Goal: Task Accomplishment & Management: Complete application form

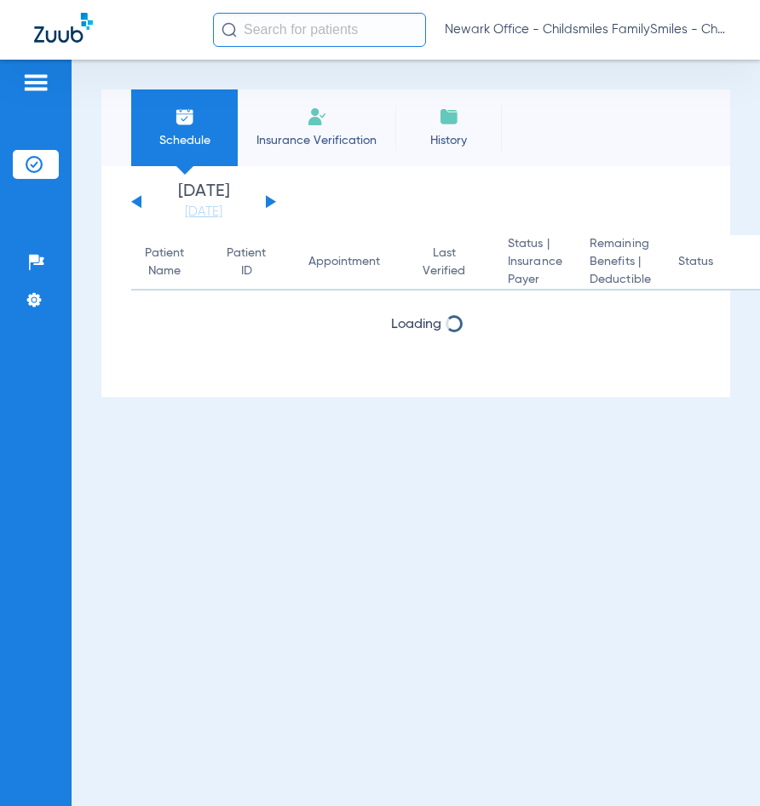
click at [288, 34] on input "text" at bounding box center [319, 30] width 213 height 34
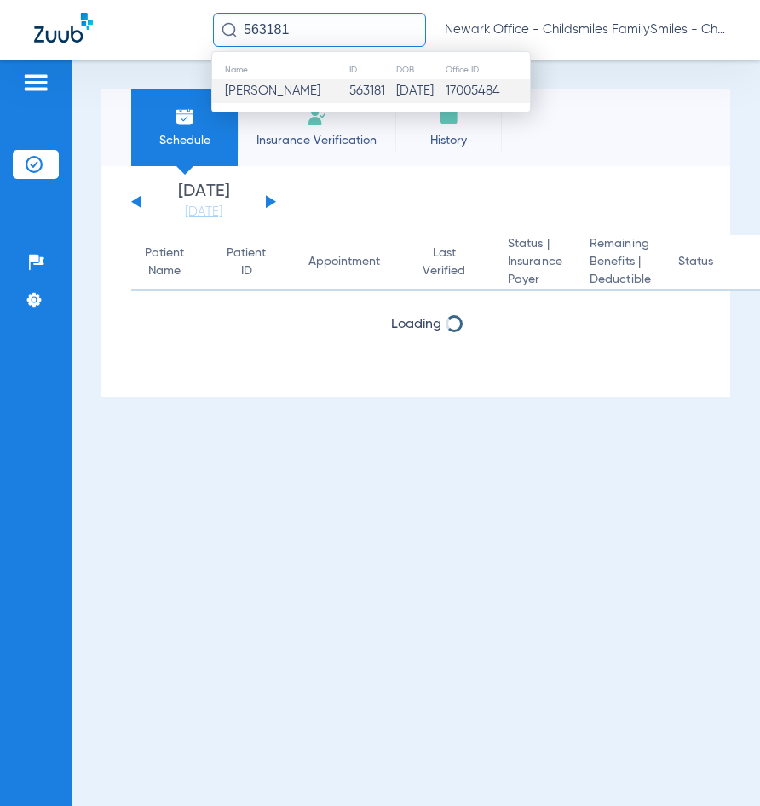
type input "563181"
click at [320, 98] on td "[PERSON_NAME]" at bounding box center [280, 91] width 136 height 24
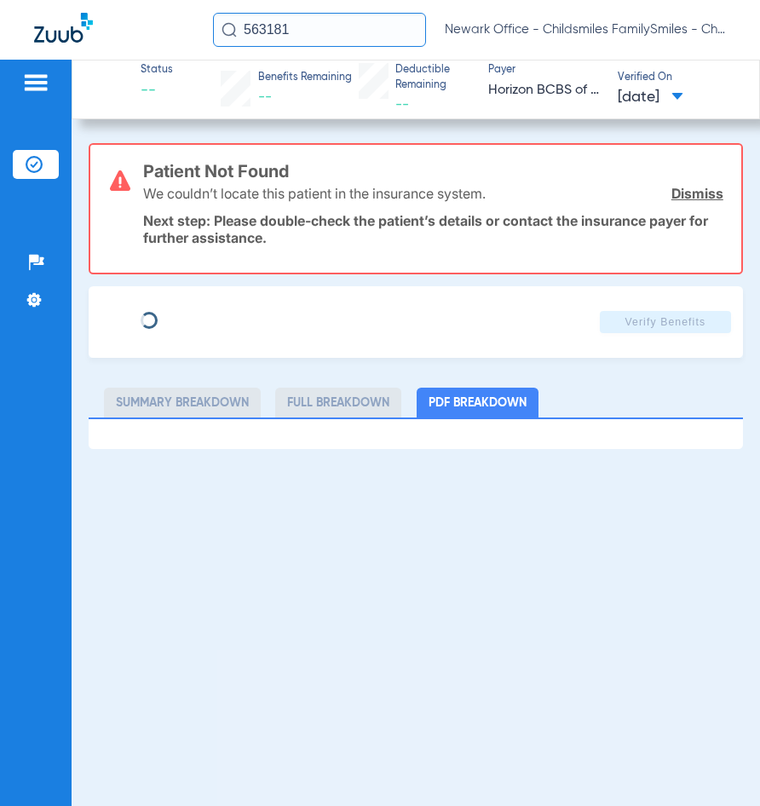
type input "[PERSON_NAME]"
type input "[DATE]"
type input "3HZN33176520"
type input "0866980030"
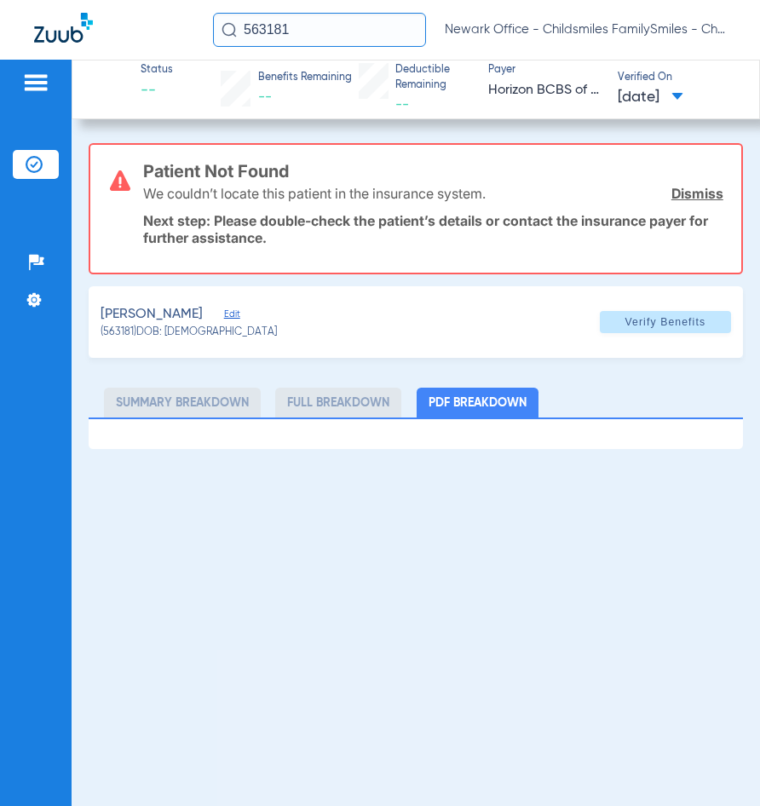
click at [224, 314] on span "Edit" at bounding box center [231, 316] width 15 height 16
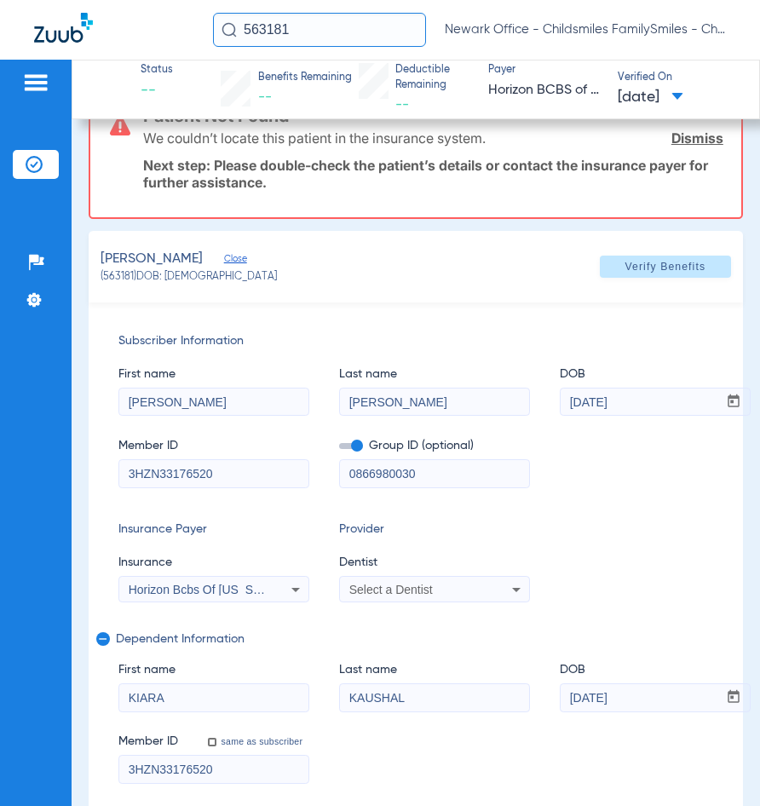
scroll to position [154, 0]
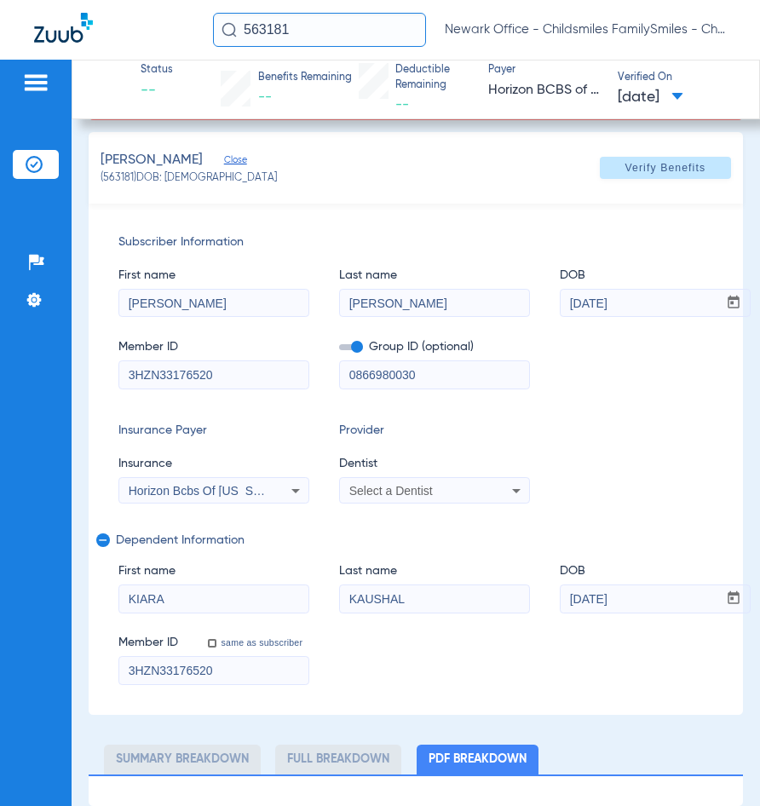
click at [222, 300] on input "[PERSON_NAME]" at bounding box center [213, 303] width 189 height 27
paste input "[PERSON_NAME]"
type input "[PERSON_NAME]"
click at [453, 305] on input "[PERSON_NAME]" at bounding box center [434, 303] width 189 height 27
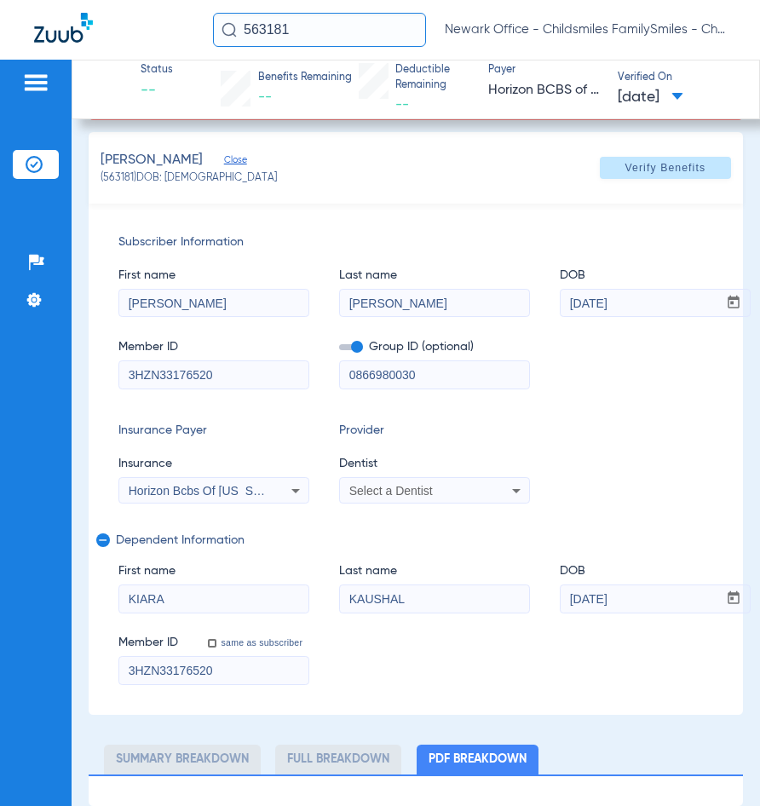
click at [453, 305] on input "[PERSON_NAME]" at bounding box center [434, 303] width 189 height 27
paste input "AUSHAL"
type input "KAUSHAL"
click at [652, 292] on input "[DATE]" at bounding box center [639, 303] width 157 height 27
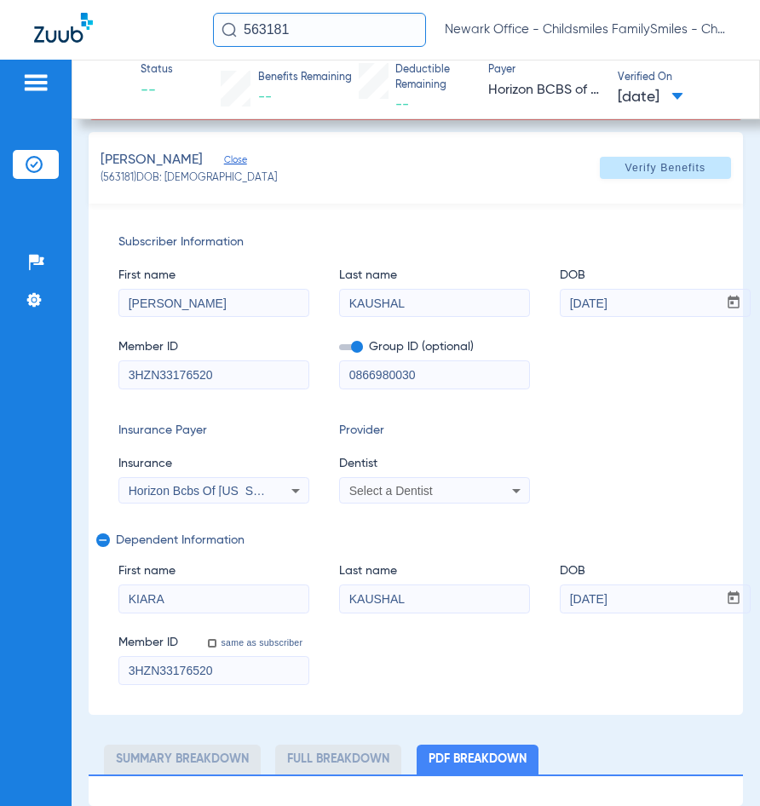
click at [652, 292] on input "[DATE]" at bounding box center [639, 303] width 157 height 27
type input "[DATE]"
click at [233, 368] on input "3HZN33176520" at bounding box center [213, 374] width 189 height 27
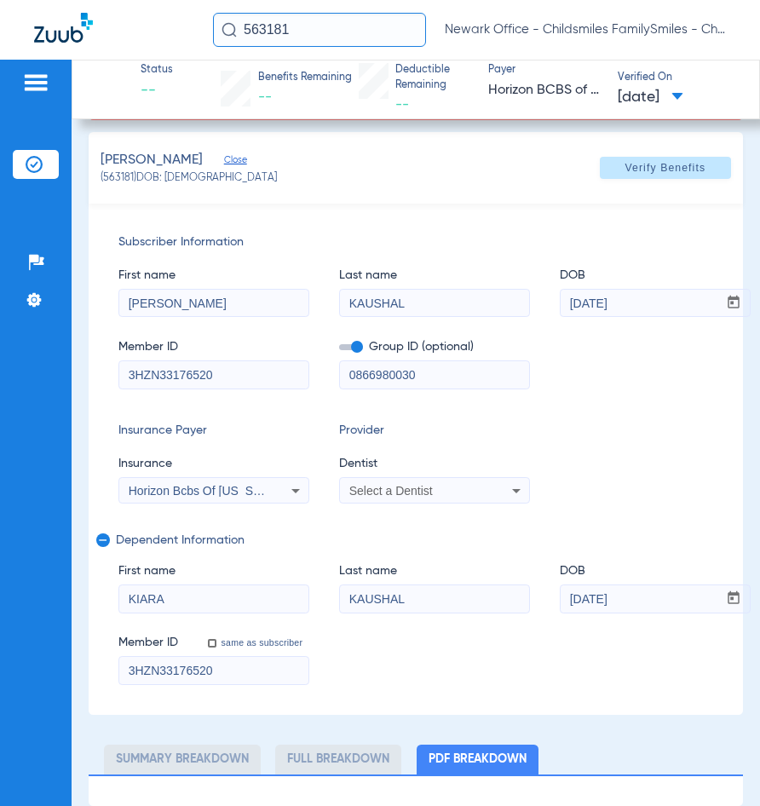
click at [233, 368] on input "3HZN33176520" at bounding box center [213, 374] width 189 height 27
paste input "W226584896"
type input "W226584896"
click at [437, 366] on input "0866980030" at bounding box center [434, 374] width 189 height 27
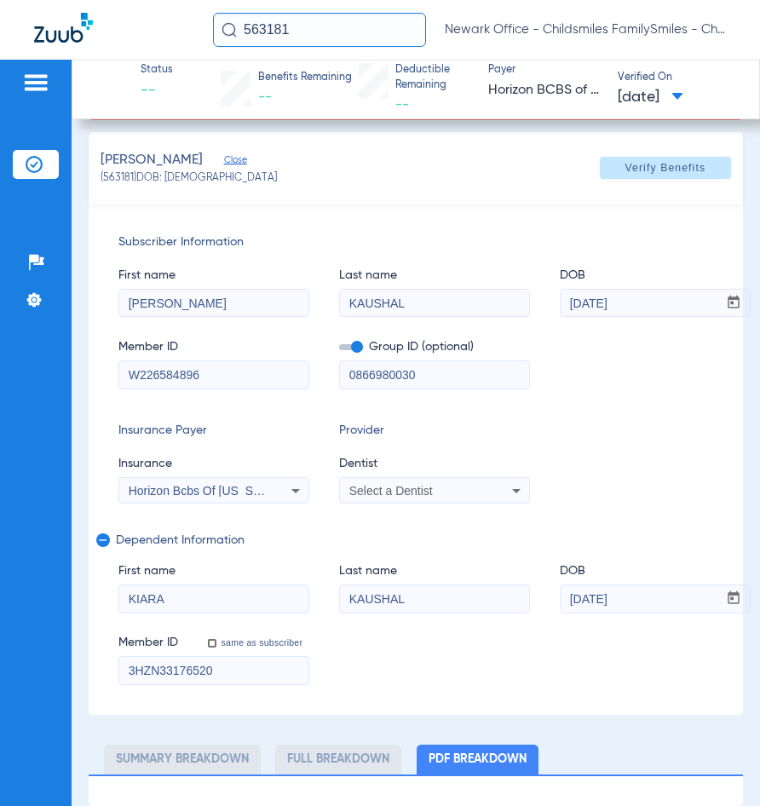
paste input "1091742000"
type input "10917420000"
click at [264, 492] on span "Horizon Bcbs Of [US_STATE]" at bounding box center [207, 491] width 157 height 14
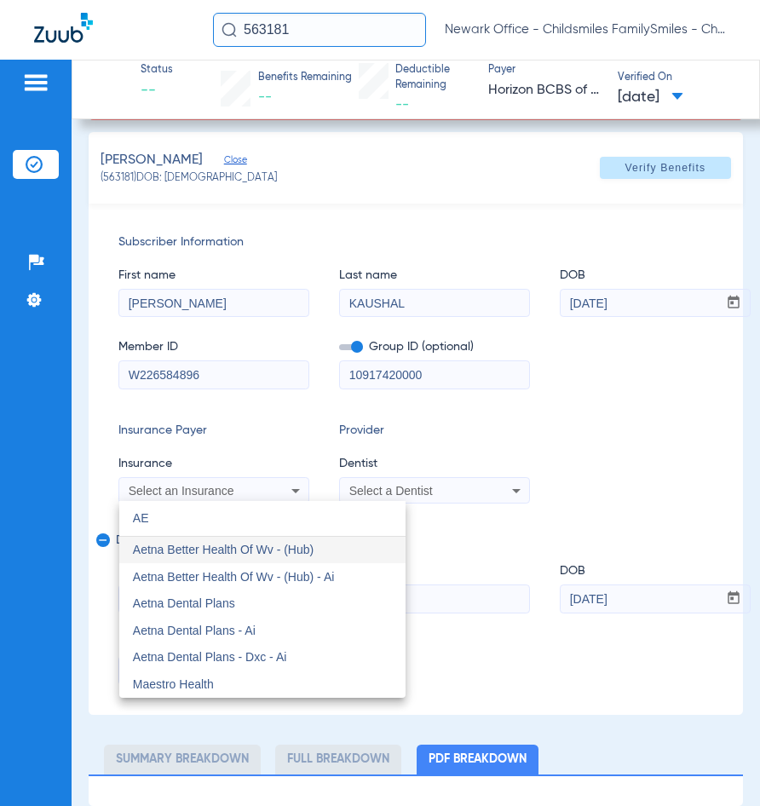
scroll to position [0, 0]
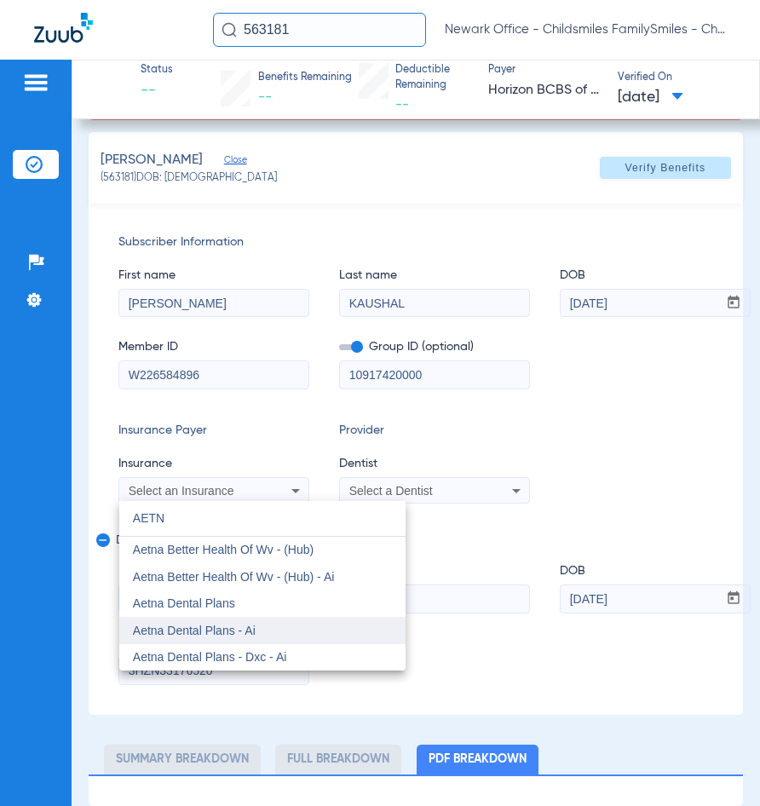
type input "AETN"
drag, startPoint x: 308, startPoint y: 627, endPoint x: 311, endPoint y: 574, distance: 52.9
click at [308, 617] on mat-option "Aetna Dental Plans - Ai" at bounding box center [262, 630] width 286 height 27
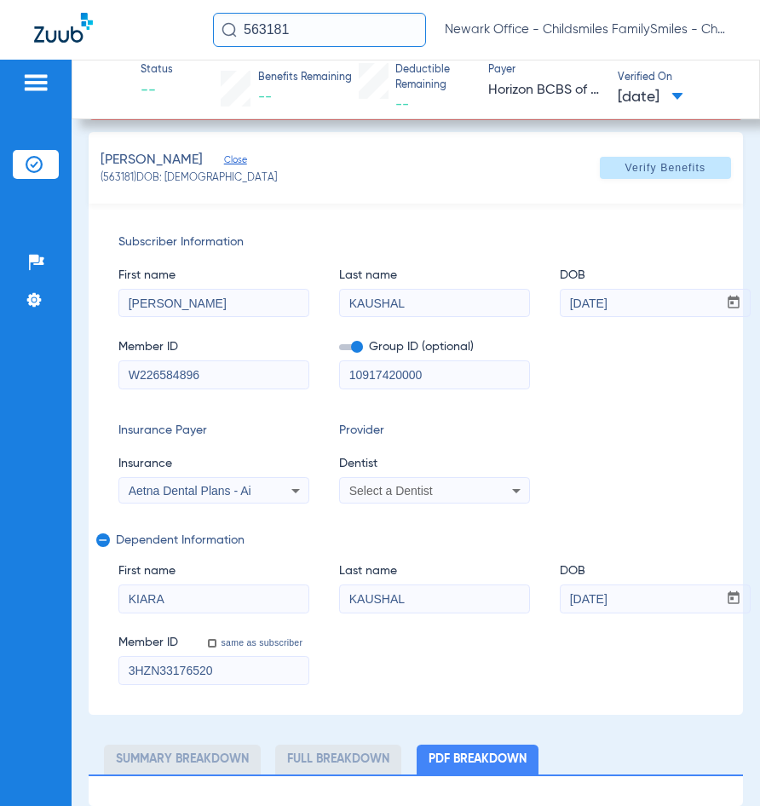
click at [450, 477] on mat-select "Select a Dentist" at bounding box center [434, 490] width 191 height 27
click at [390, 499] on div "Select a Dentist" at bounding box center [434, 491] width 189 height 20
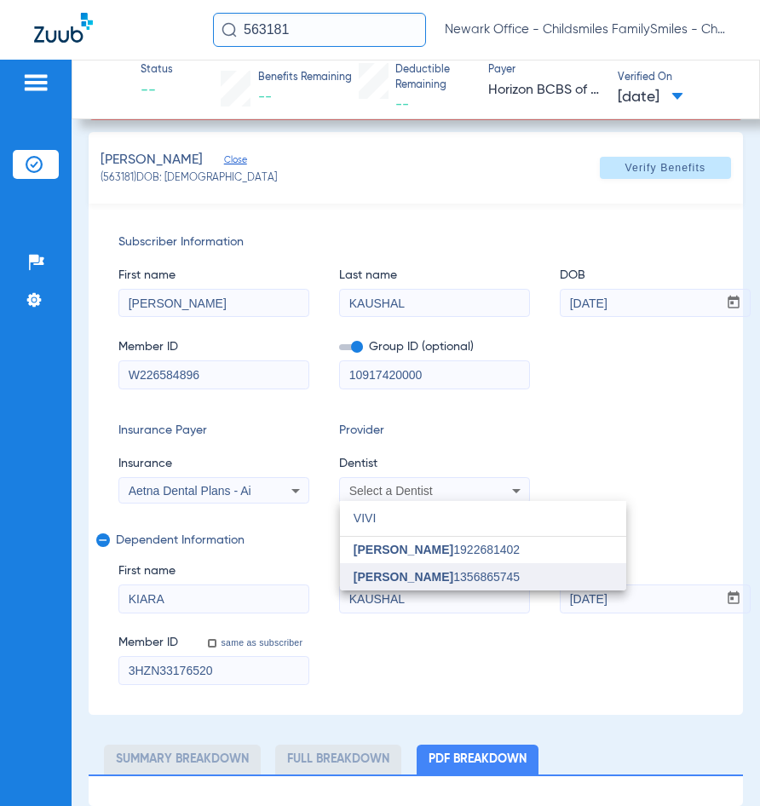
type input "VIVI"
click at [357, 581] on span "[PERSON_NAME]" at bounding box center [404, 577] width 100 height 14
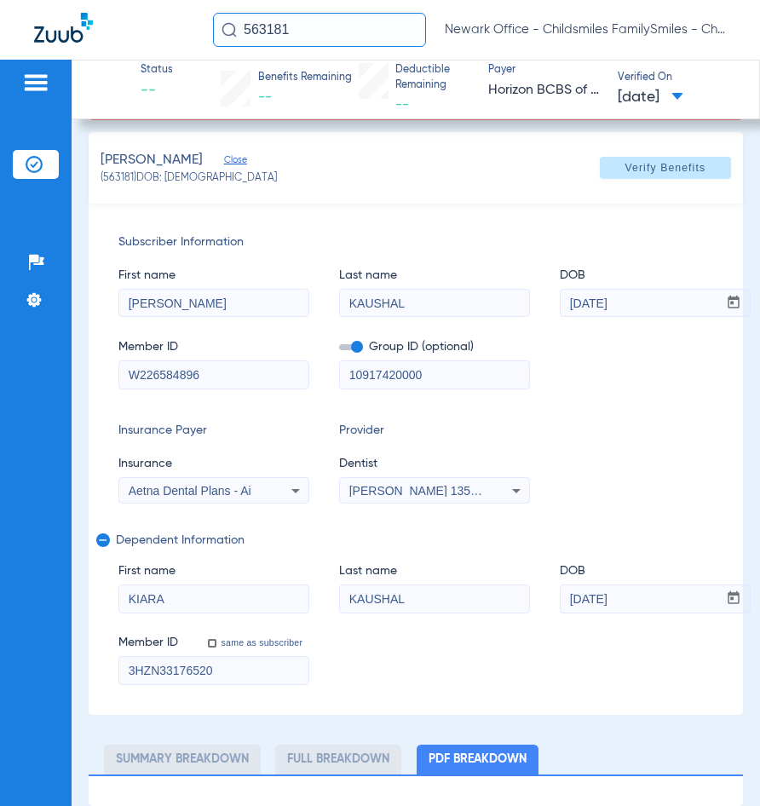
click at [627, 606] on input "[DATE]" at bounding box center [639, 598] width 157 height 27
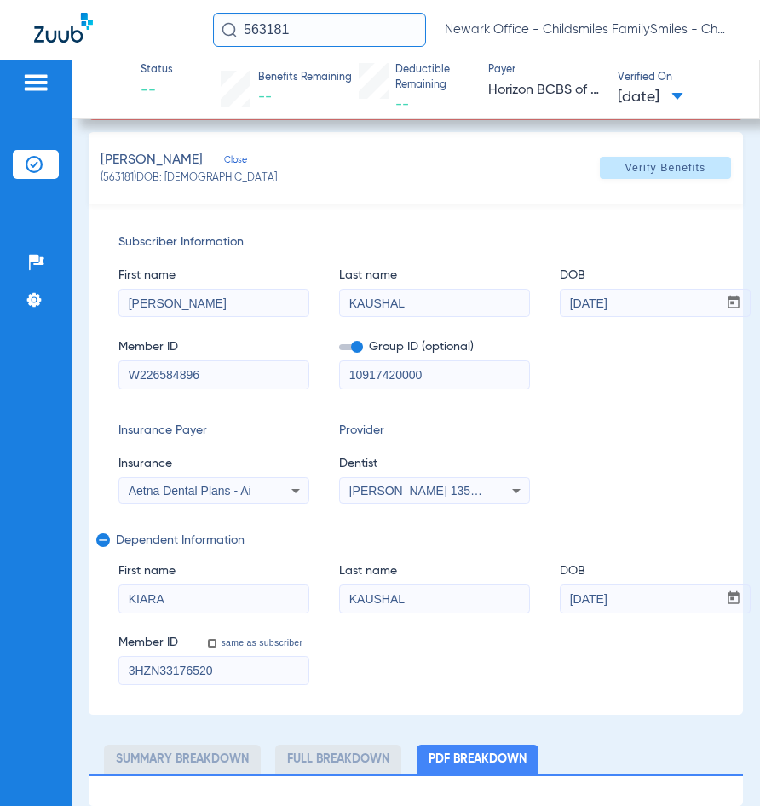
click at [233, 669] on input "3HZN33176520" at bounding box center [213, 670] width 189 height 27
paste input "W226584896"
type input "W226584896"
click at [659, 181] on span at bounding box center [665, 167] width 131 height 41
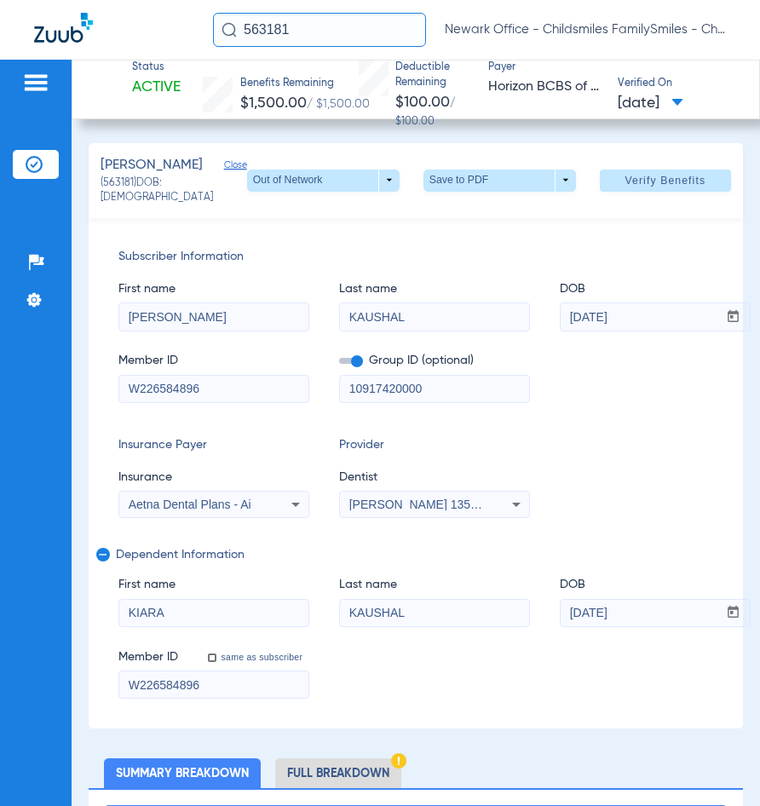
click at [356, 45] on input "563181" at bounding box center [319, 30] width 213 height 34
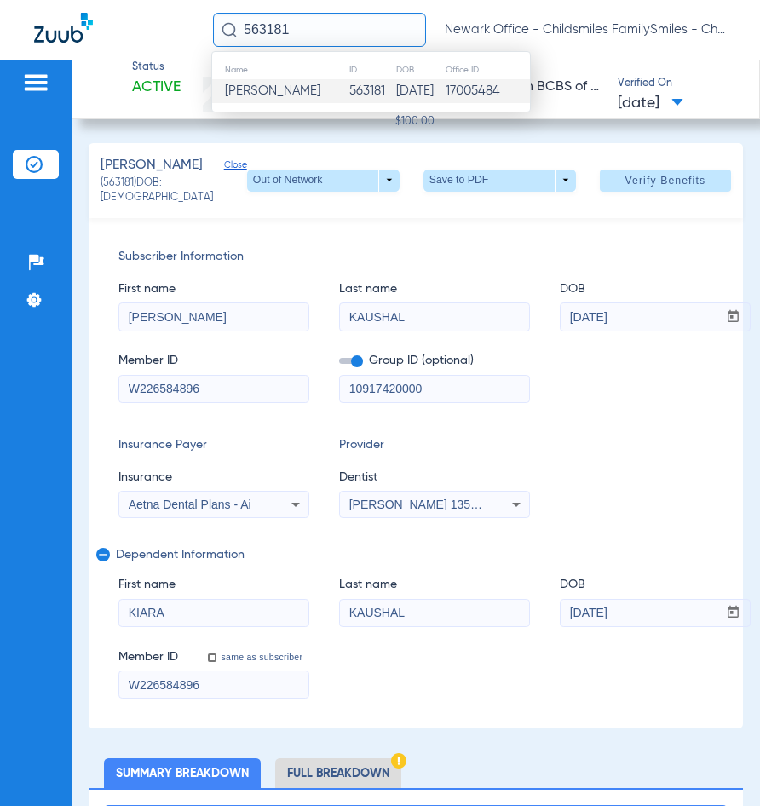
click at [356, 45] on input "563181" at bounding box center [319, 30] width 213 height 34
type input "14508"
click at [394, 91] on td "[DATE]" at bounding box center [418, 91] width 49 height 24
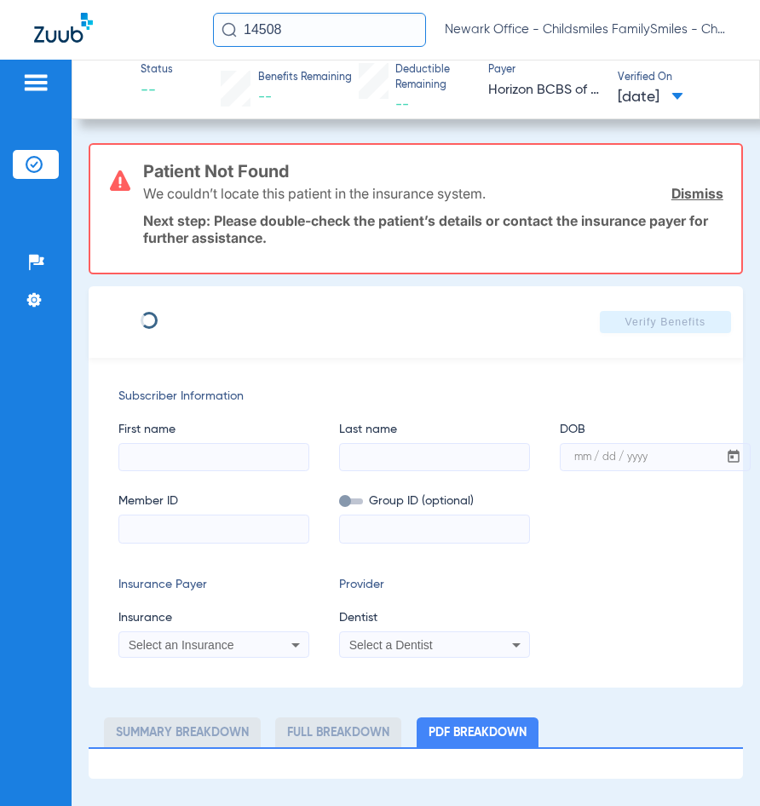
type input "[PERSON_NAME]"
type input "[DATE]"
type input "3HZN54061110"
type input "0969590002"
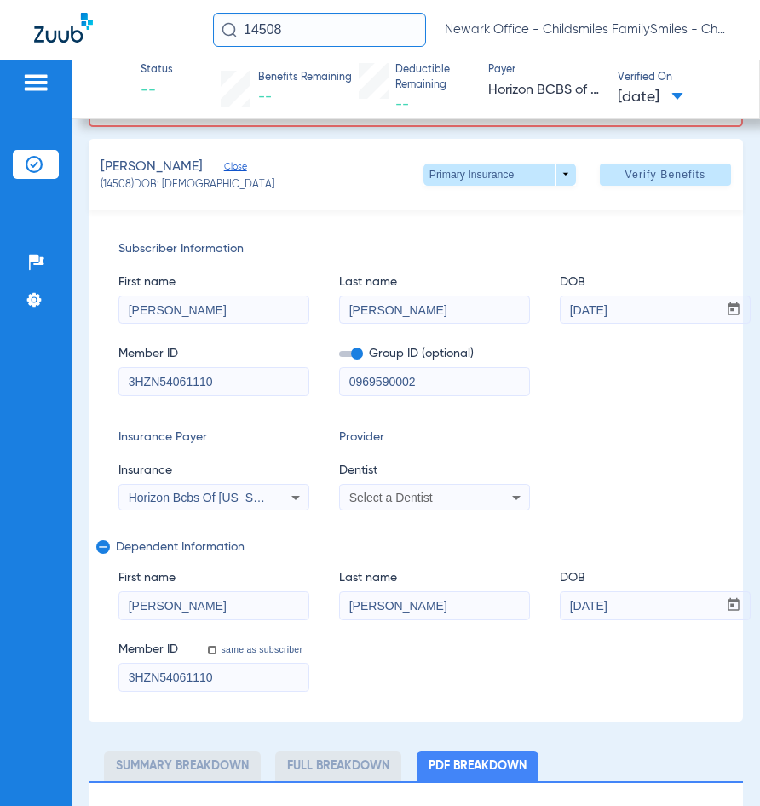
scroll to position [154, 0]
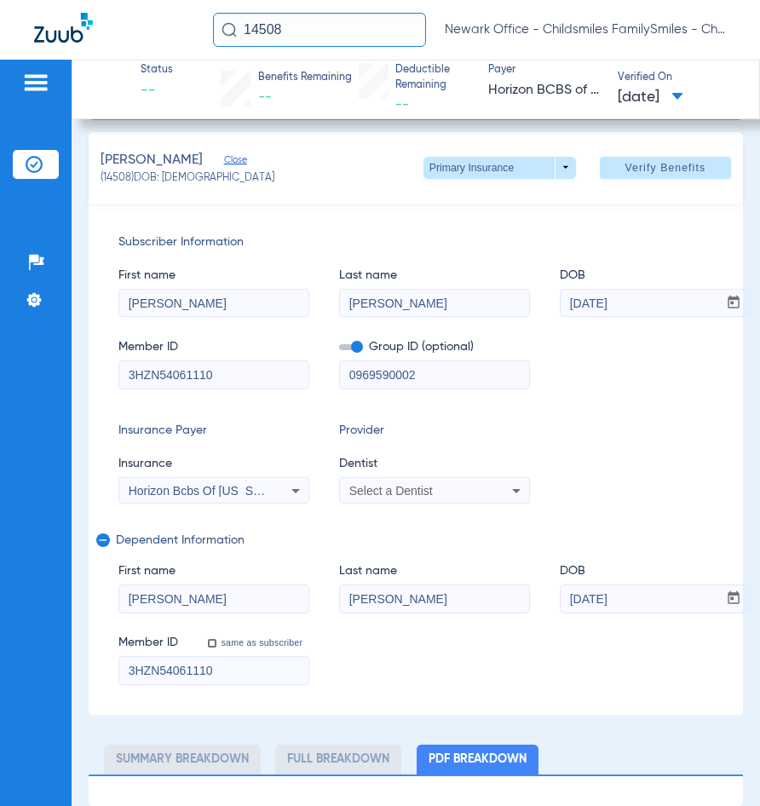
click at [291, 486] on icon at bounding box center [295, 491] width 20 height 20
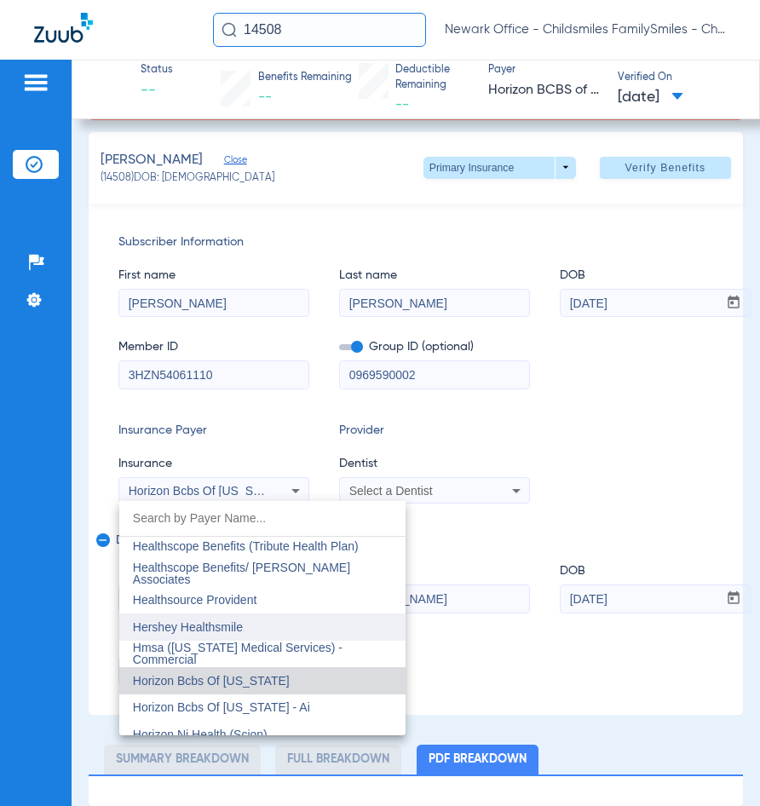
scroll to position [6114, 0]
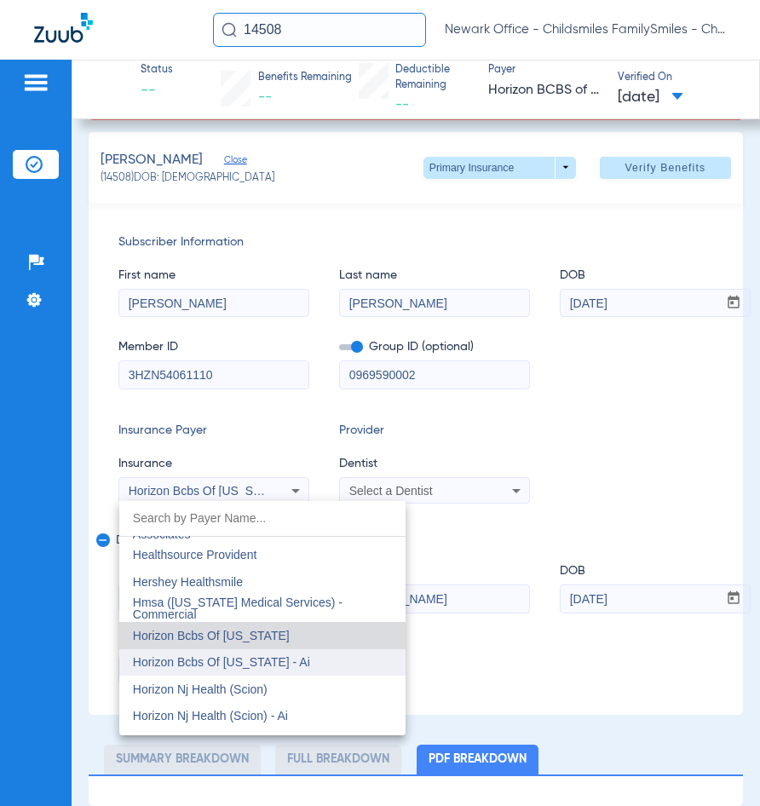
click at [248, 653] on mat-option "Horizon Bcbs Of [US_STATE] - Ai" at bounding box center [262, 662] width 286 height 27
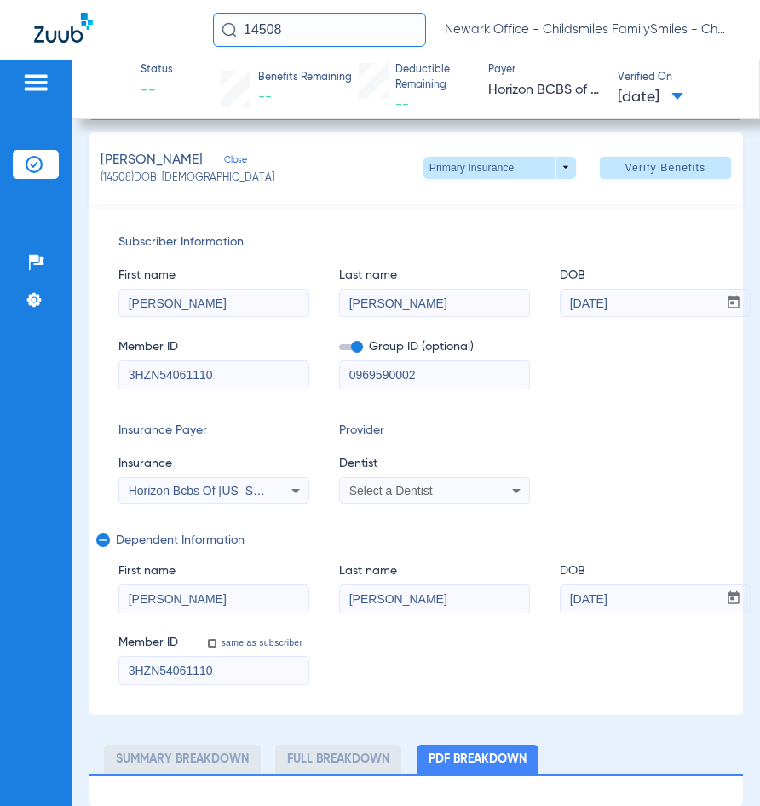
click at [405, 464] on span "Dentist" at bounding box center [434, 464] width 191 height 18
click at [384, 488] on span "Select a Dentist" at bounding box center [390, 491] width 83 height 14
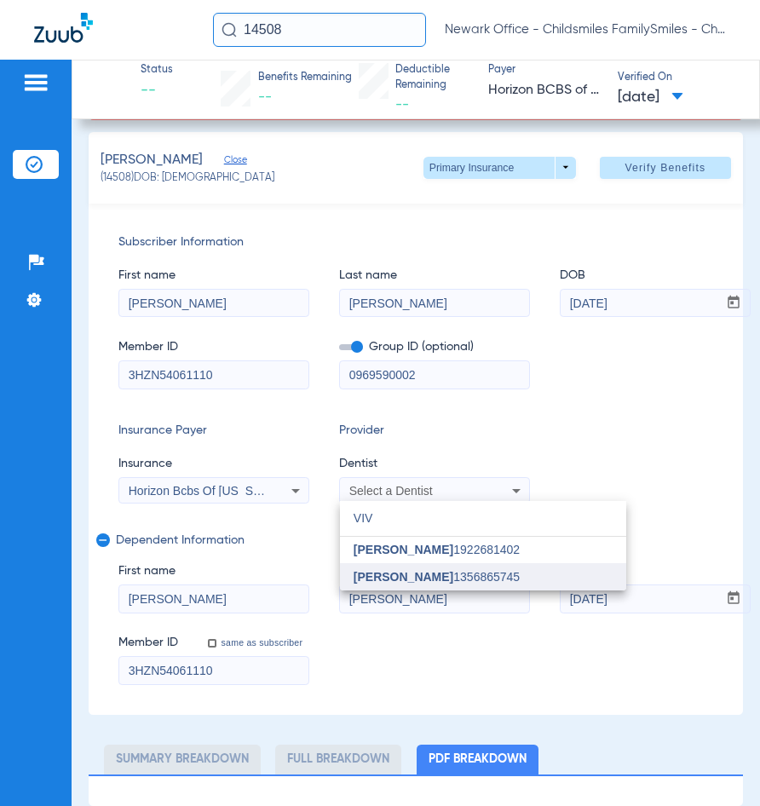
type input "VIV"
click at [369, 571] on span "[PERSON_NAME]" at bounding box center [404, 577] width 100 height 14
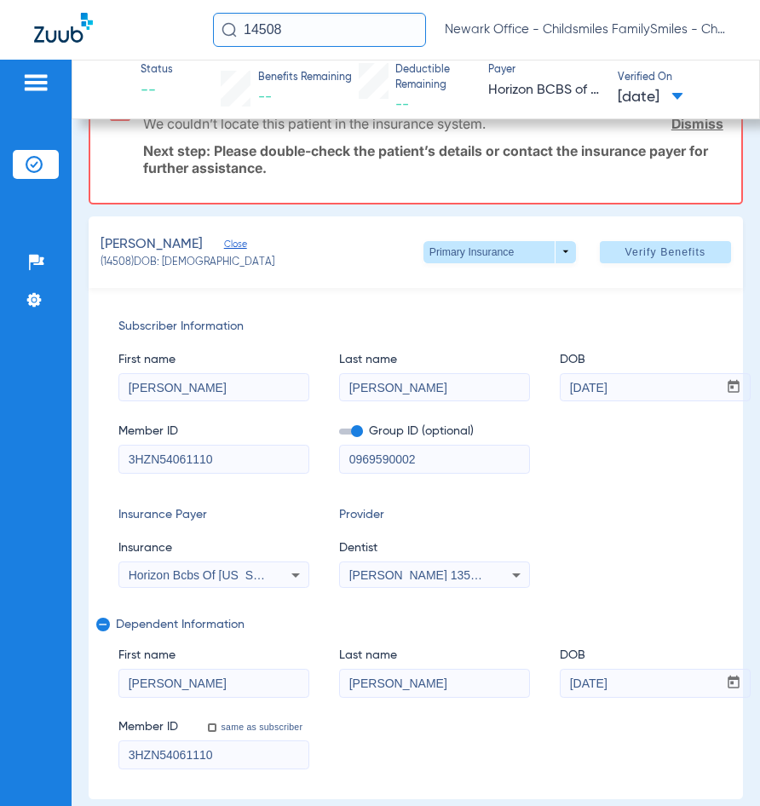
scroll to position [69, 0]
click at [643, 246] on span "Verify Benefits" at bounding box center [665, 253] width 81 height 14
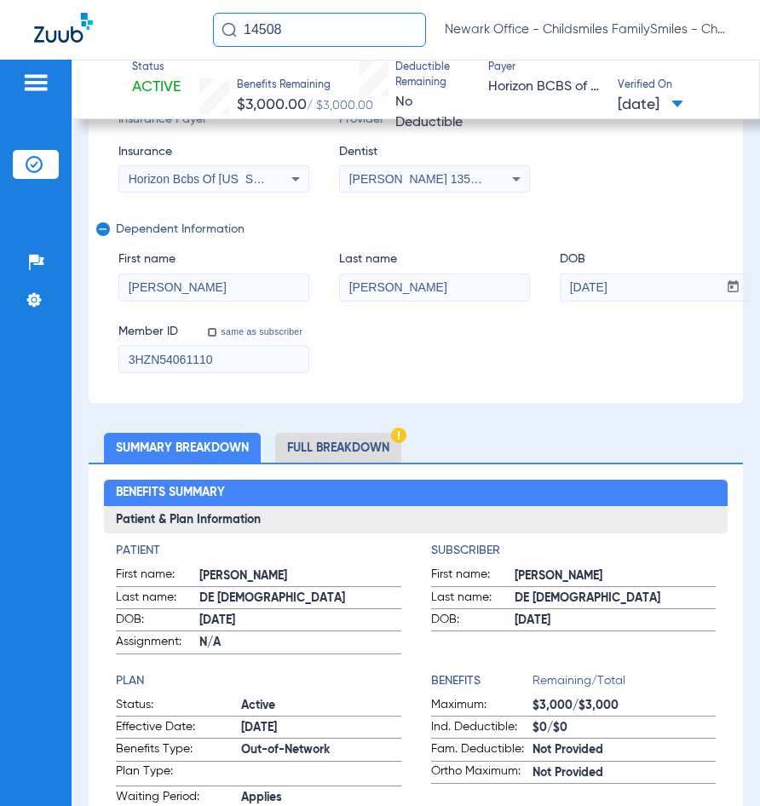
scroll to position [341, 0]
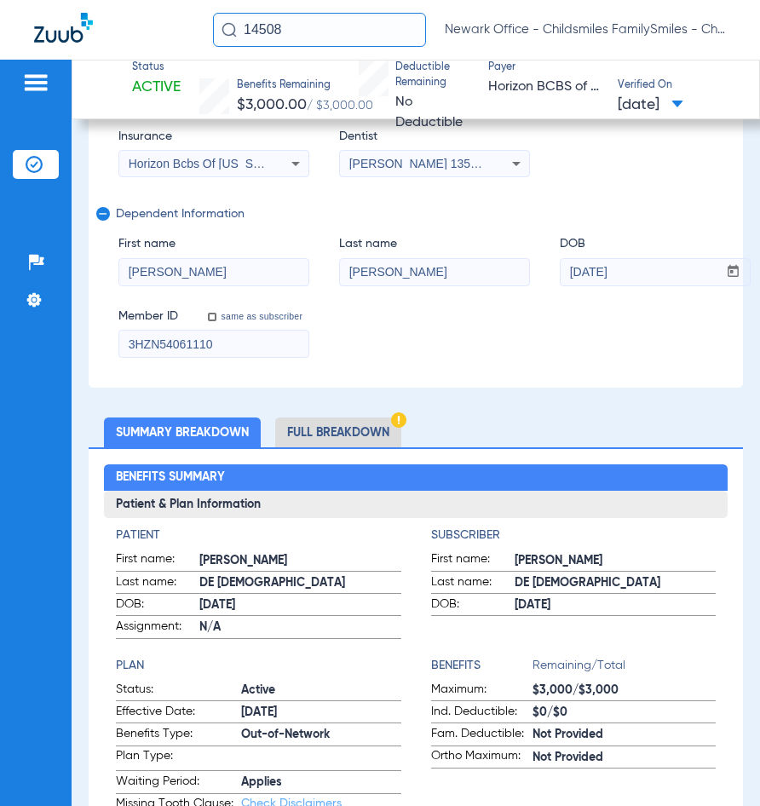
click at [328, 46] on input "14508" at bounding box center [319, 30] width 213 height 34
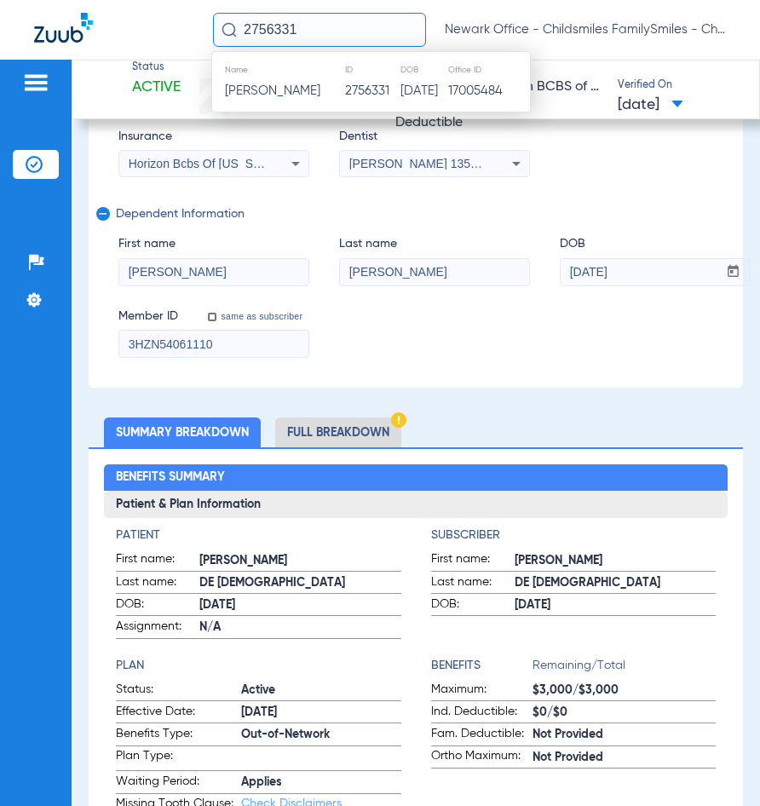
type input "2756331"
click at [344, 89] on td "2756331" at bounding box center [371, 91] width 55 height 24
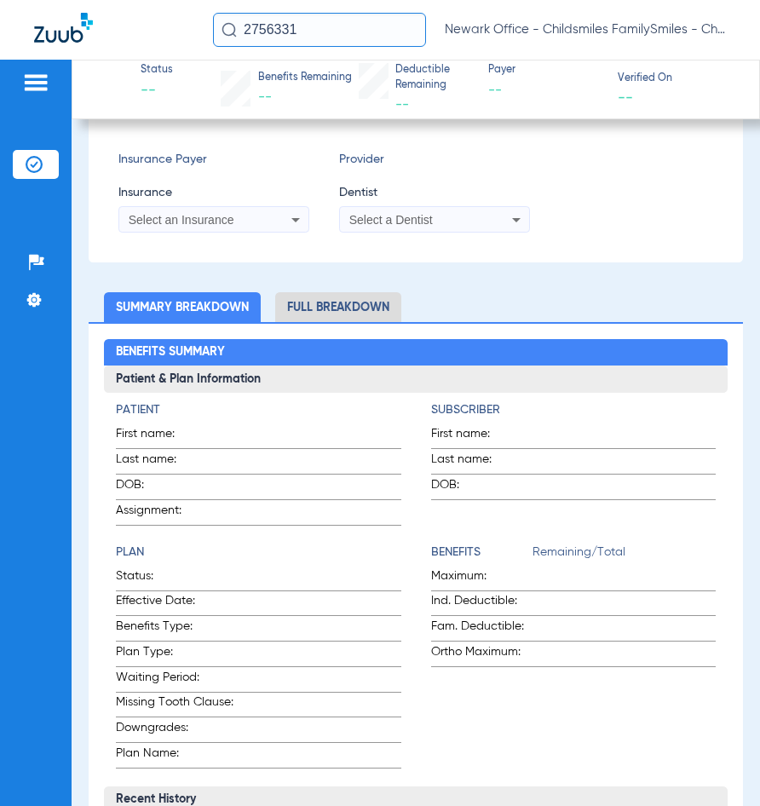
type input "Ahmir"
type input "Hooker"
type input "[DATE]"
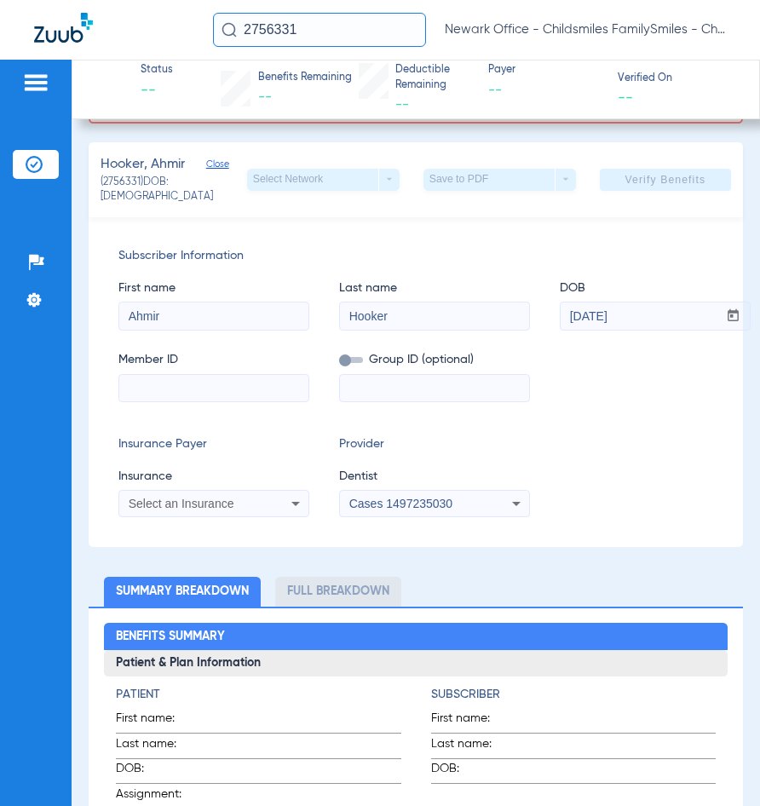
scroll to position [317, 0]
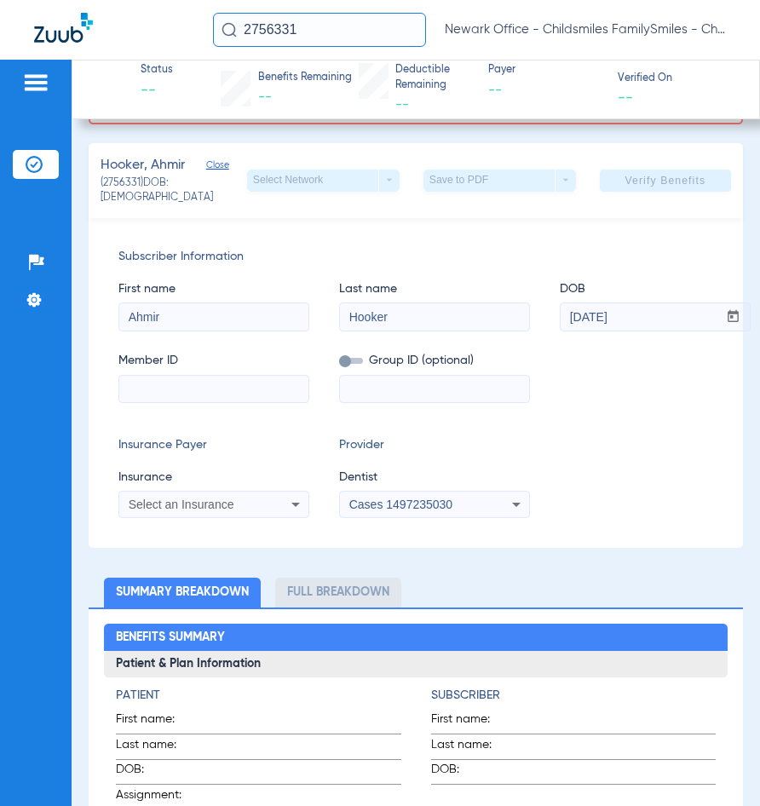
click at [325, 40] on input "2756331" at bounding box center [319, 30] width 213 height 34
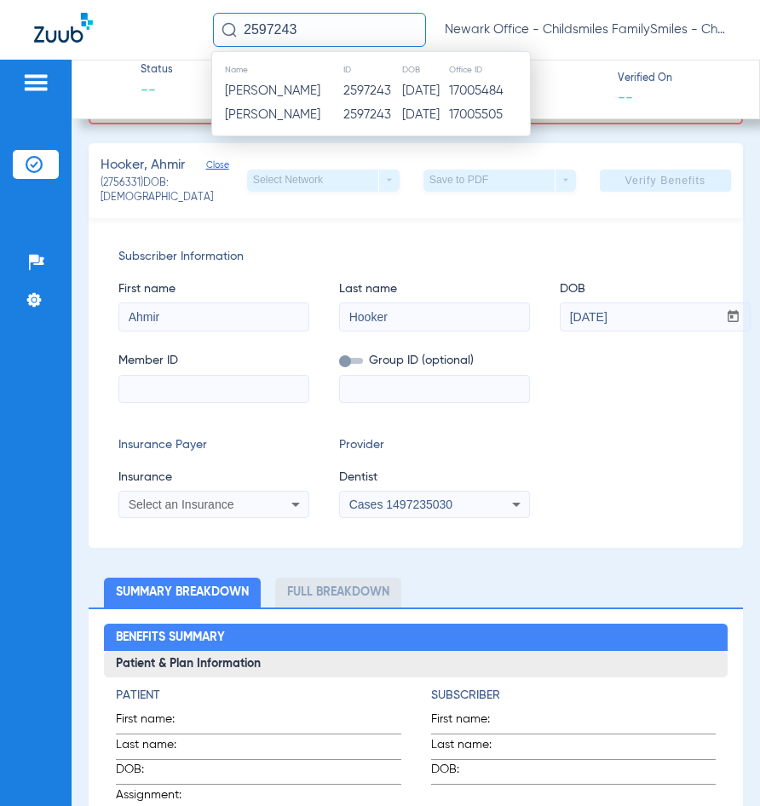
type input "2597243"
click at [354, 92] on td "2597243" at bounding box center [372, 91] width 59 height 24
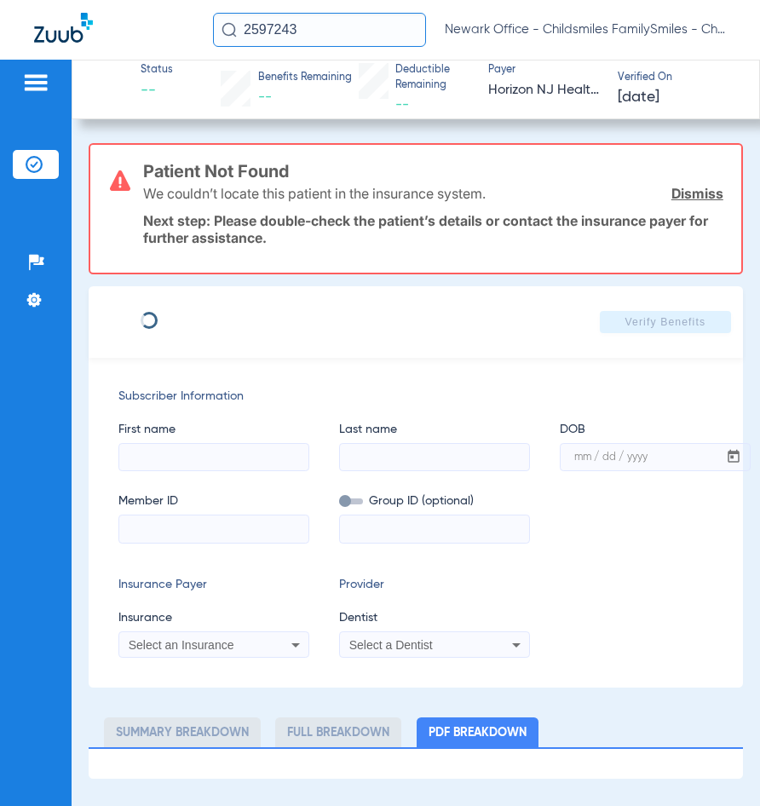
type input "NYAIRA"
type input "[PERSON_NAME]"
type input "[DATE]"
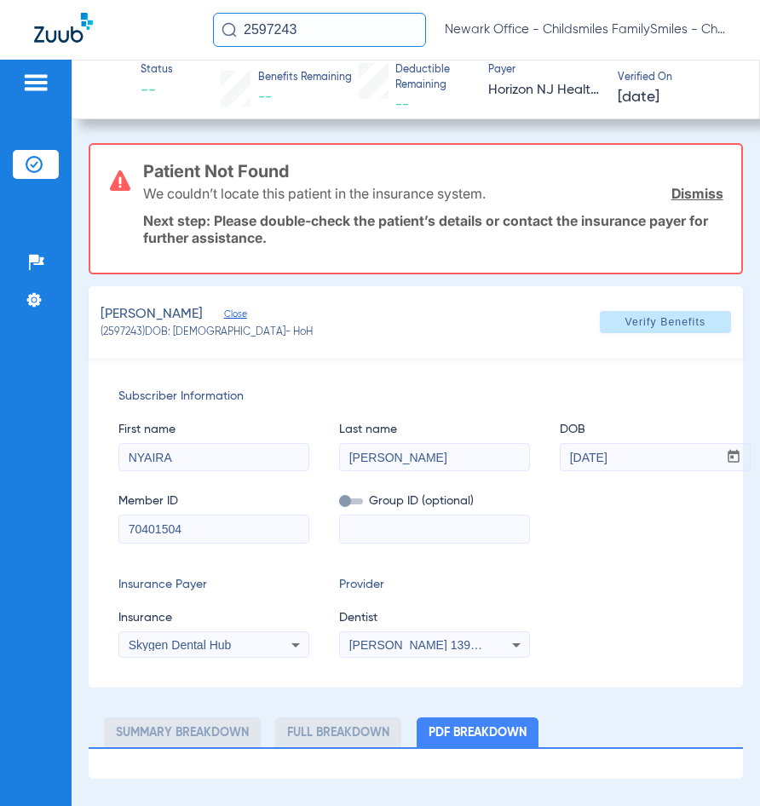
click at [273, 527] on input "70401504" at bounding box center [213, 528] width 189 height 27
paste input "005279848"
type input "005279848"
paste input "06850"
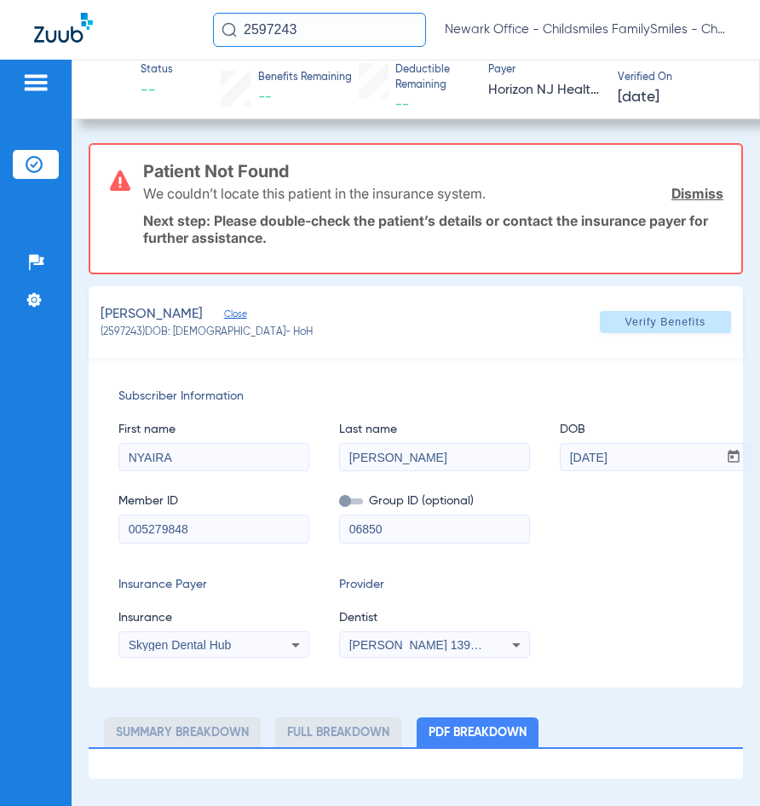
type input "06850"
click at [372, 635] on div "[PERSON_NAME] 1396322087" at bounding box center [434, 645] width 189 height 20
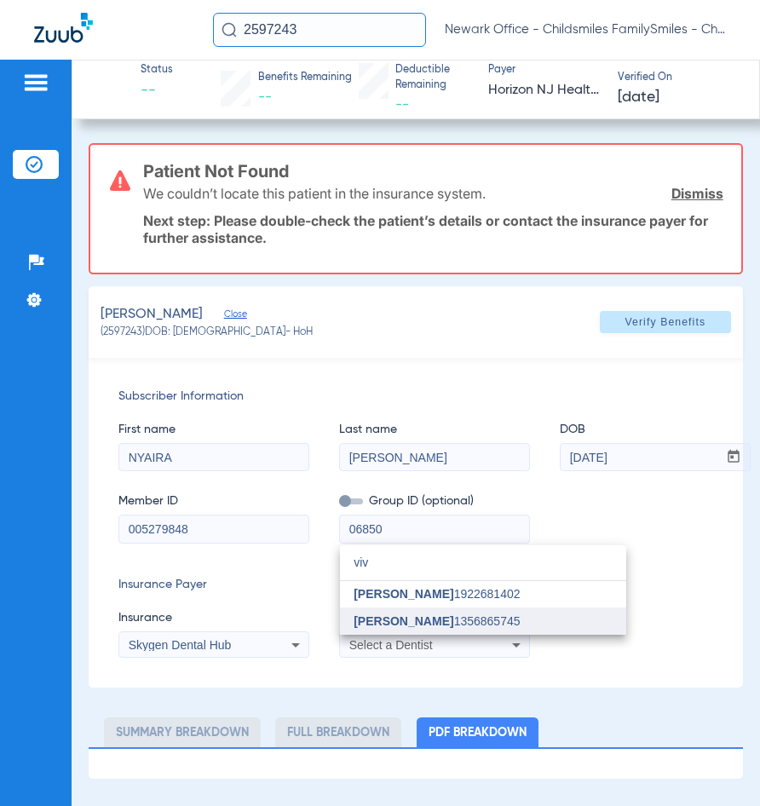
type input "viv"
click at [385, 609] on mat-option "[PERSON_NAME] 1356865745" at bounding box center [483, 620] width 286 height 27
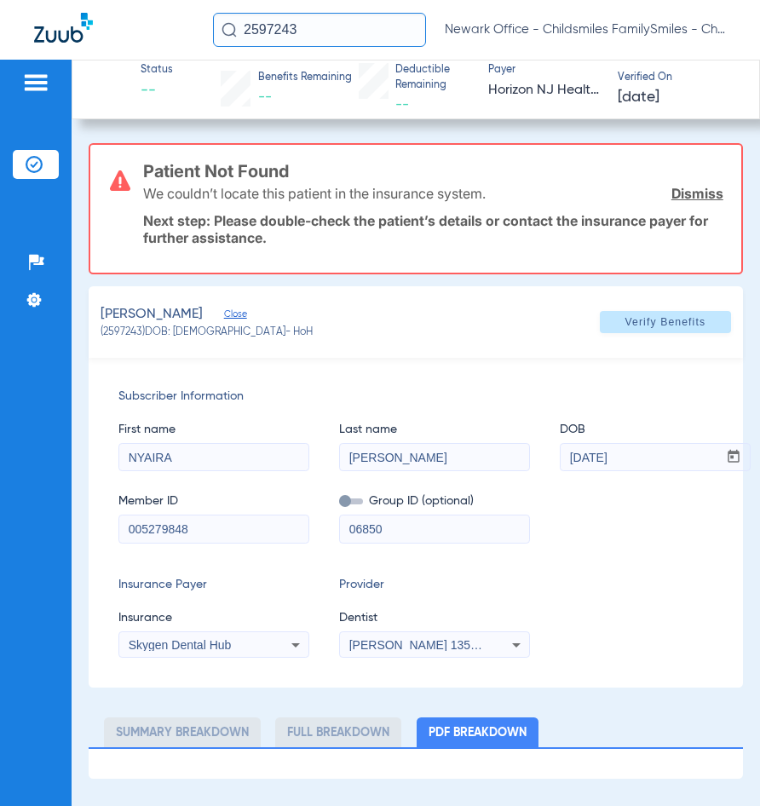
click at [280, 645] on div "Skygen Dental Hub" at bounding box center [213, 645] width 189 height 20
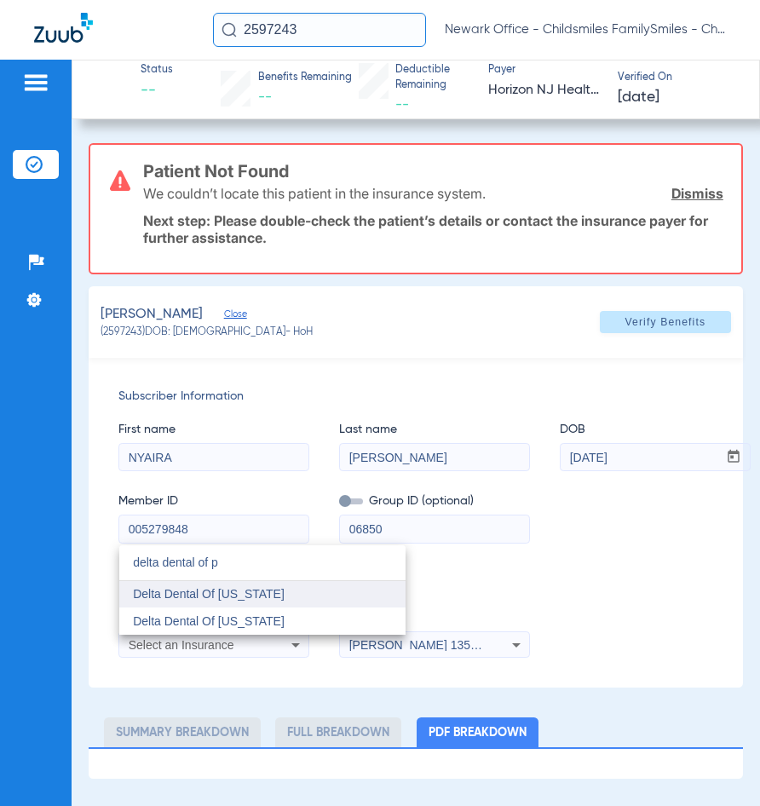
type input "delta dental of p"
click at [368, 598] on mat-option "Delta Dental Of [US_STATE]" at bounding box center [262, 594] width 286 height 27
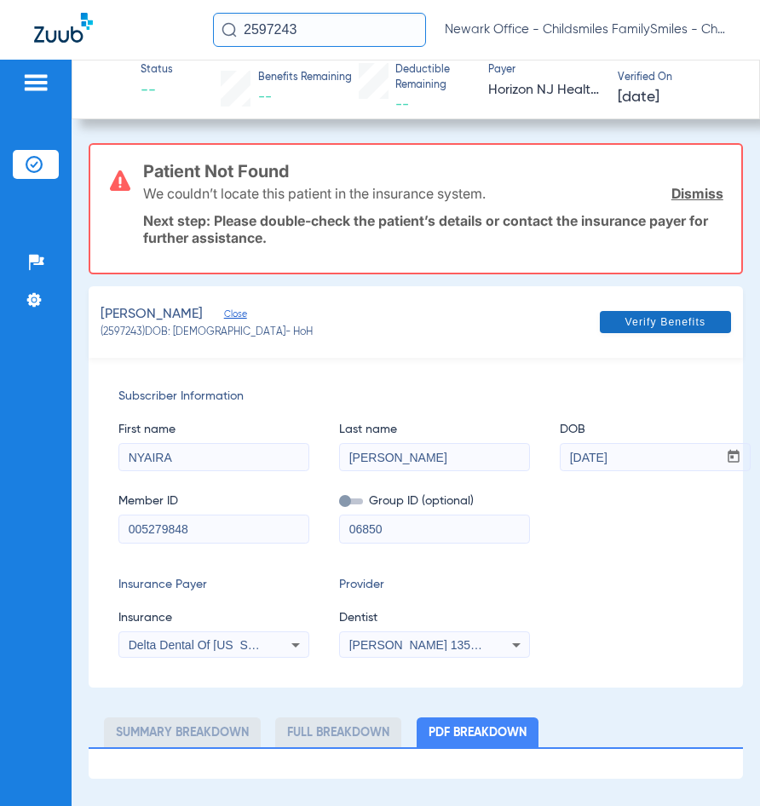
click at [692, 315] on span "Verify Benefits" at bounding box center [665, 322] width 81 height 14
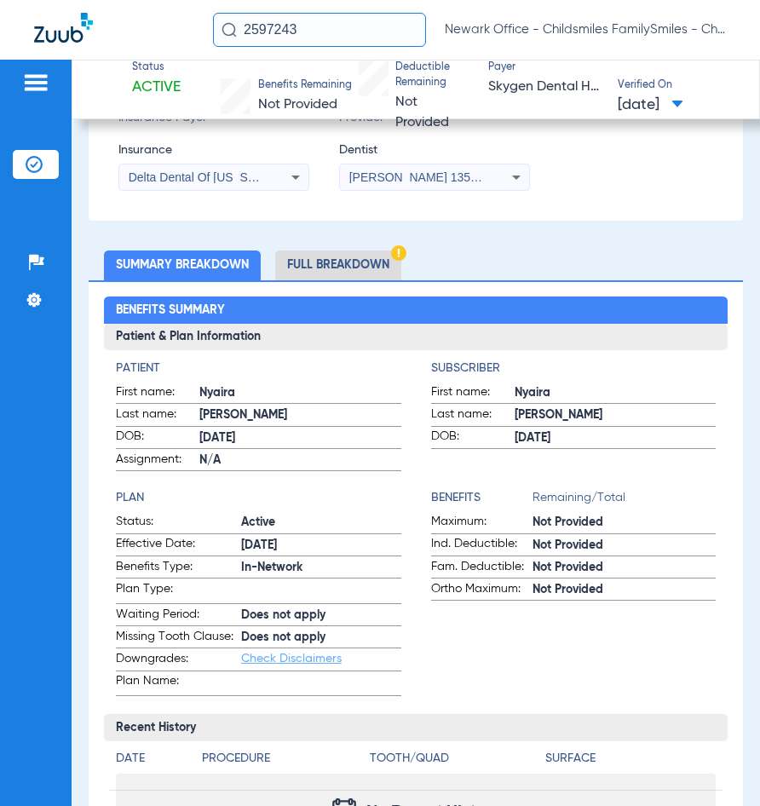
scroll to position [426, 0]
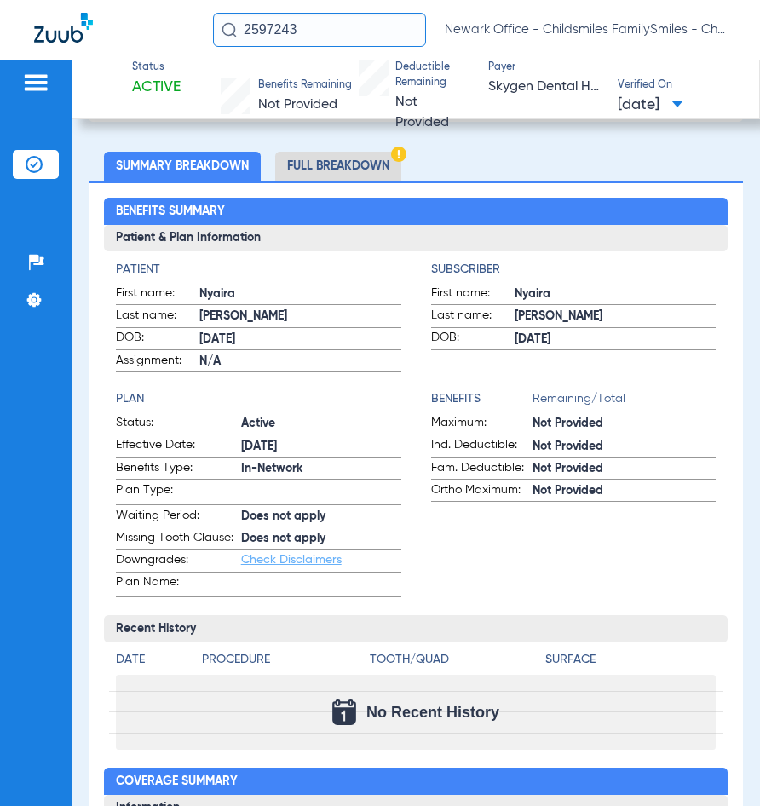
click at [366, 179] on li "Full Breakdown" at bounding box center [338, 167] width 126 height 30
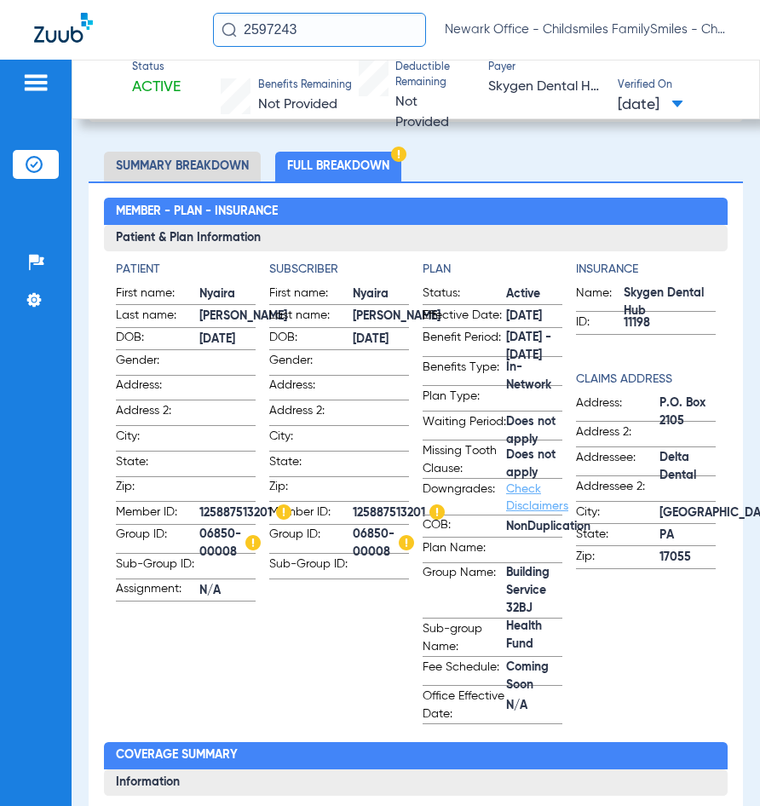
click at [391, 39] on input "2597243" at bounding box center [319, 30] width 213 height 34
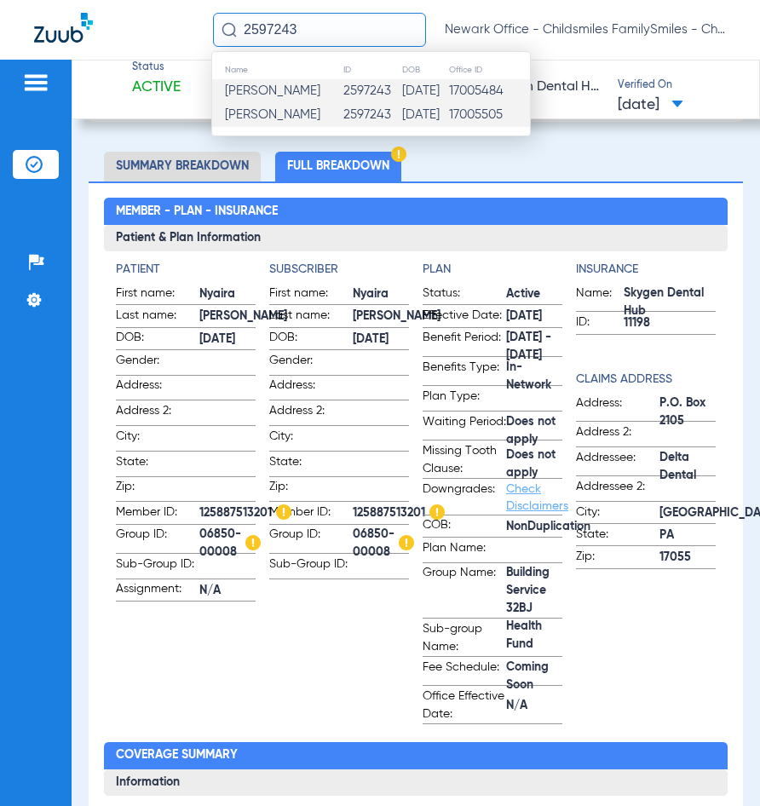
click at [391, 39] on input "2597243" at bounding box center [319, 30] width 213 height 34
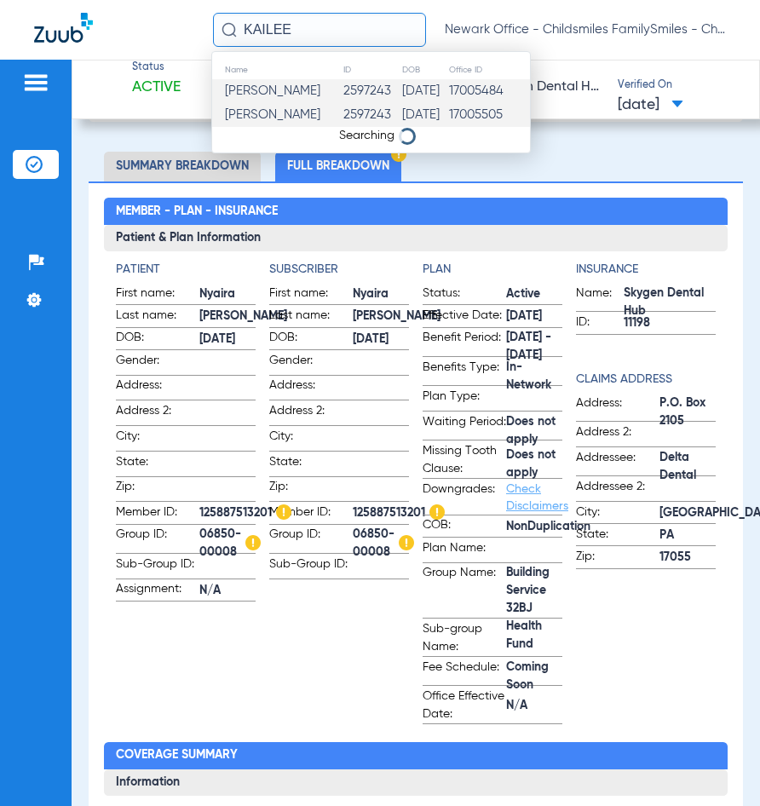
type input "KAILEE"
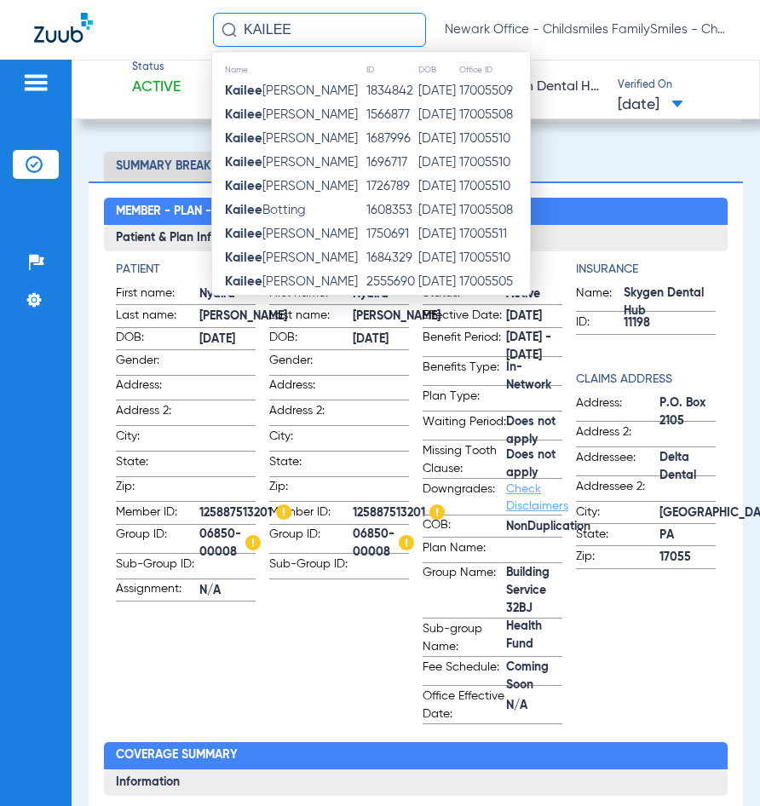
click at [374, 45] on input "KAILEE" at bounding box center [319, 30] width 213 height 34
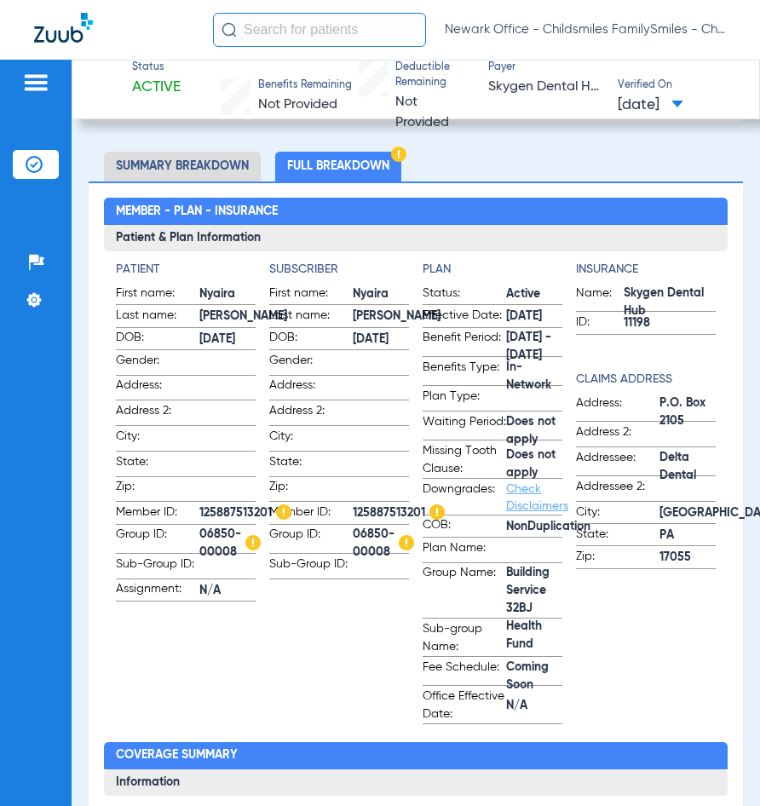
click at [328, 9] on div "Newark Office - Childsmiles FamilySmiles - ChildSmiles [GEOGRAPHIC_DATA] - [GEO…" at bounding box center [380, 30] width 760 height 60
click at [328, 20] on input "text" at bounding box center [319, 30] width 213 height 34
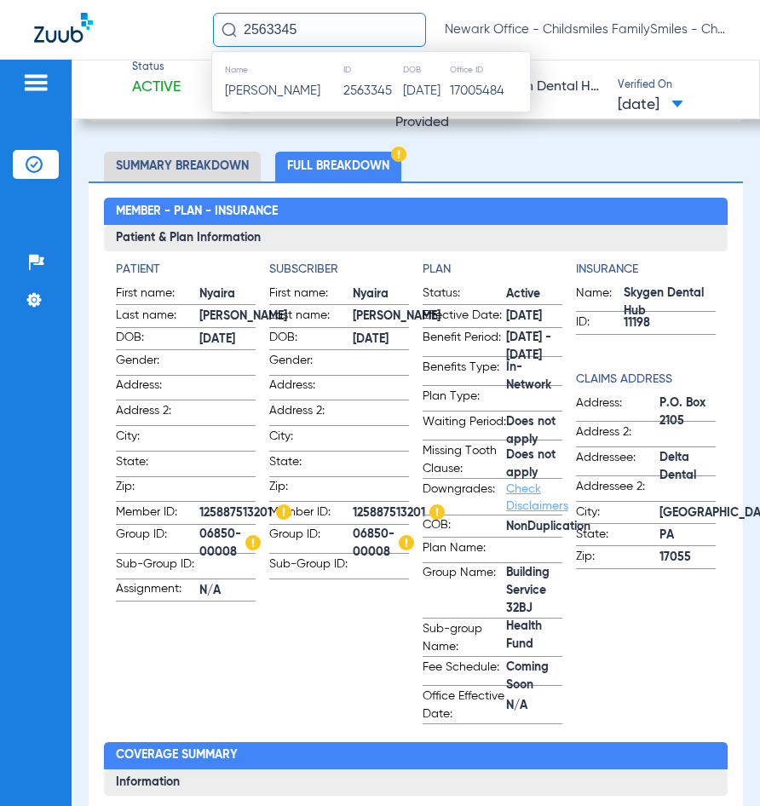
type input "2563345"
click at [320, 92] on span "[PERSON_NAME]" at bounding box center [272, 90] width 95 height 13
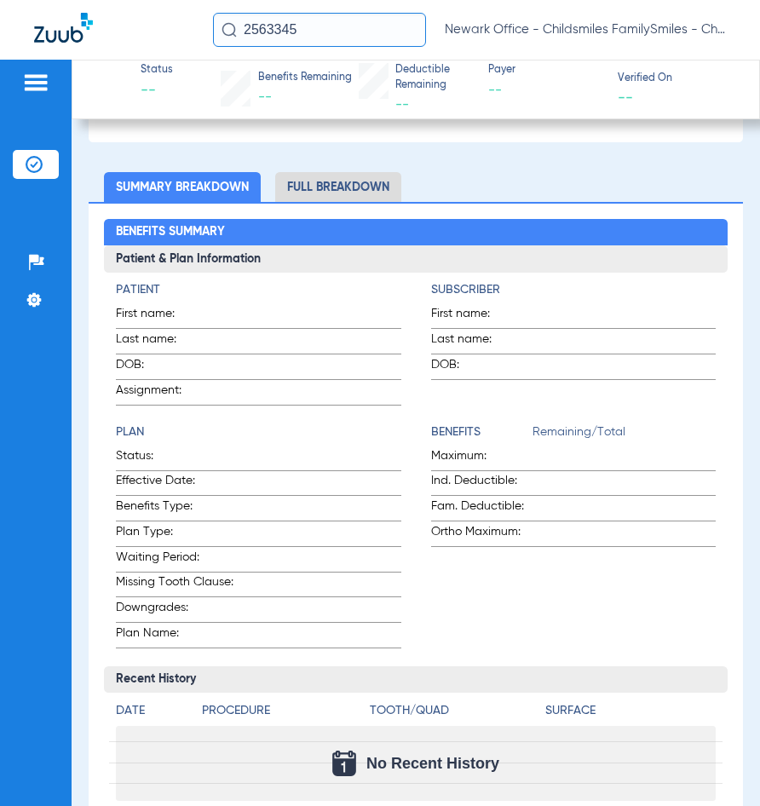
type input "KARINA"
type input "AMANGANDI"
type input "[DATE]"
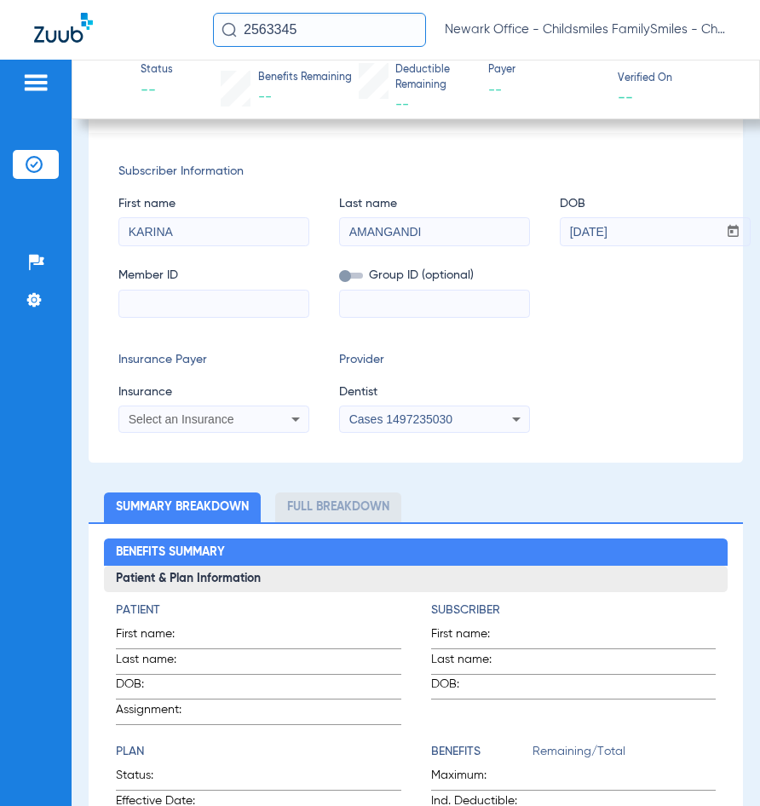
scroll to position [743, 0]
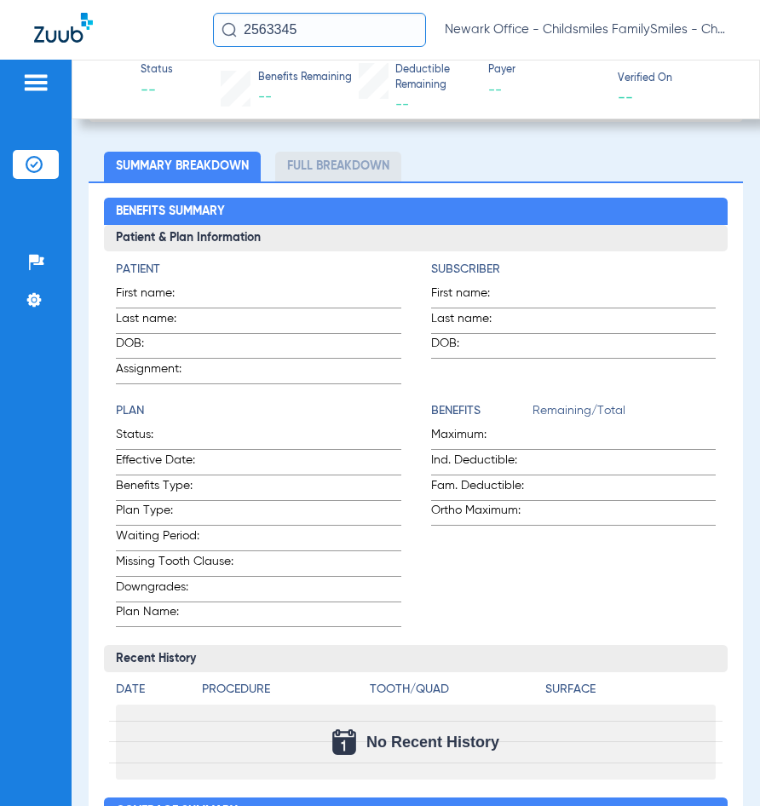
click at [337, 55] on div "2563345 Newark Office - Childsmiles FamilySmiles - ChildSmiles [GEOGRAPHIC_DATA…" at bounding box center [380, 30] width 760 height 60
click at [336, 37] on input "2563345" at bounding box center [319, 30] width 213 height 34
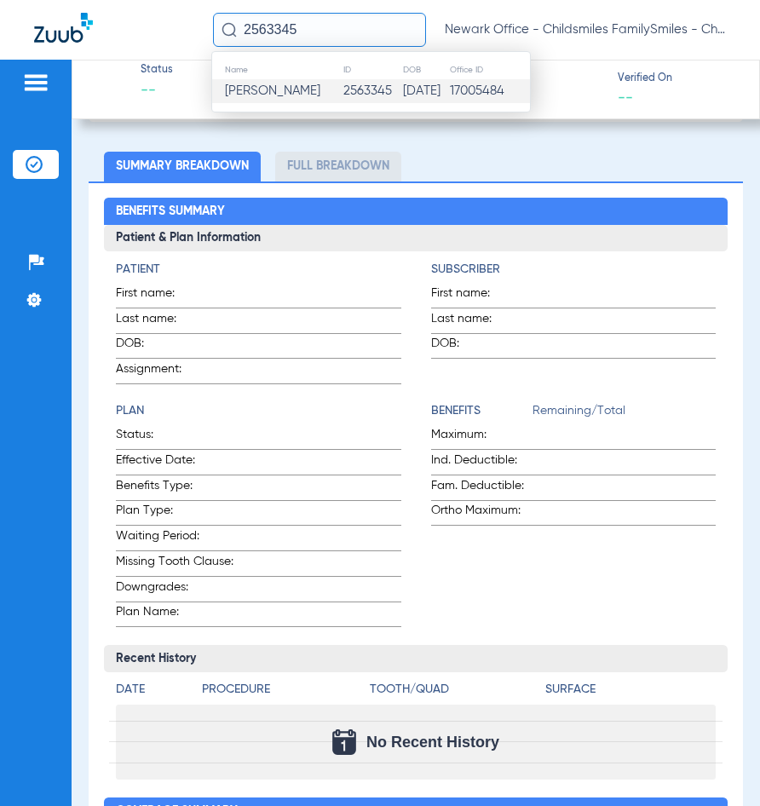
click at [314, 85] on span "[PERSON_NAME]" at bounding box center [272, 90] width 95 height 13
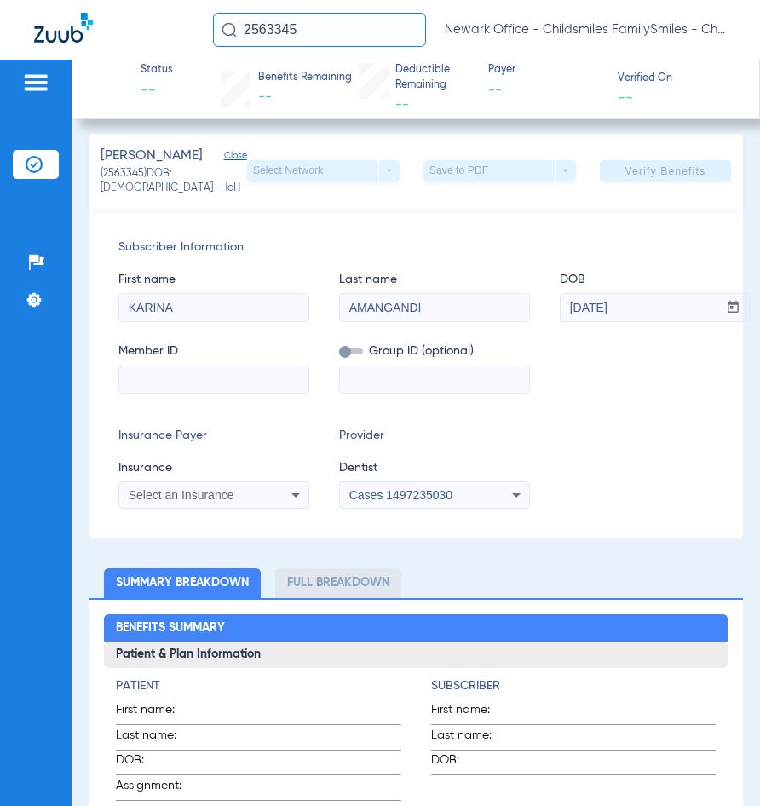
scroll to position [317, 0]
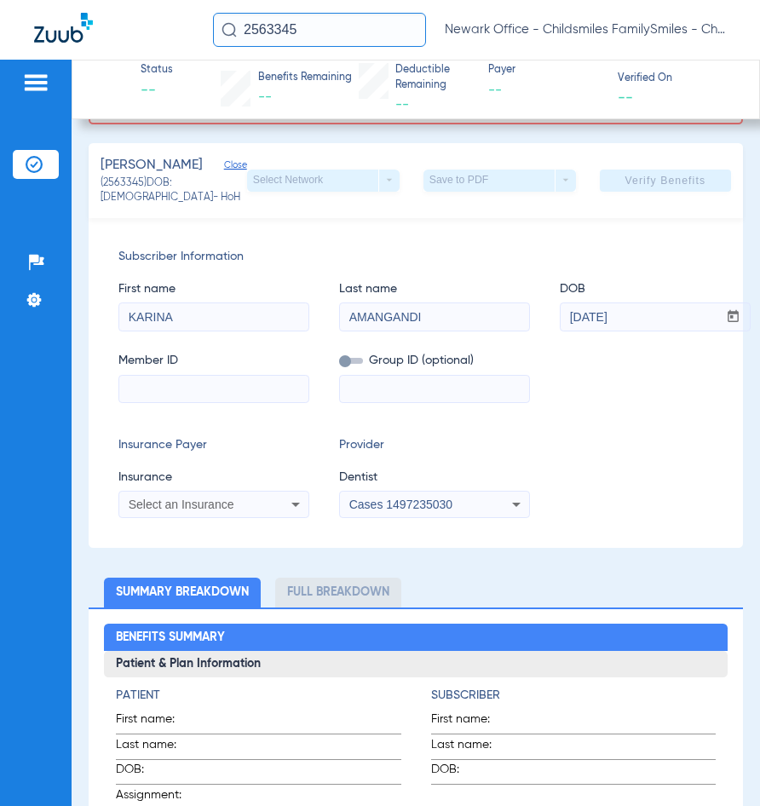
paste input "3HZN47657300"
type input "3HZN47657300"
click at [457, 400] on input at bounding box center [434, 389] width 189 height 27
paste input "100DN-0012"
type input "100DN-0012"
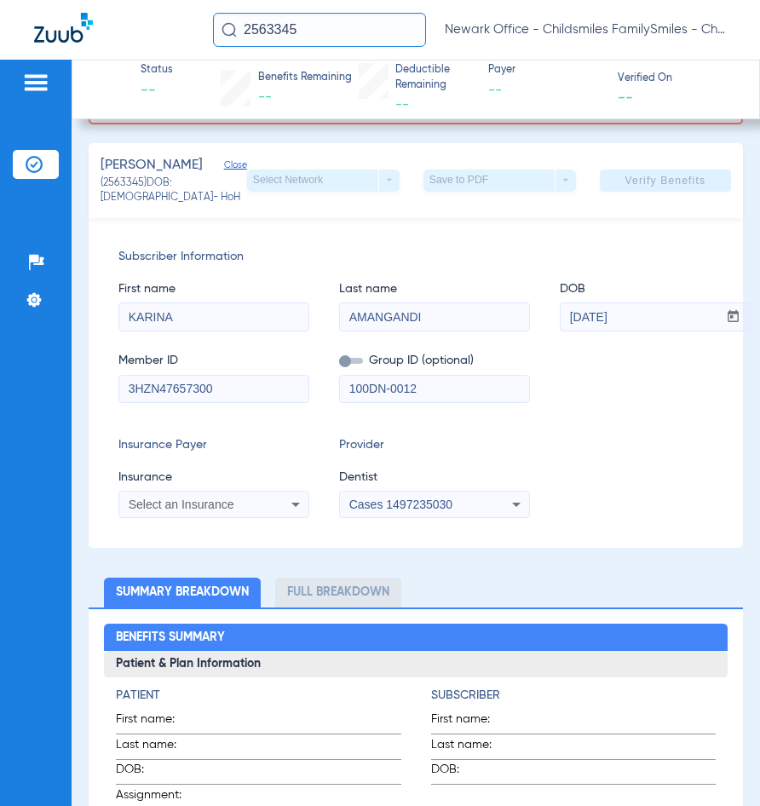
click at [269, 515] on div "Select an Insurance" at bounding box center [213, 504] width 189 height 20
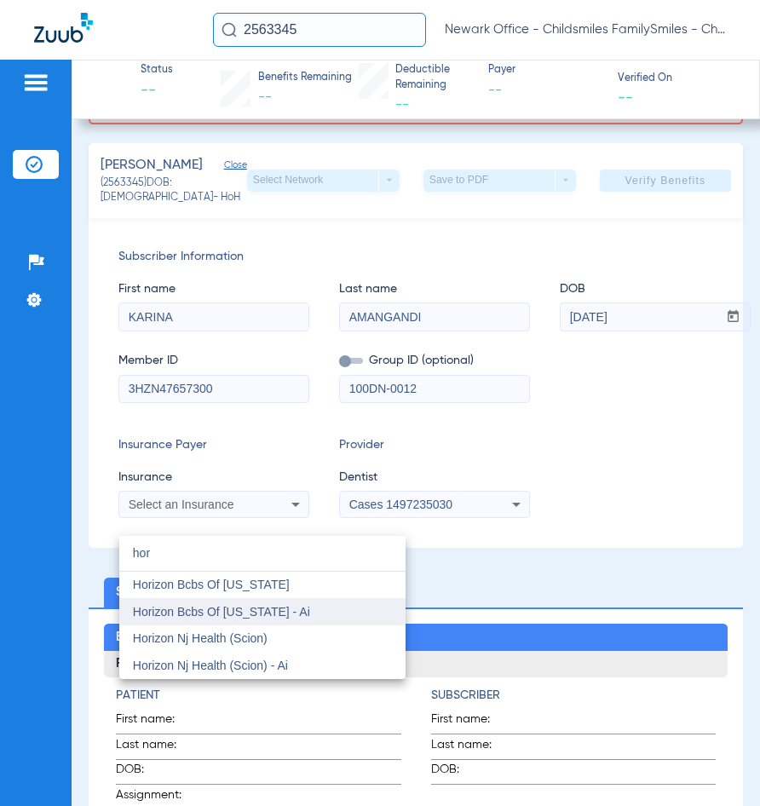
type input "hor"
click at [222, 614] on span "Horizon Bcbs Of [US_STATE] - Ai" at bounding box center [221, 612] width 177 height 14
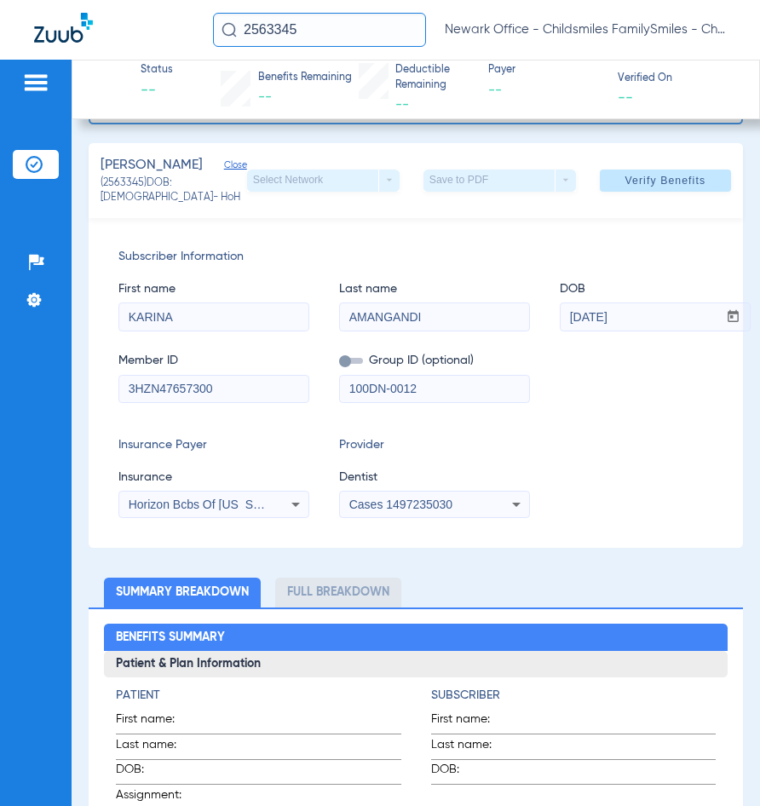
click at [500, 515] on div "Cases 1497235030" at bounding box center [434, 504] width 189 height 20
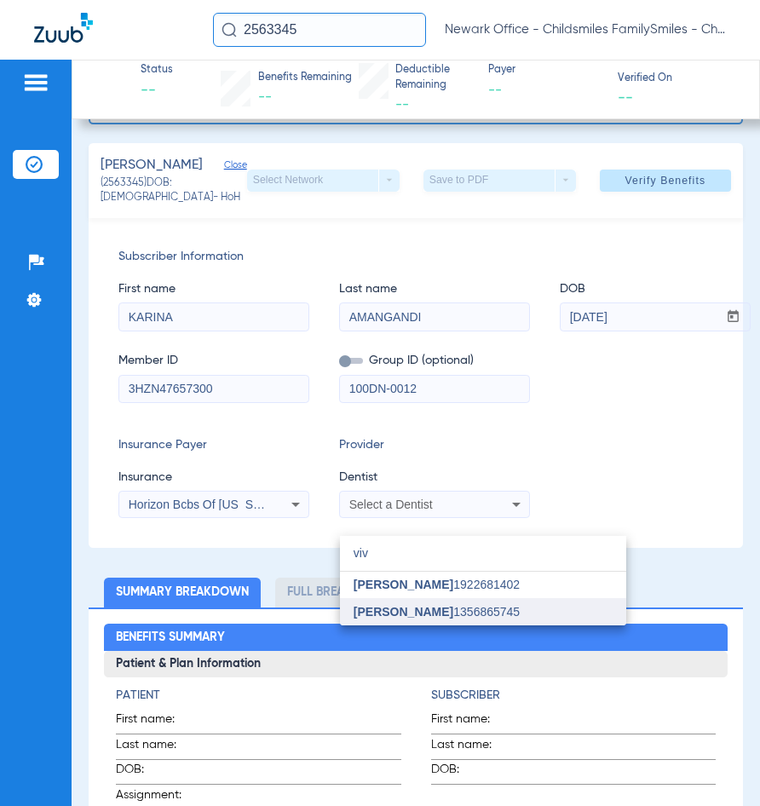
type input "viv"
click at [375, 612] on span "[PERSON_NAME]" at bounding box center [404, 612] width 100 height 14
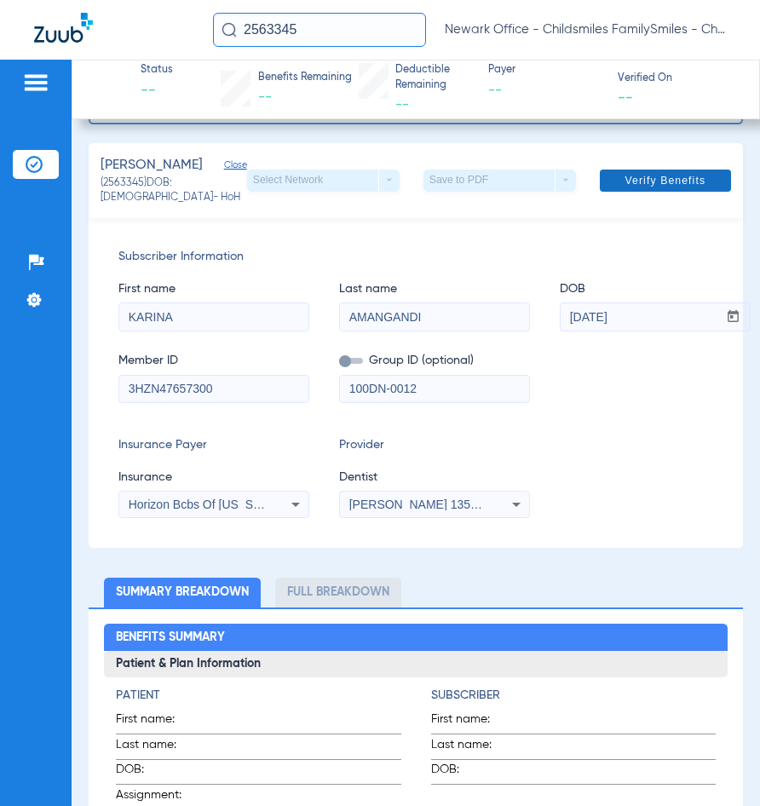
click at [667, 182] on span at bounding box center [665, 180] width 131 height 41
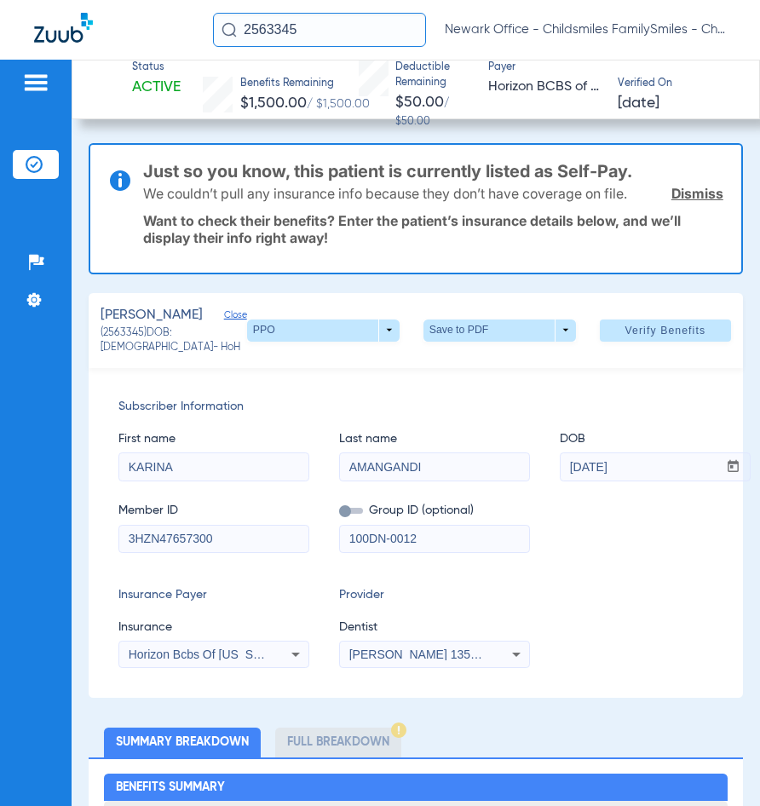
click at [346, 38] on input "2563345" at bounding box center [319, 30] width 213 height 34
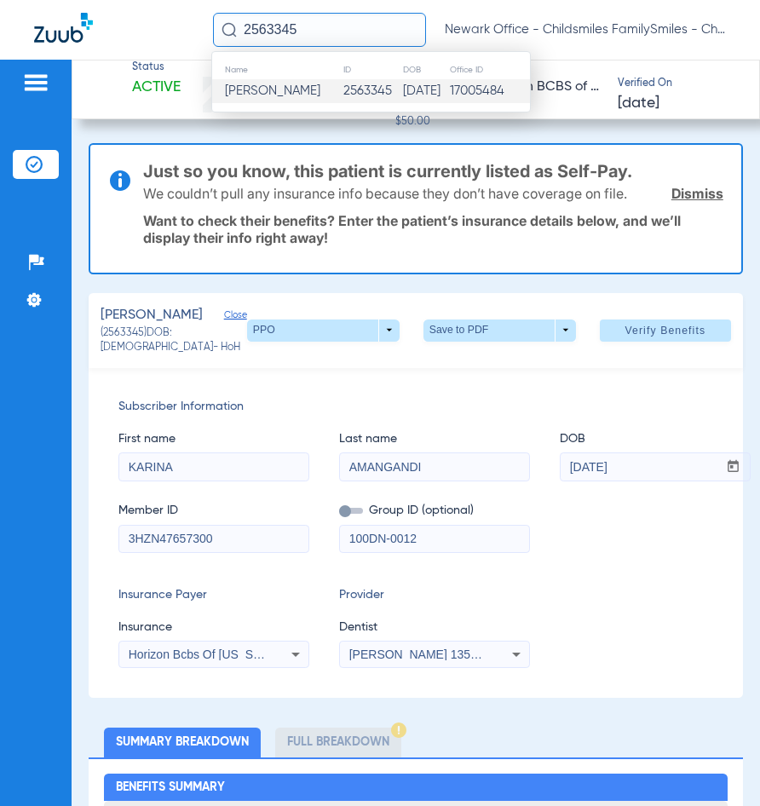
click at [346, 38] on input "2563345" at bounding box center [319, 30] width 213 height 34
type input "22790"
click at [395, 94] on td "[DATE]" at bounding box center [418, 91] width 49 height 24
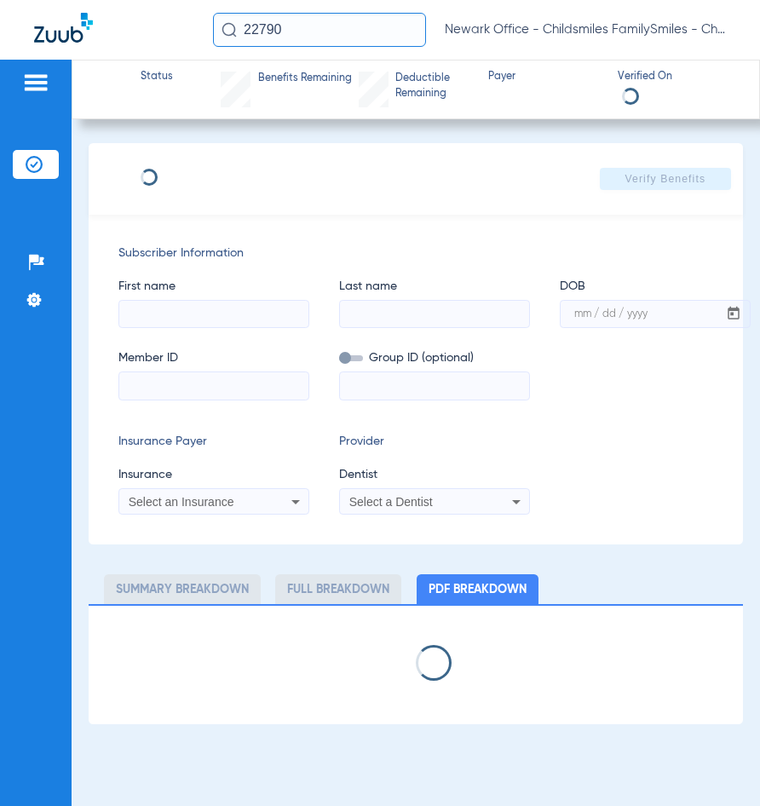
type input "MARYURI"
type input "CAIMINAGUA"
type input "[DATE]"
type input "3HZN40963700"
type input "0762240020"
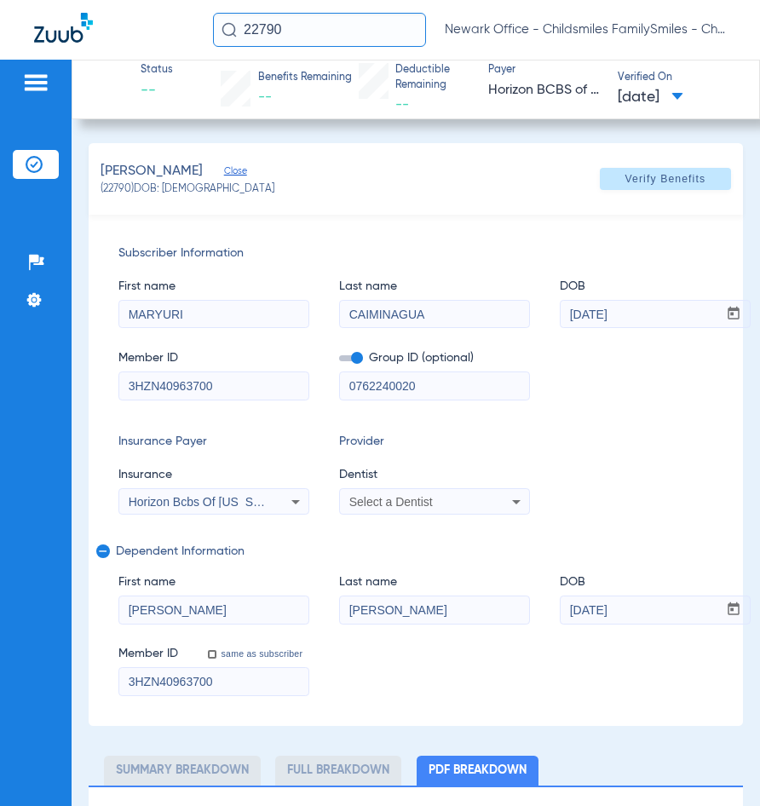
click at [281, 489] on mat-select "Horizon Bcbs Of [US_STATE]" at bounding box center [213, 501] width 191 height 27
click at [277, 511] on div "Horizon Bcbs Of [US_STATE]" at bounding box center [213, 502] width 189 height 20
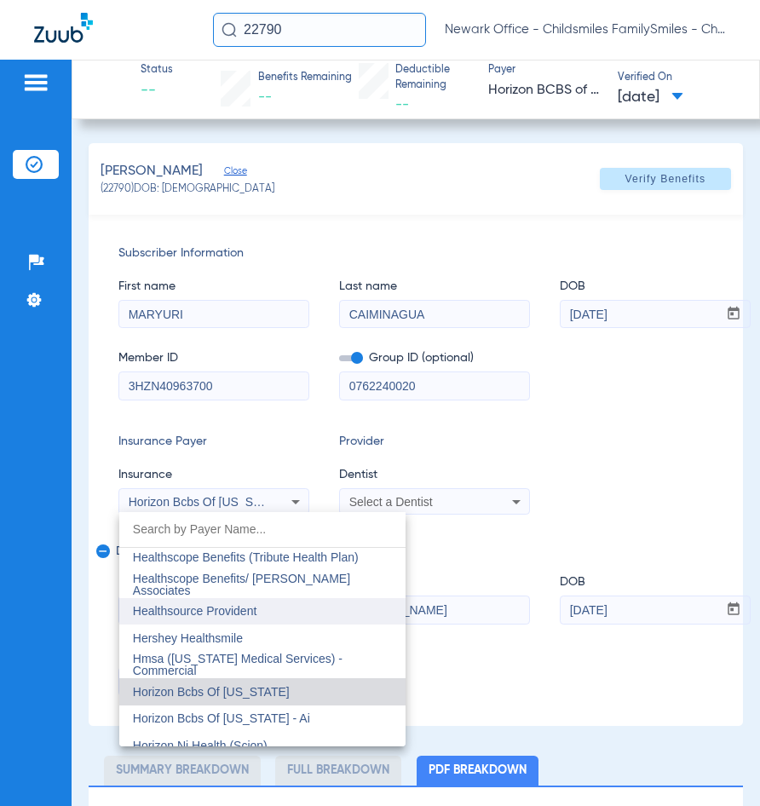
scroll to position [6114, 0]
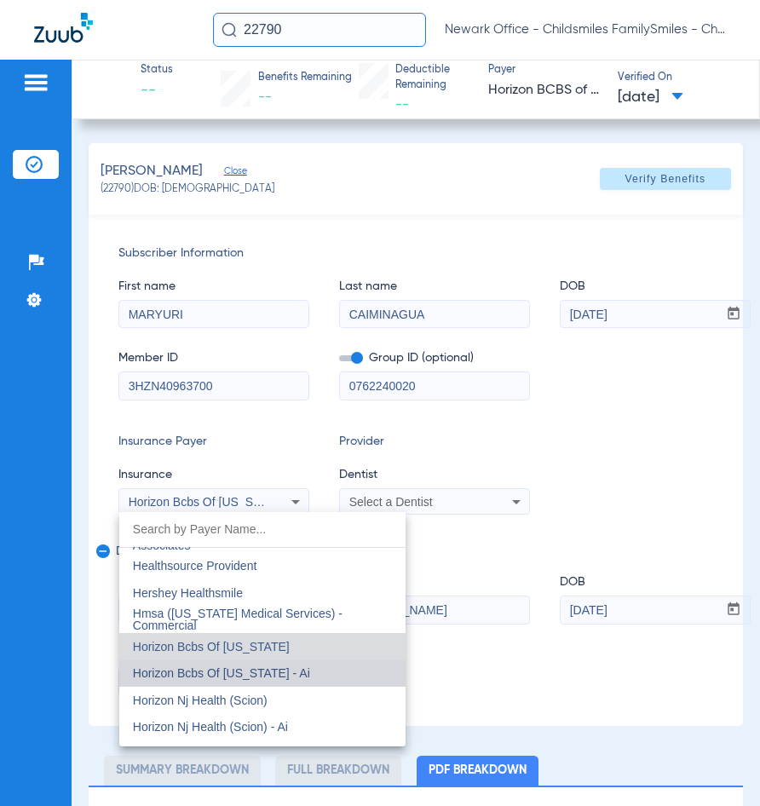
click at [268, 676] on span "Horizon Bcbs Of [US_STATE] - Ai" at bounding box center [221, 673] width 177 height 14
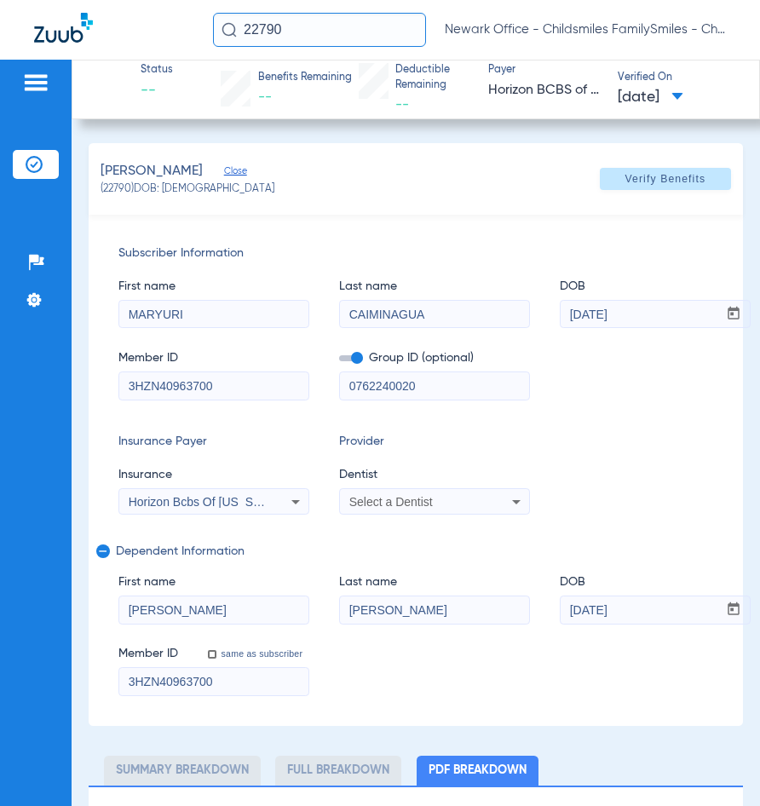
click at [389, 512] on mat-select "Select a Dentist" at bounding box center [434, 501] width 191 height 27
click at [389, 504] on span "Select a Dentist" at bounding box center [390, 502] width 83 height 14
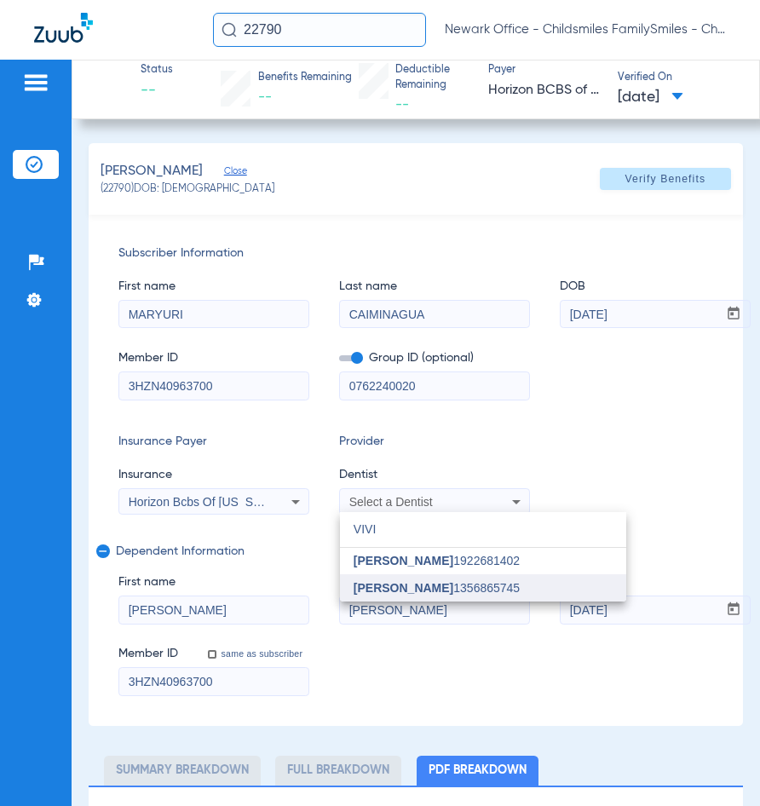
type input "VIVI"
click at [363, 590] on span "[PERSON_NAME]" at bounding box center [404, 588] width 100 height 14
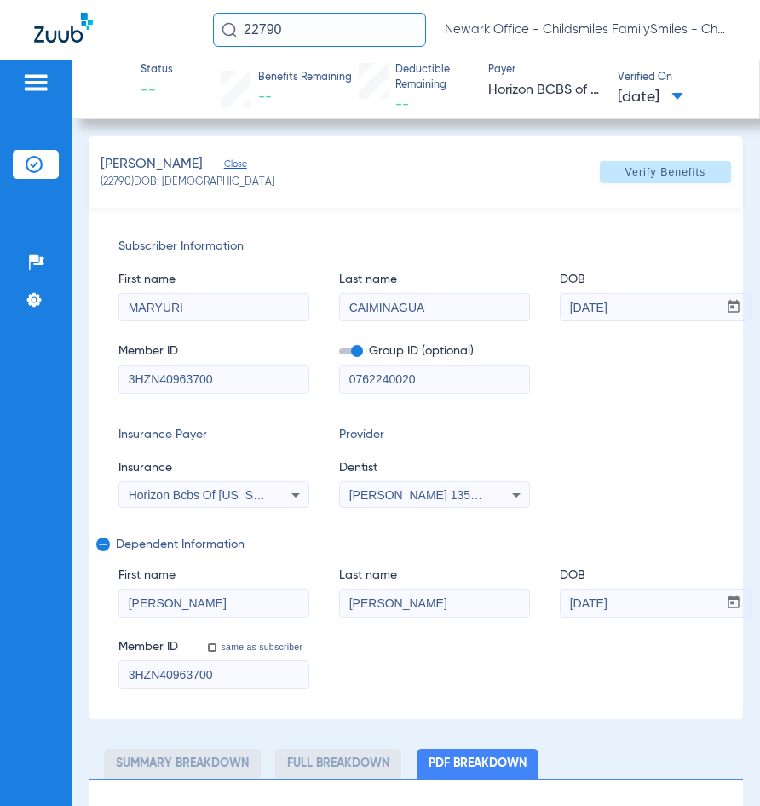
scroll to position [11, 0]
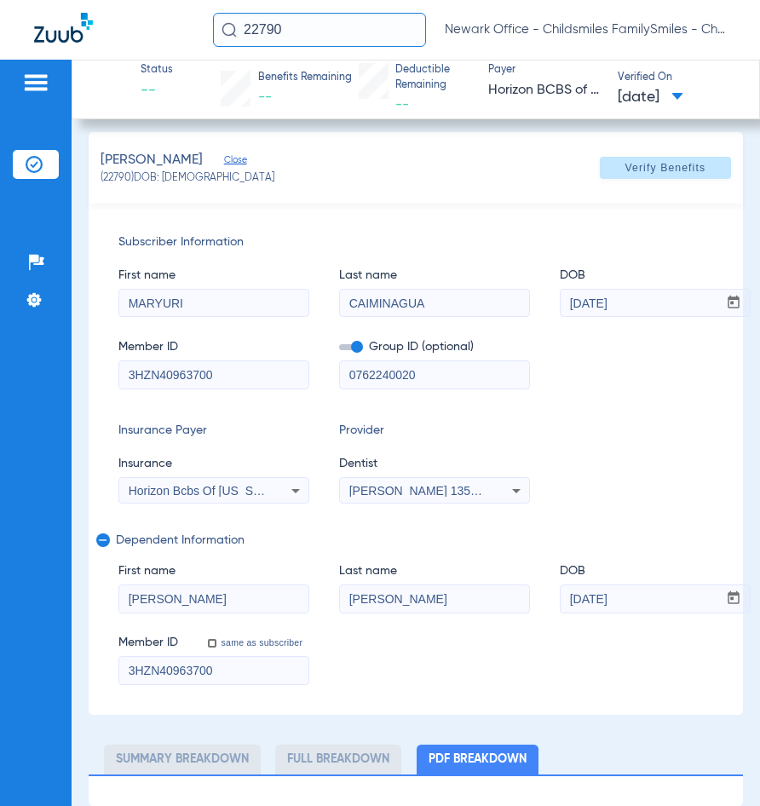
drag, startPoint x: 291, startPoint y: 493, endPoint x: 281, endPoint y: 490, distance: 10.8
click at [291, 492] on icon at bounding box center [295, 491] width 20 height 20
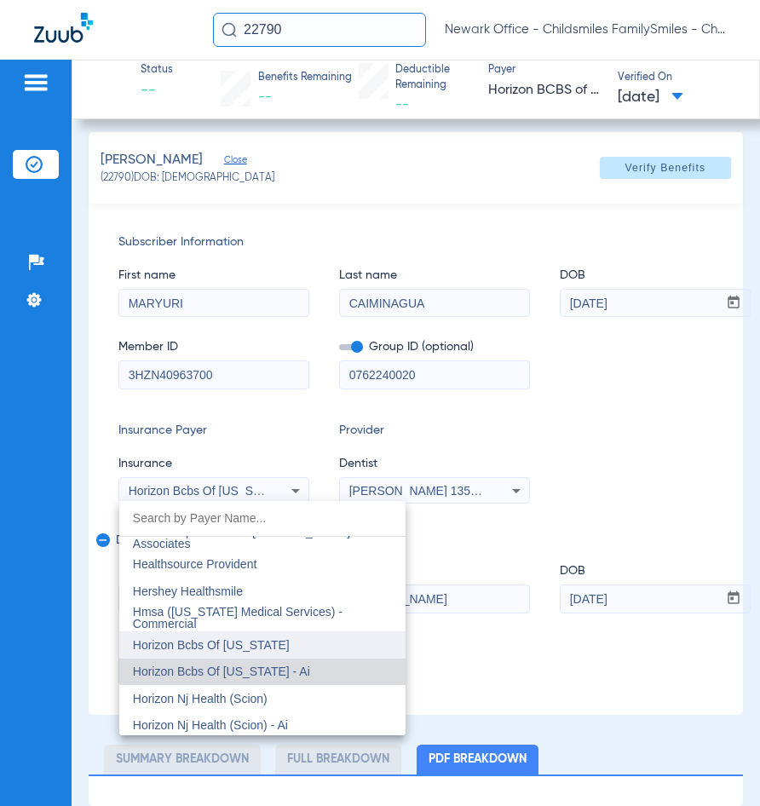
scroll to position [6141, 0]
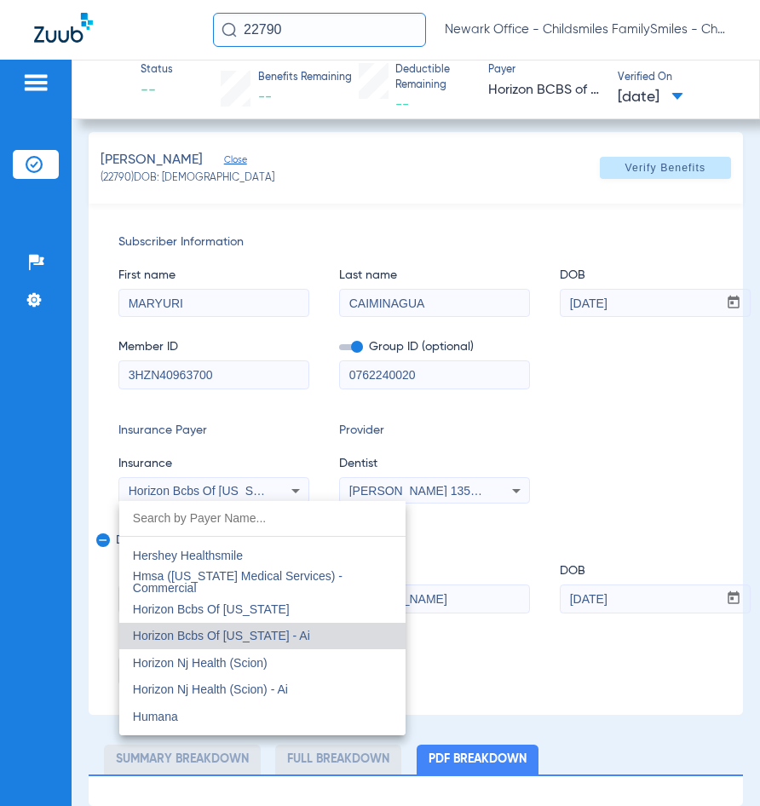
click at [634, 167] on div at bounding box center [380, 403] width 760 height 806
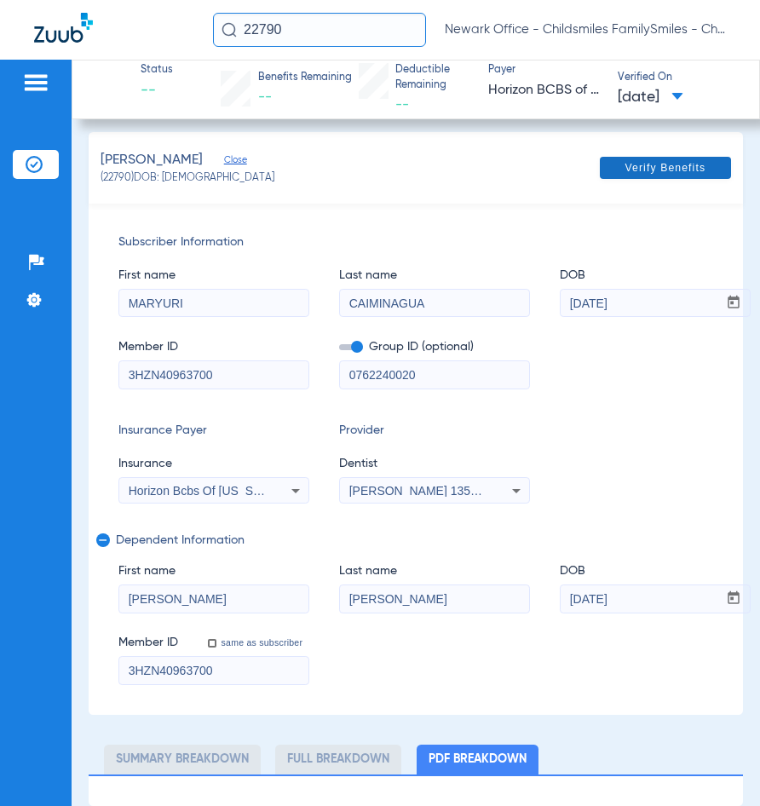
click at [637, 167] on span "Verify Benefits" at bounding box center [665, 168] width 81 height 14
click at [313, 21] on input "22790" at bounding box center [319, 30] width 213 height 34
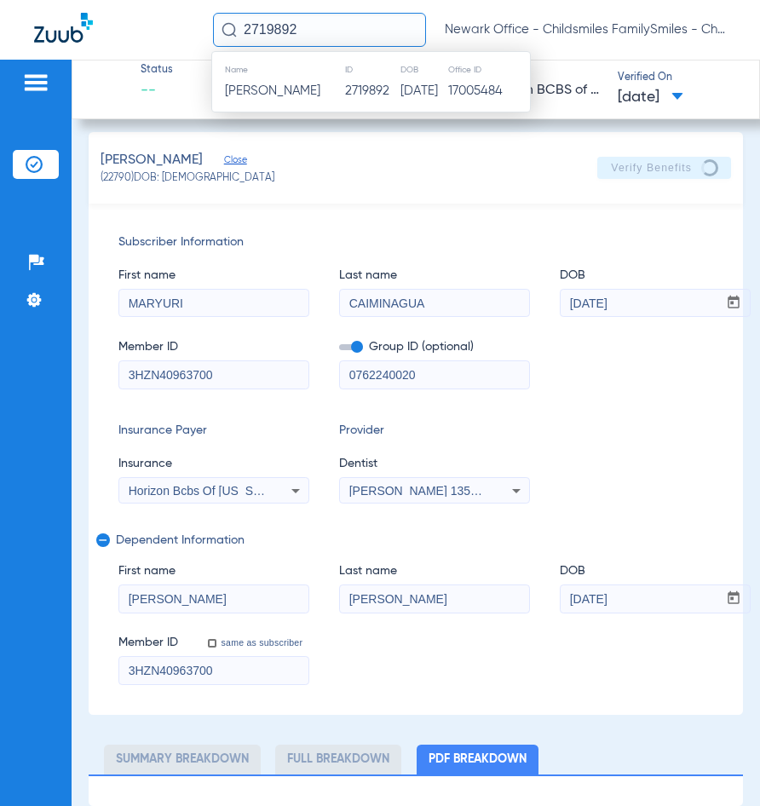
type input "2719892"
click at [357, 103] on div "Name ID DOB Office ID [PERSON_NAME] 2719892 [DATE] 17005484" at bounding box center [371, 81] width 320 height 61
click at [357, 96] on td "2719892" at bounding box center [371, 91] width 55 height 24
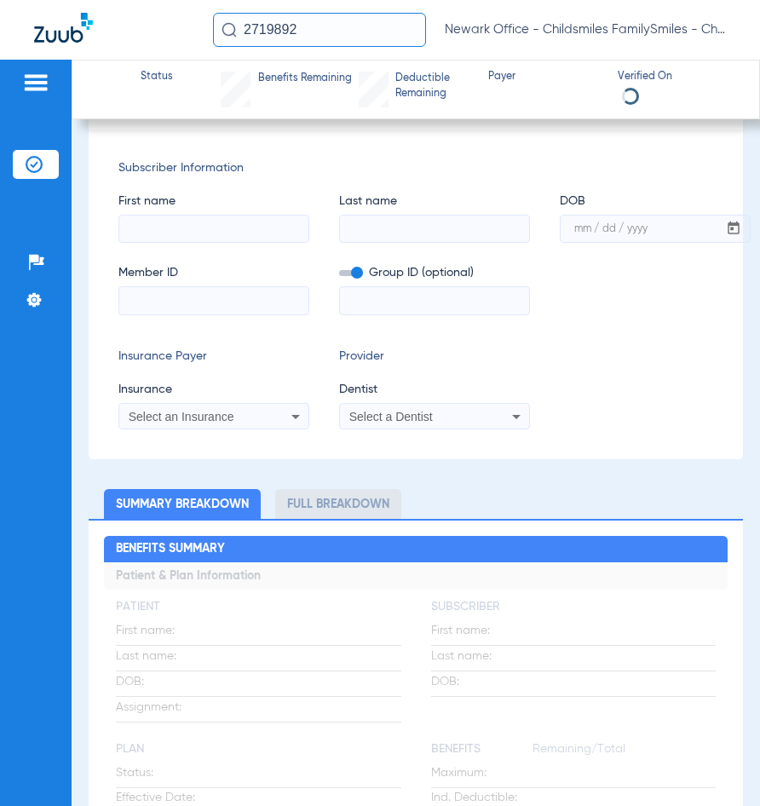
type input "[PERSON_NAME]"
type input "[DATE]"
type input "94067547500"
type input "21852H8768035000"
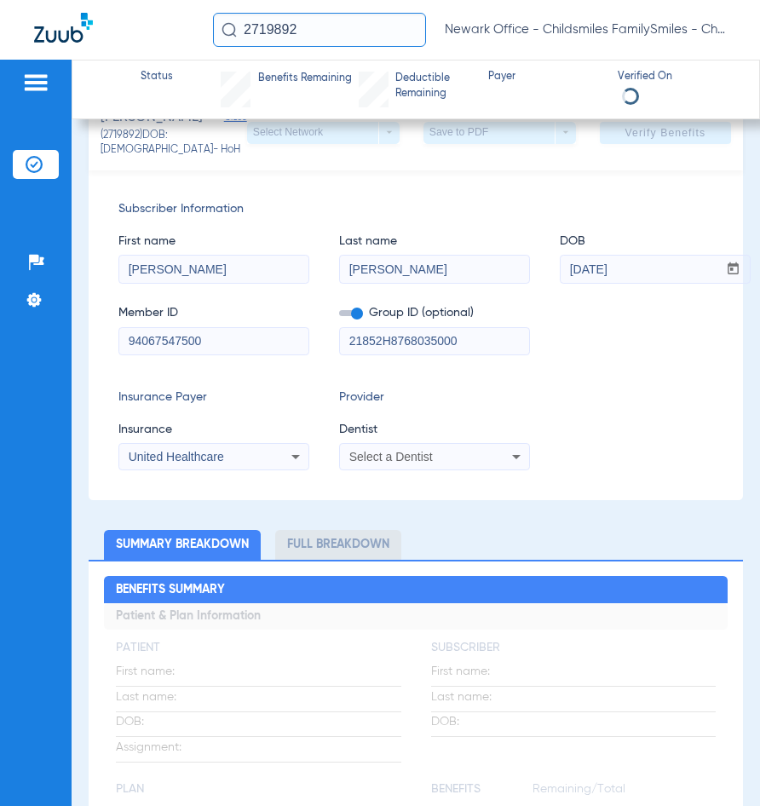
scroll to position [85, 0]
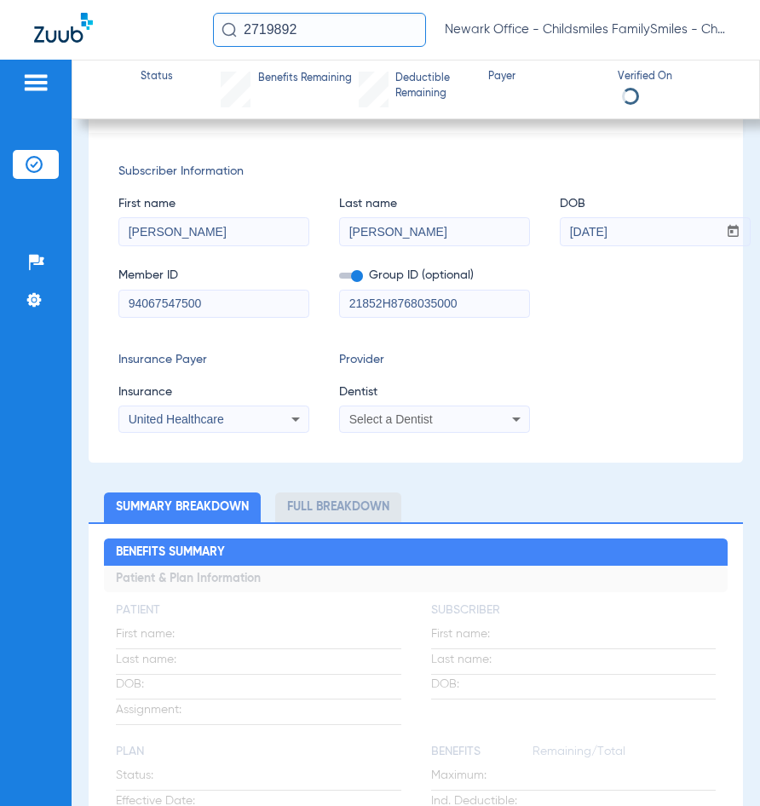
click at [266, 417] on div "United Healthcare" at bounding box center [213, 419] width 189 height 20
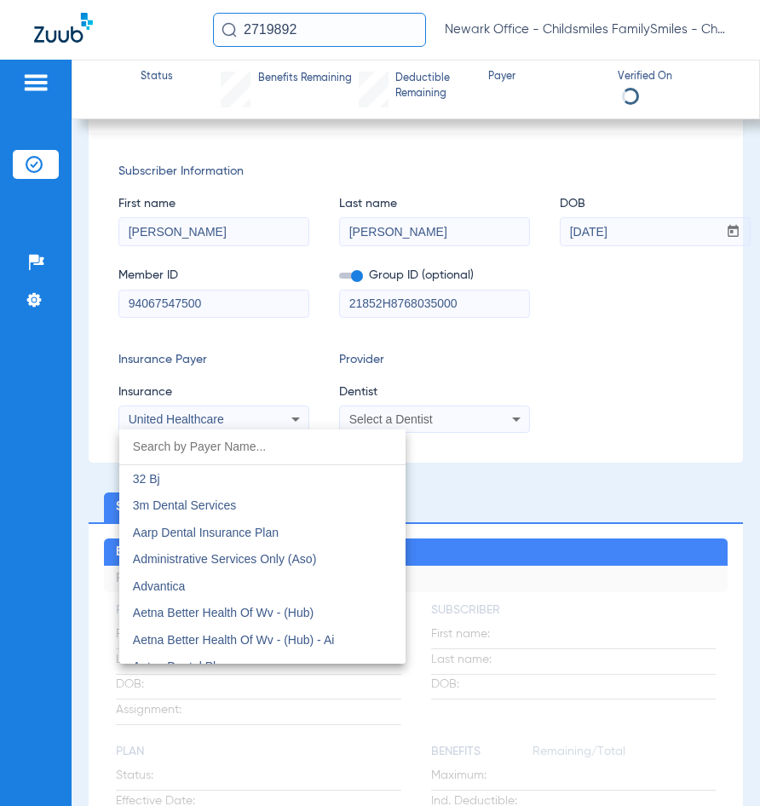
scroll to position [10055, 0]
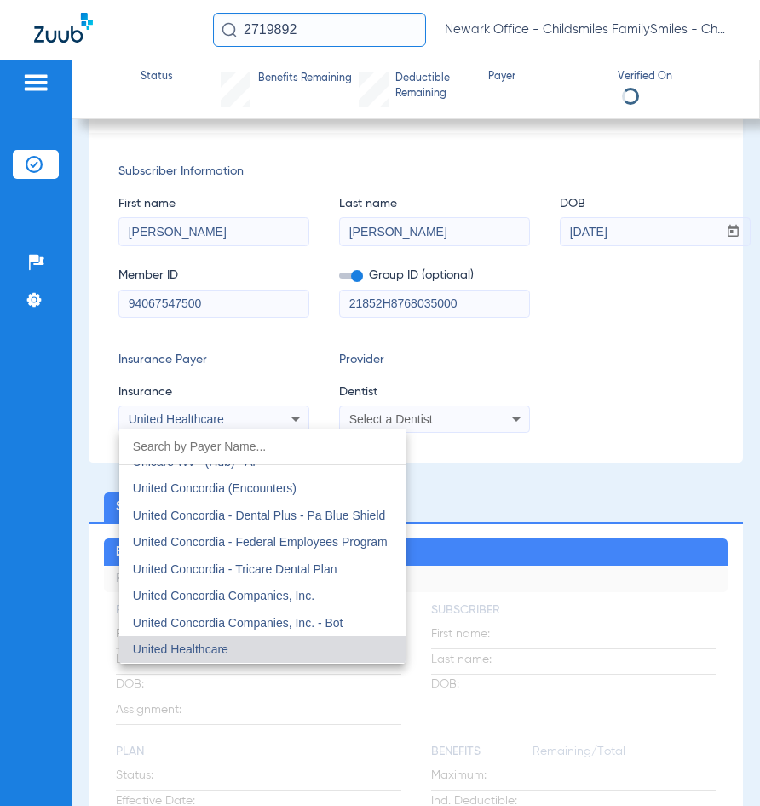
click at [293, 412] on div at bounding box center [380, 403] width 760 height 806
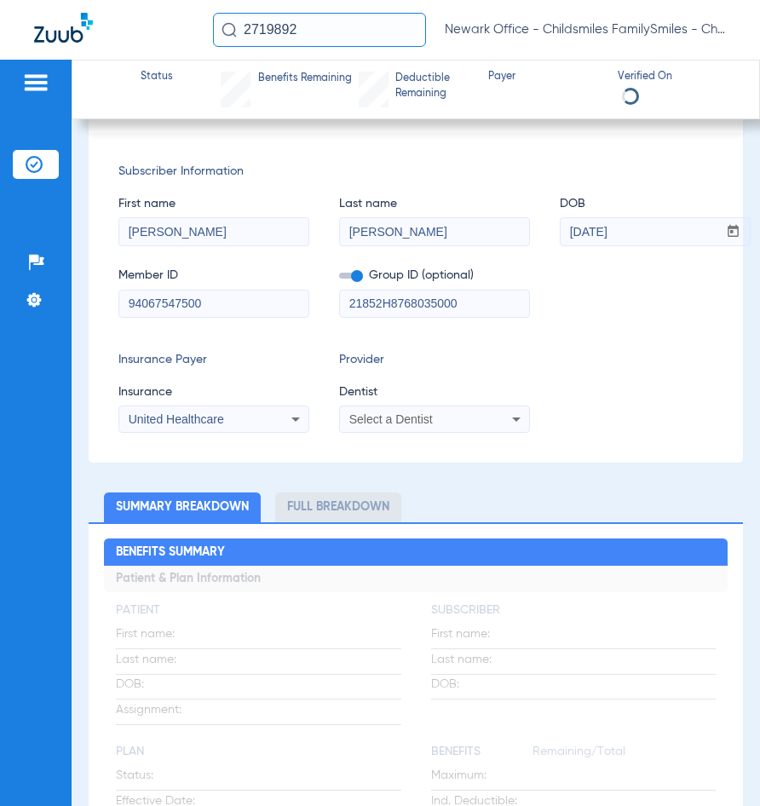
click at [293, 412] on icon at bounding box center [295, 419] width 20 height 20
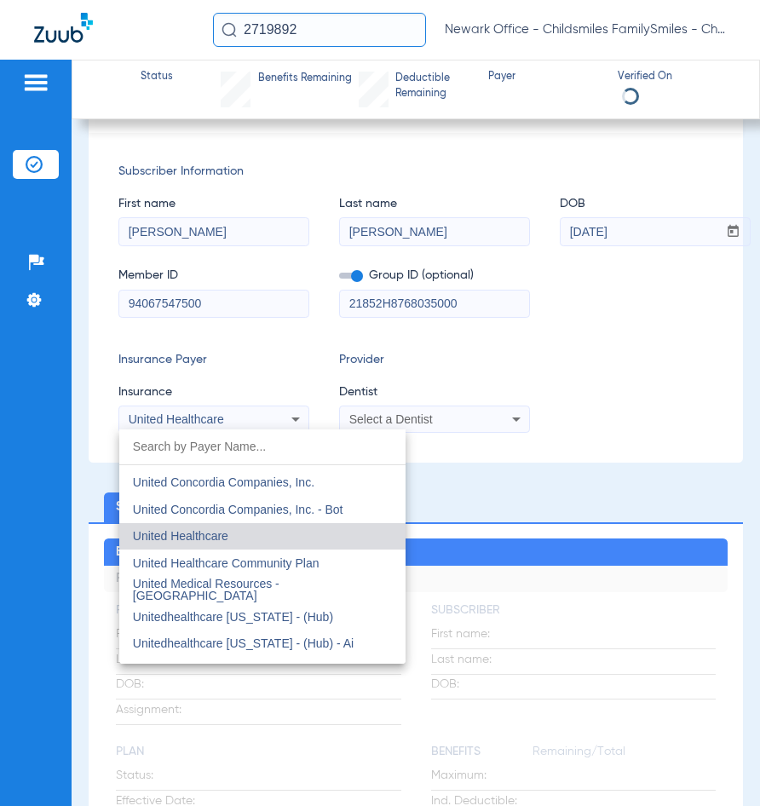
scroll to position [10140, 0]
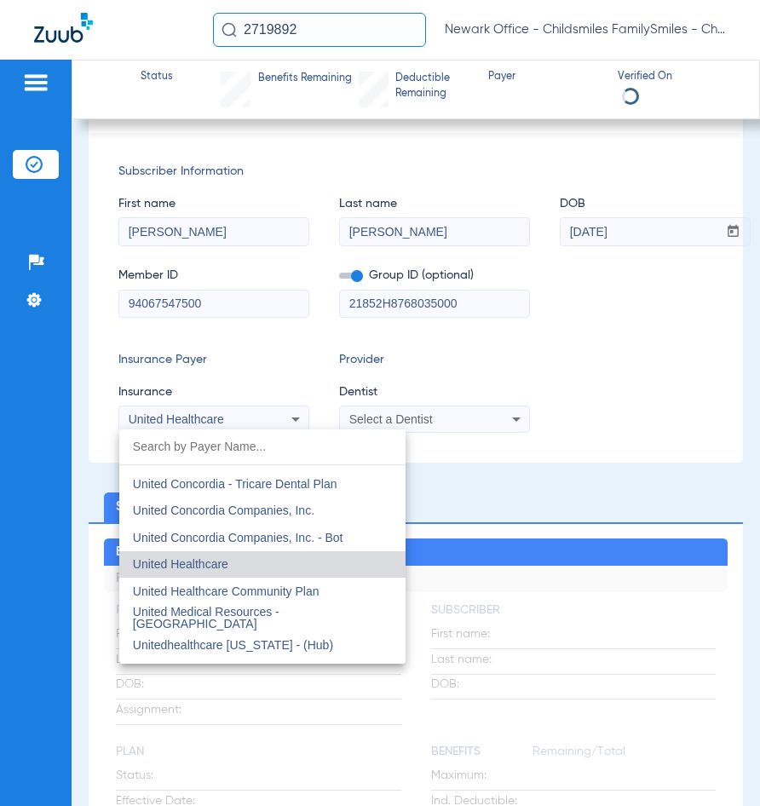
click at [481, 417] on div at bounding box center [380, 403] width 760 height 806
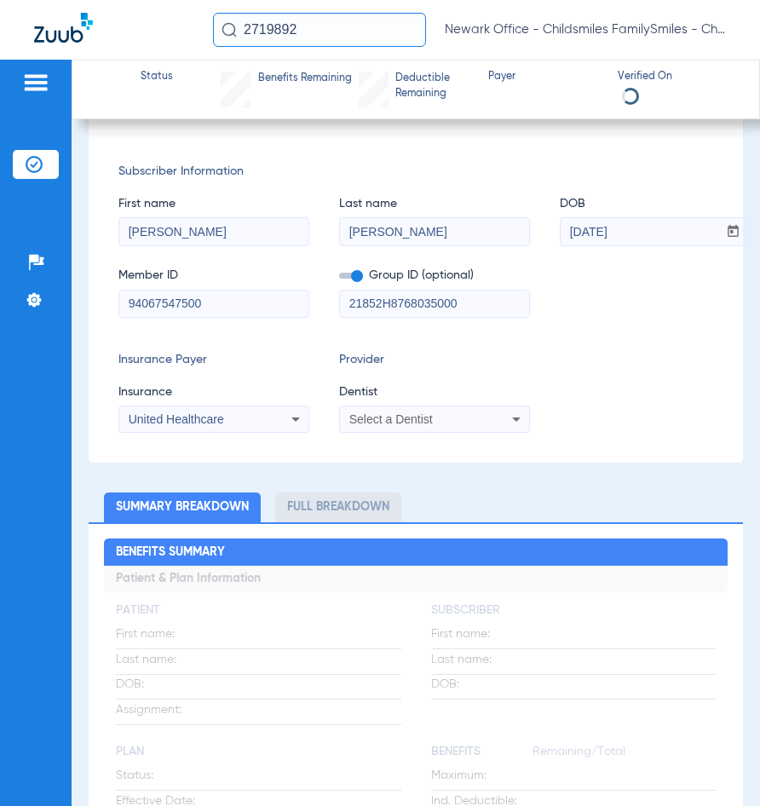
click at [481, 417] on div "Select a Dentist" at bounding box center [417, 419] width 137 height 12
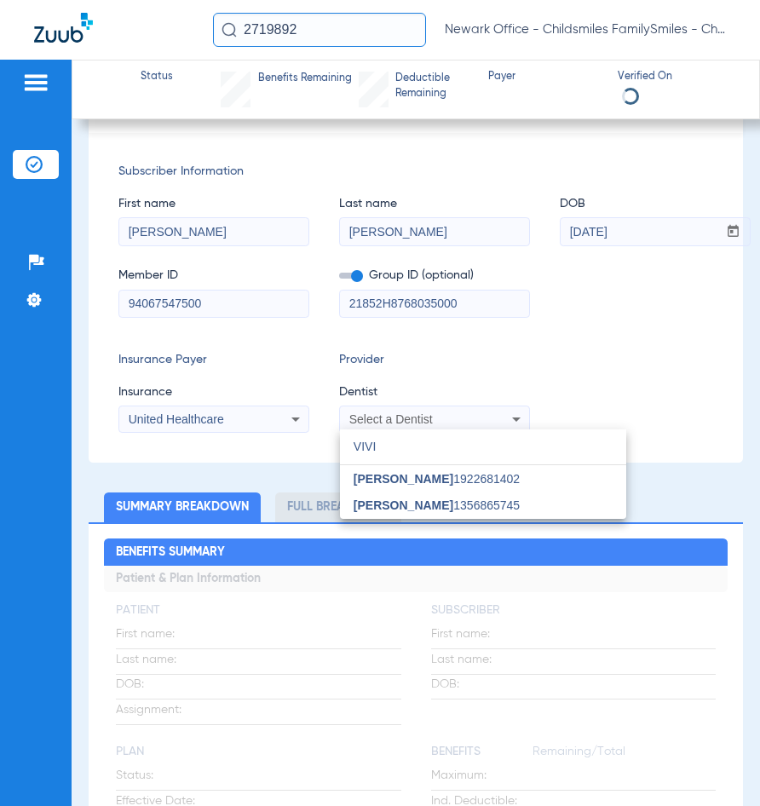
type input "VIVI"
click at [367, 514] on mat-option "[PERSON_NAME] 1356865745" at bounding box center [483, 505] width 286 height 27
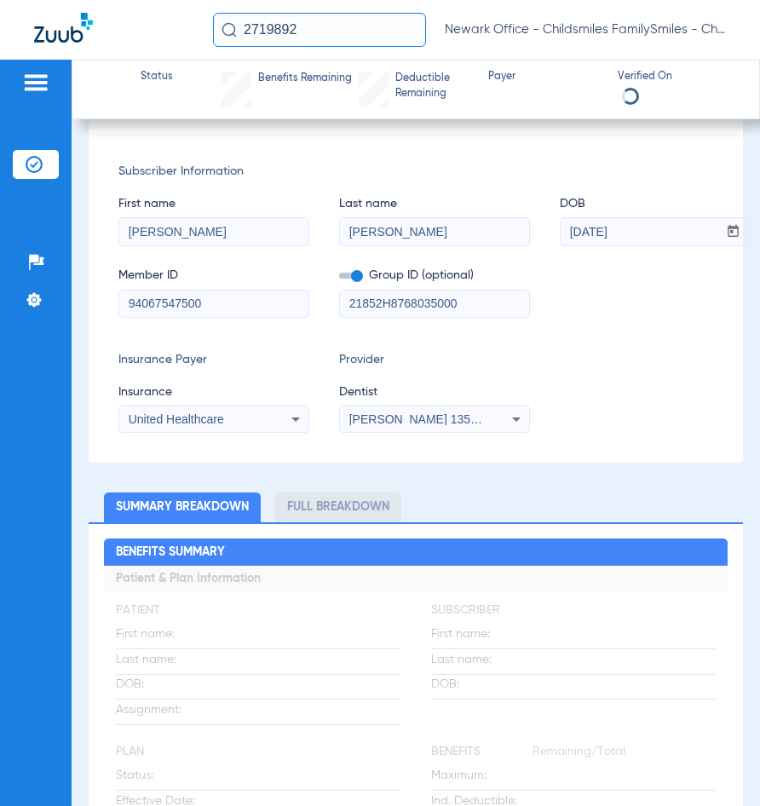
click at [691, 233] on input "[DATE]" at bounding box center [639, 231] width 157 height 27
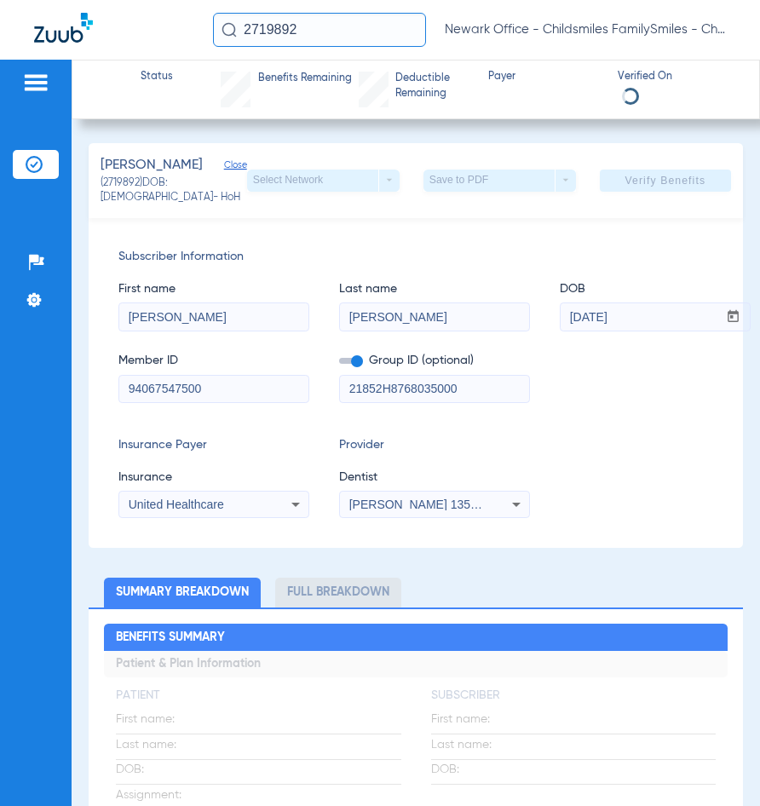
click at [681, 181] on app-verify-button "Verify Benefits" at bounding box center [665, 181] width 131 height 22
click at [325, 26] on input "2719892" at bounding box center [319, 30] width 213 height 34
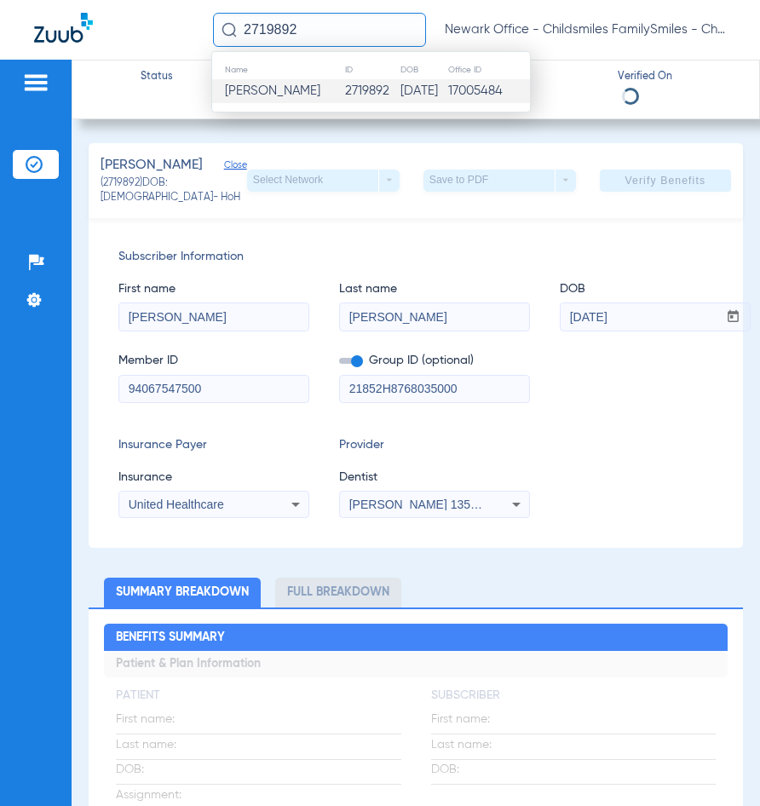
click at [325, 26] on input "2719892" at bounding box center [319, 30] width 213 height 34
paste input "2790"
type input "22790"
click at [349, 79] on td "22790" at bounding box center [371, 91] width 45 height 24
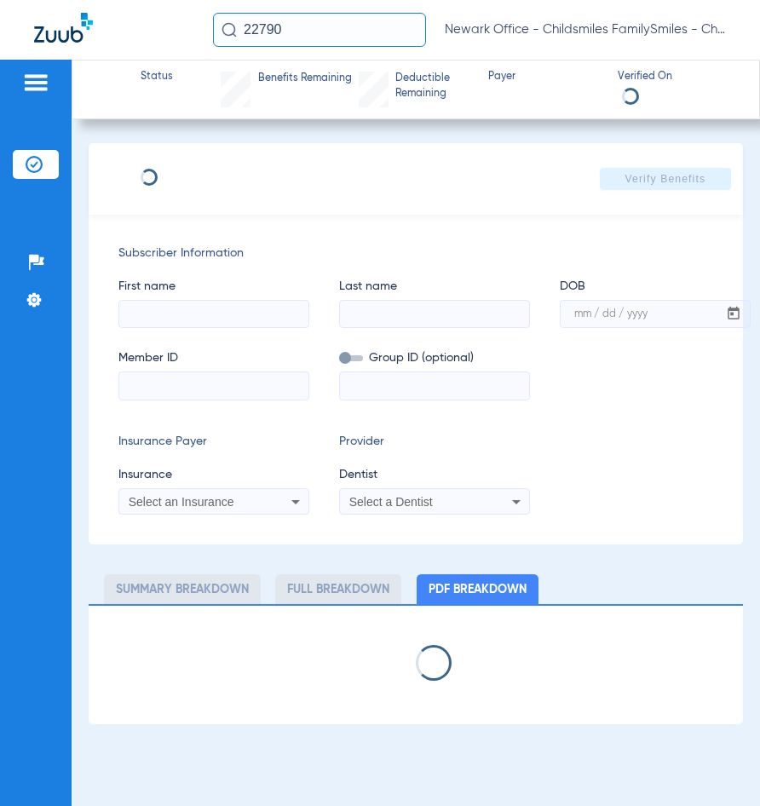
type input "MARYURI"
type input "CAIMINAGUA"
type input "[DATE]"
type input "3HZN40963700"
type input "0762240020"
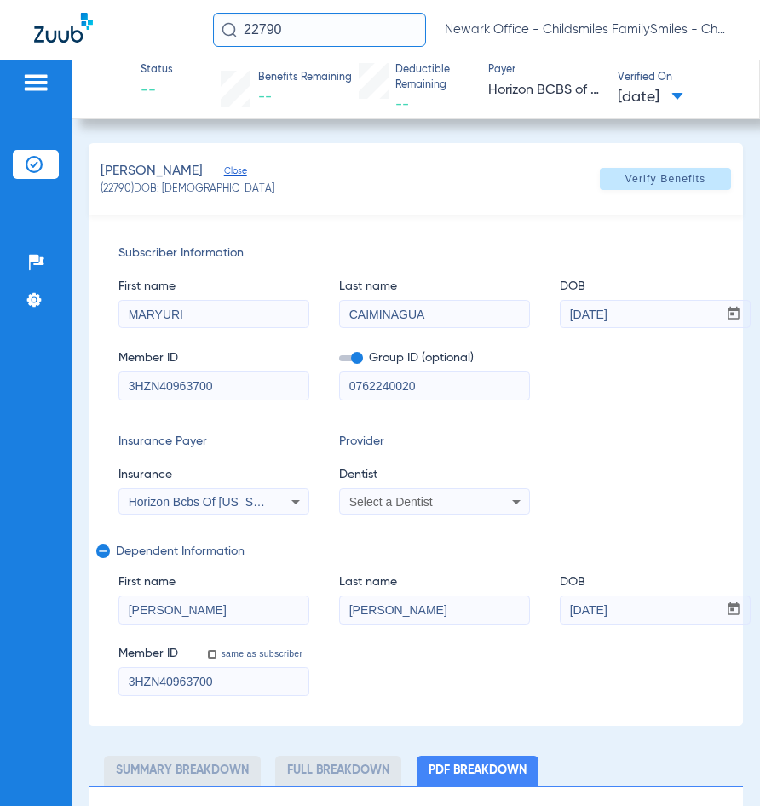
click at [249, 506] on span "Horizon Bcbs Of [US_STATE]" at bounding box center [207, 502] width 157 height 14
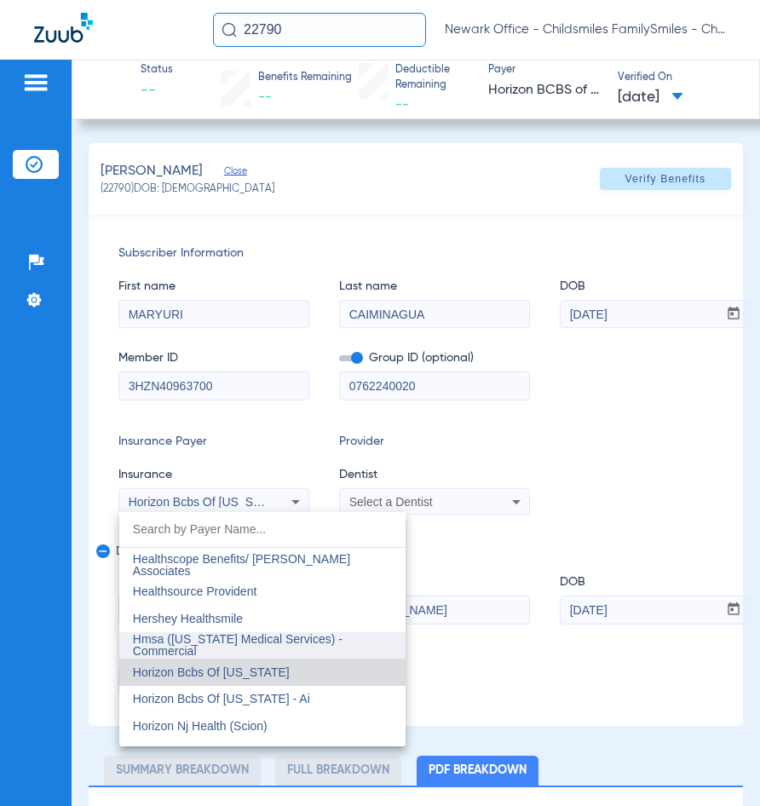
scroll to position [6114, 0]
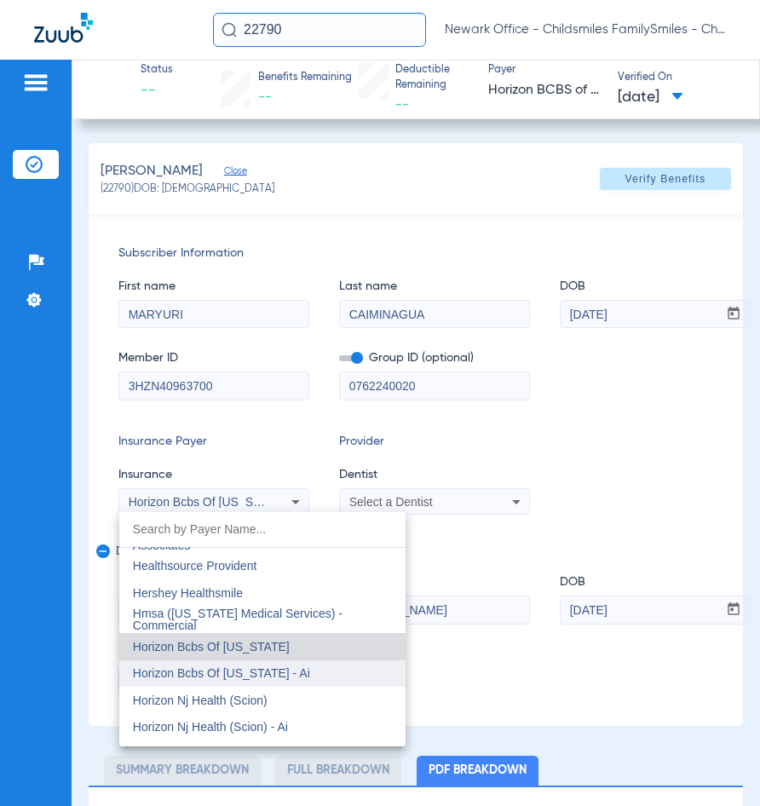
click at [304, 668] on mat-option "Horizon Bcbs Of [US_STATE] - Ai" at bounding box center [262, 673] width 286 height 27
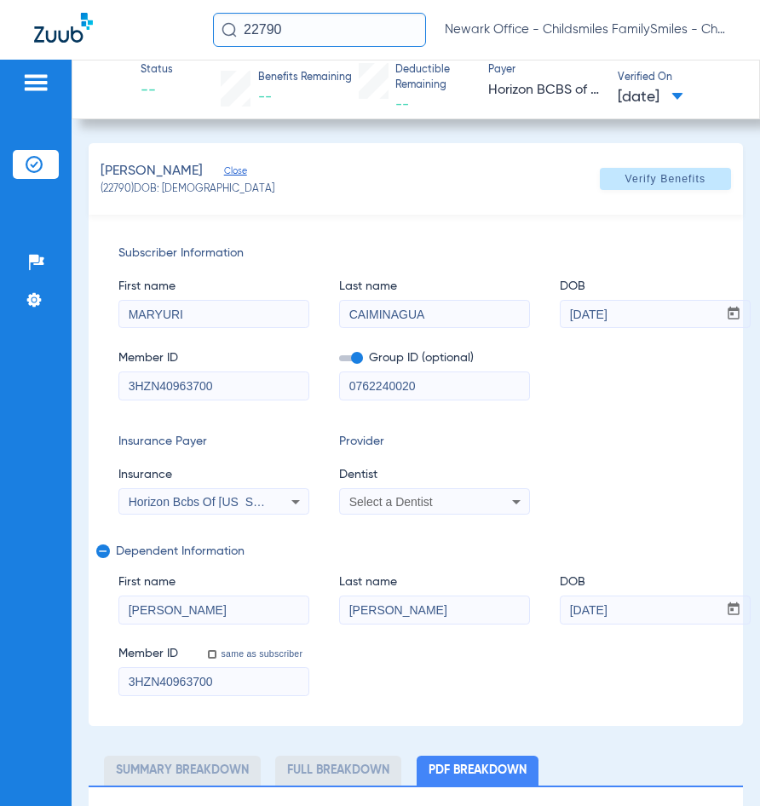
click at [472, 505] on div "Select a Dentist" at bounding box center [417, 502] width 137 height 12
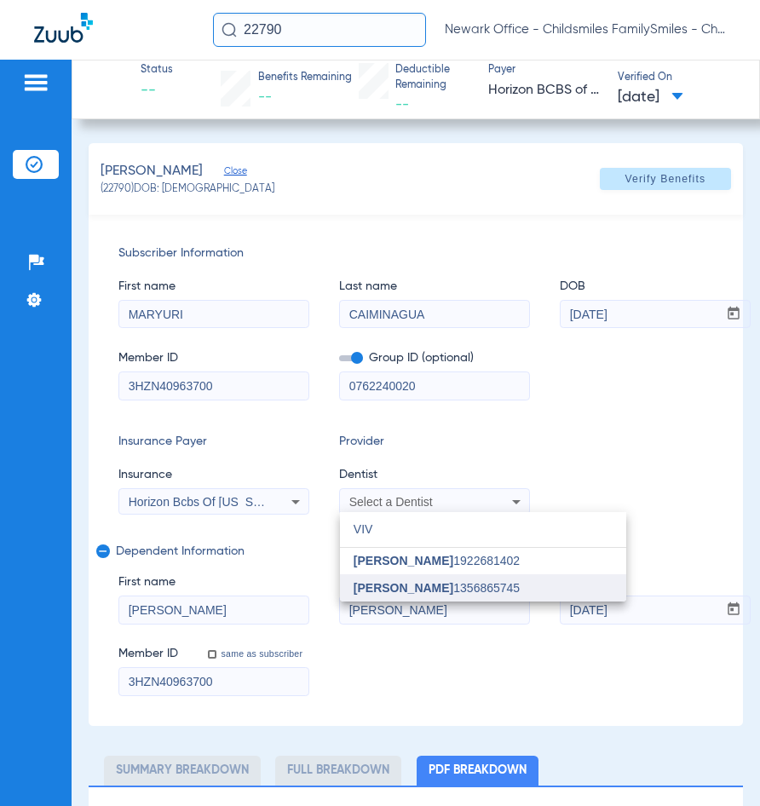
type input "VIV"
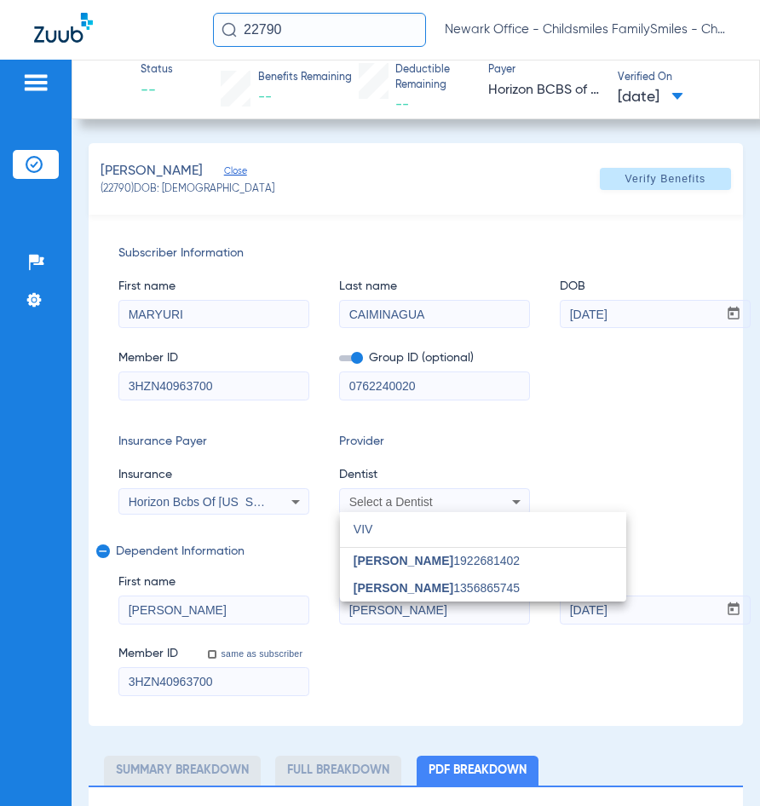
click at [366, 584] on span "[PERSON_NAME]" at bounding box center [404, 588] width 100 height 14
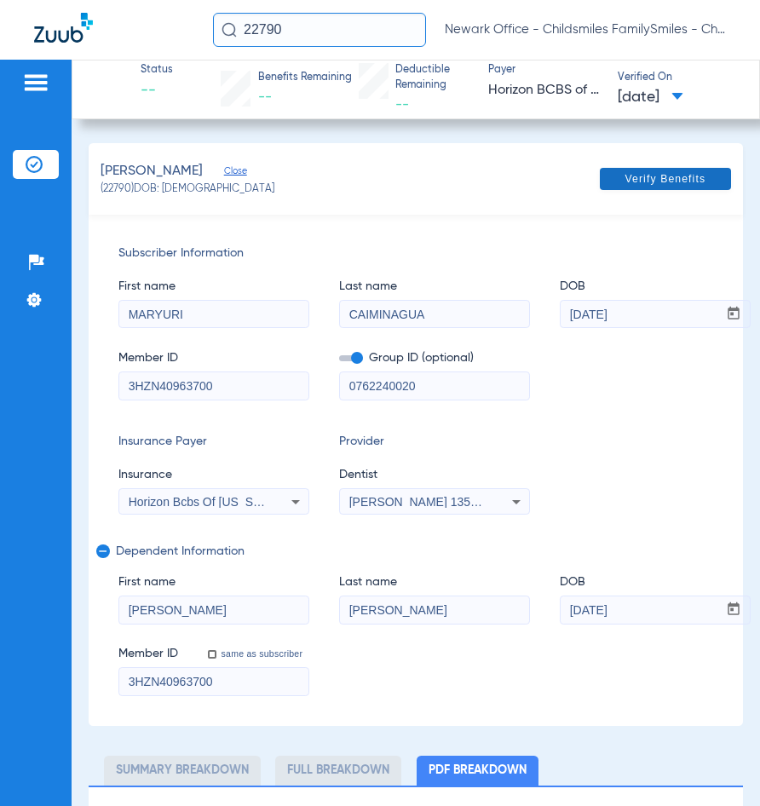
click at [678, 185] on span "Verify Benefits" at bounding box center [665, 179] width 81 height 14
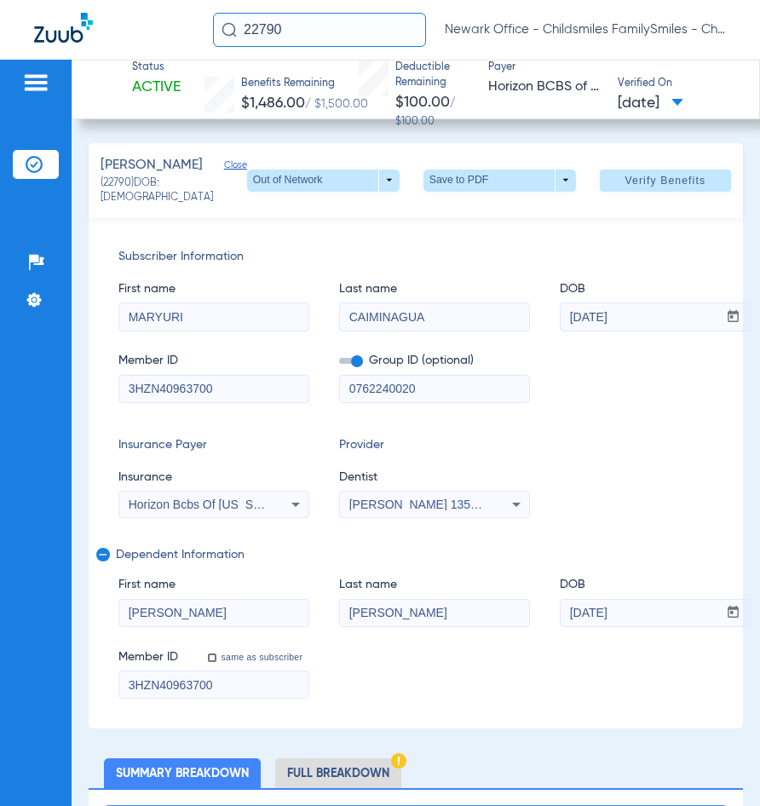
click at [337, 28] on input "22790" at bounding box center [319, 30] width 213 height 34
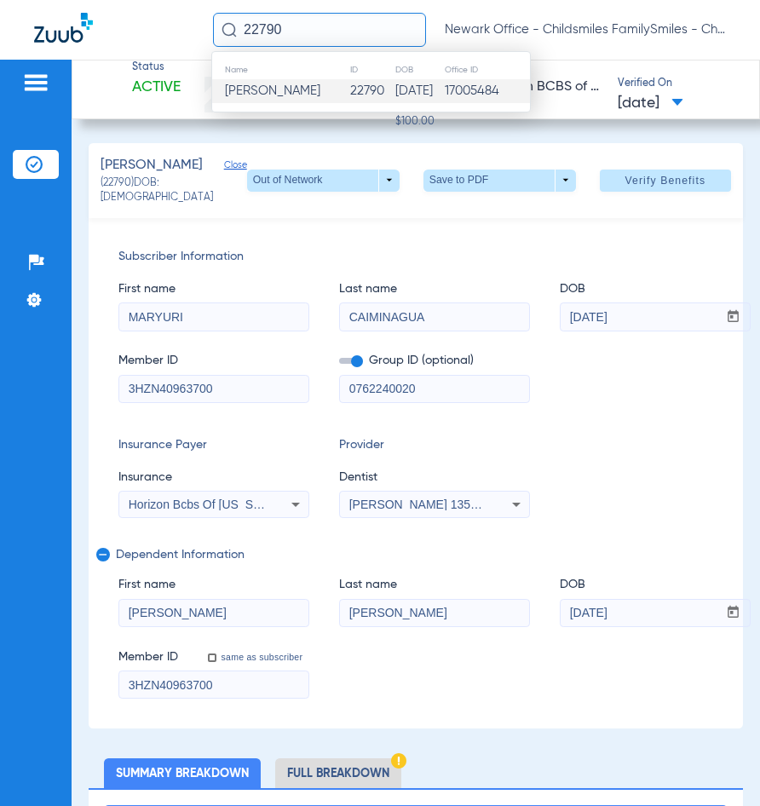
click at [337, 28] on input "22790" at bounding box center [319, 30] width 213 height 34
type input "21621"
click at [414, 87] on td "[DATE]" at bounding box center [418, 91] width 50 height 24
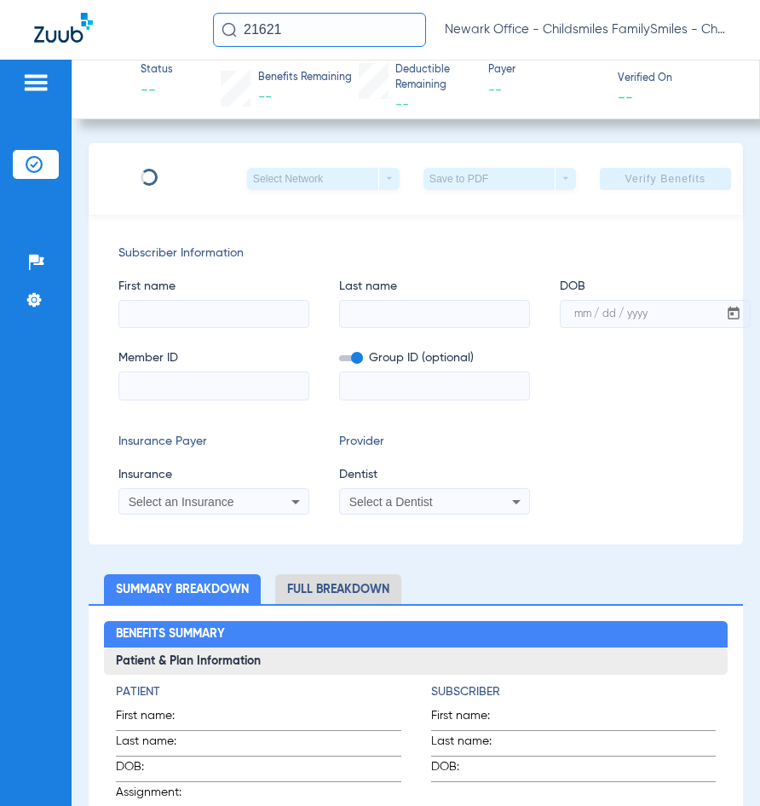
type input "[PERSON_NAME]"
type input "[DATE]"
type input "U54438410"
type input "2501702"
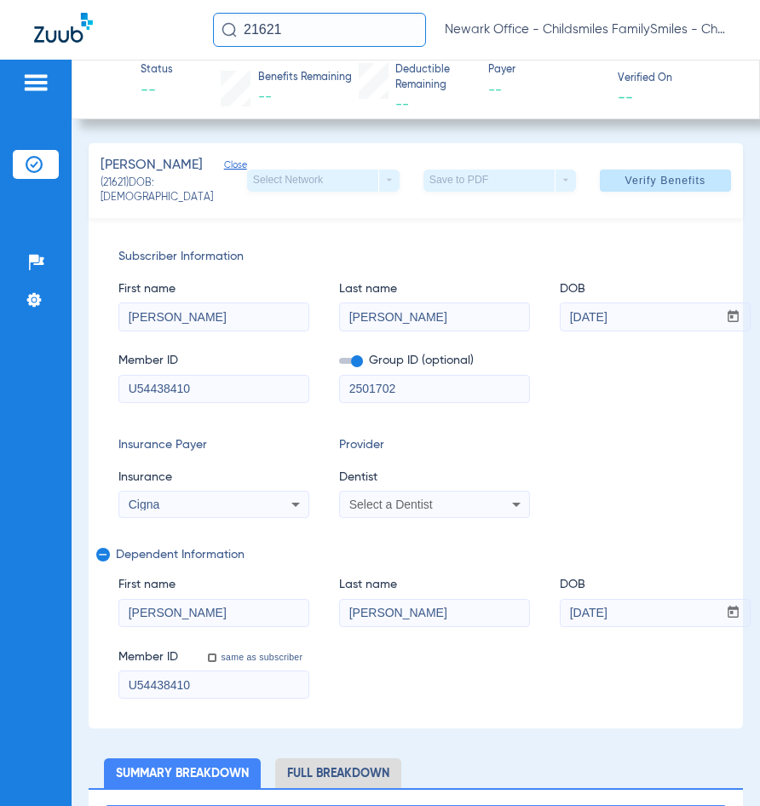
click at [266, 510] on div "Cigna" at bounding box center [213, 504] width 189 height 20
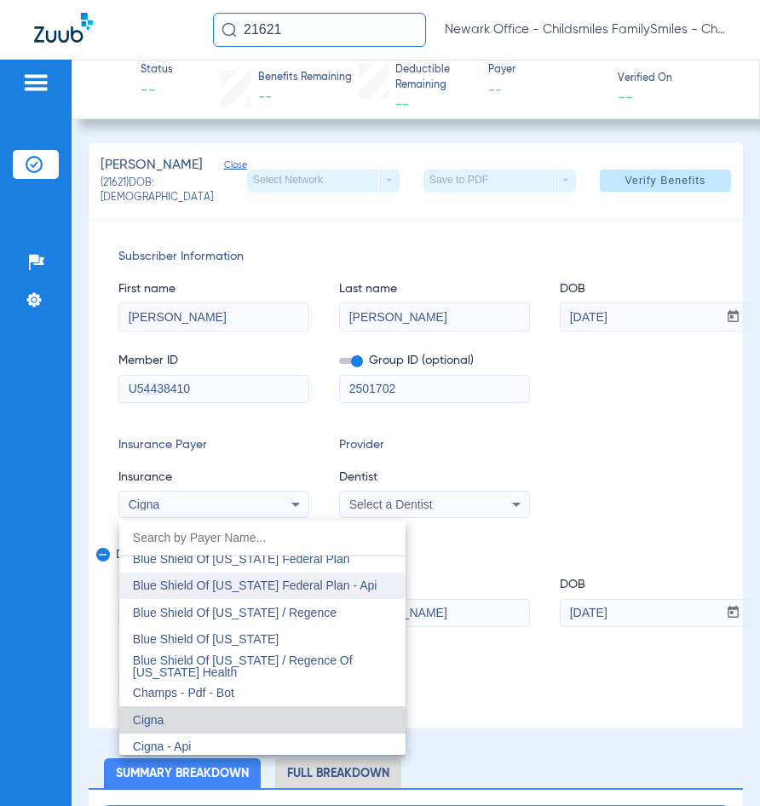
scroll to position [2437, 0]
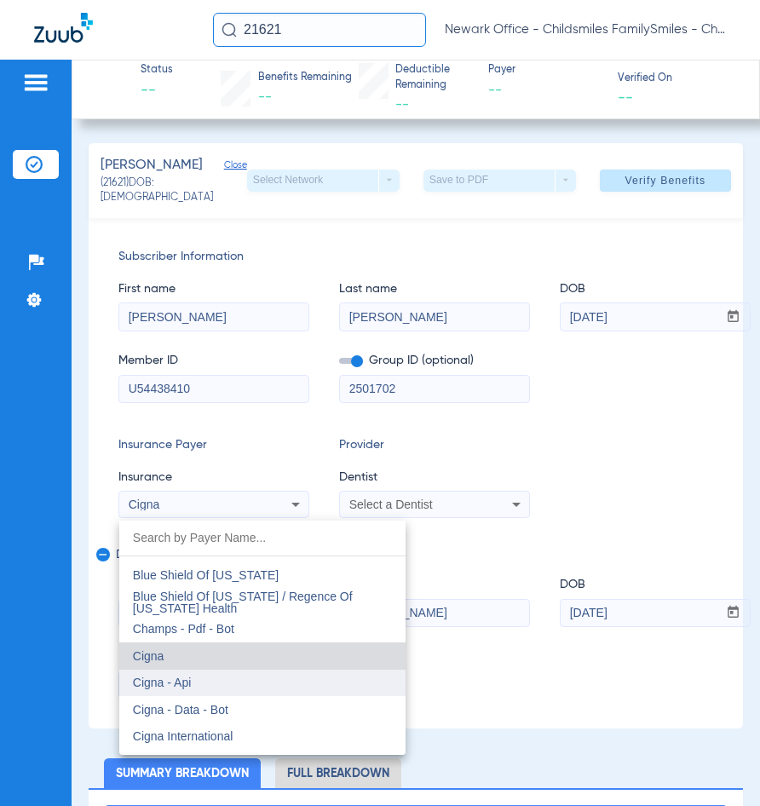
click at [238, 684] on mat-option "Cigna - Api" at bounding box center [262, 683] width 286 height 27
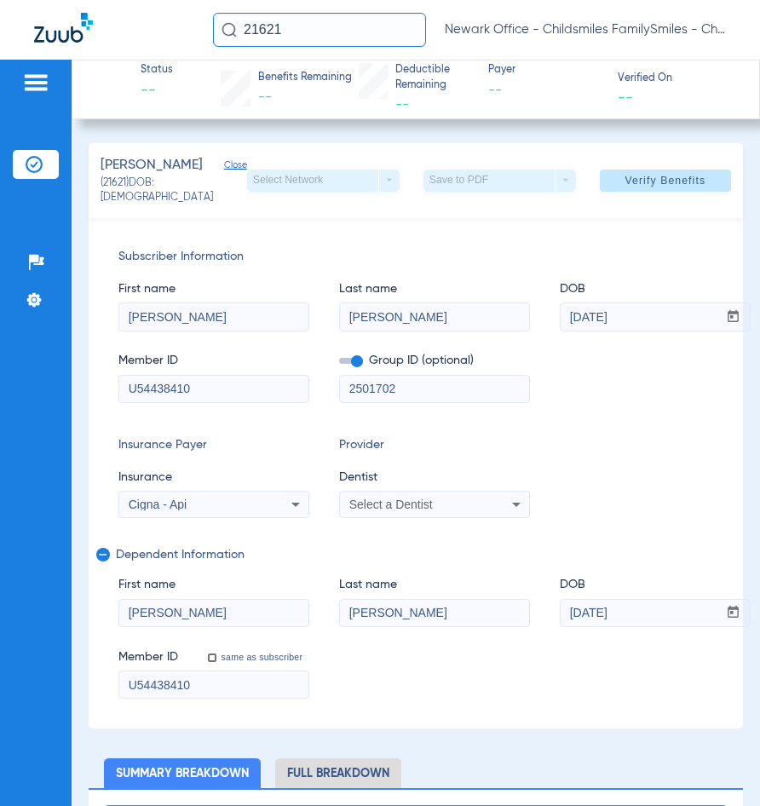
click at [395, 501] on div "Select a Dentist" at bounding box center [434, 504] width 189 height 20
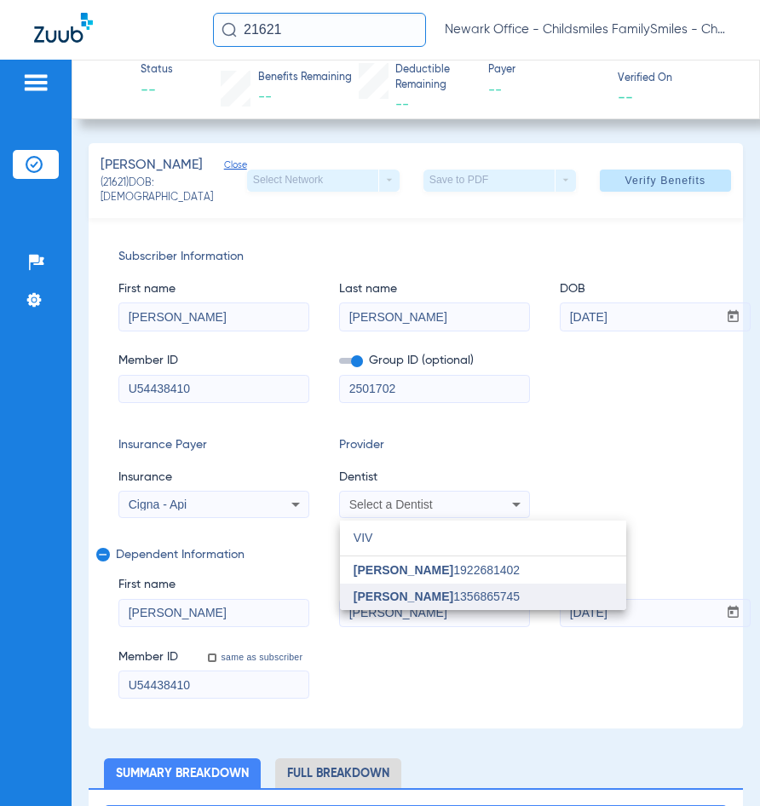
type input "VIV"
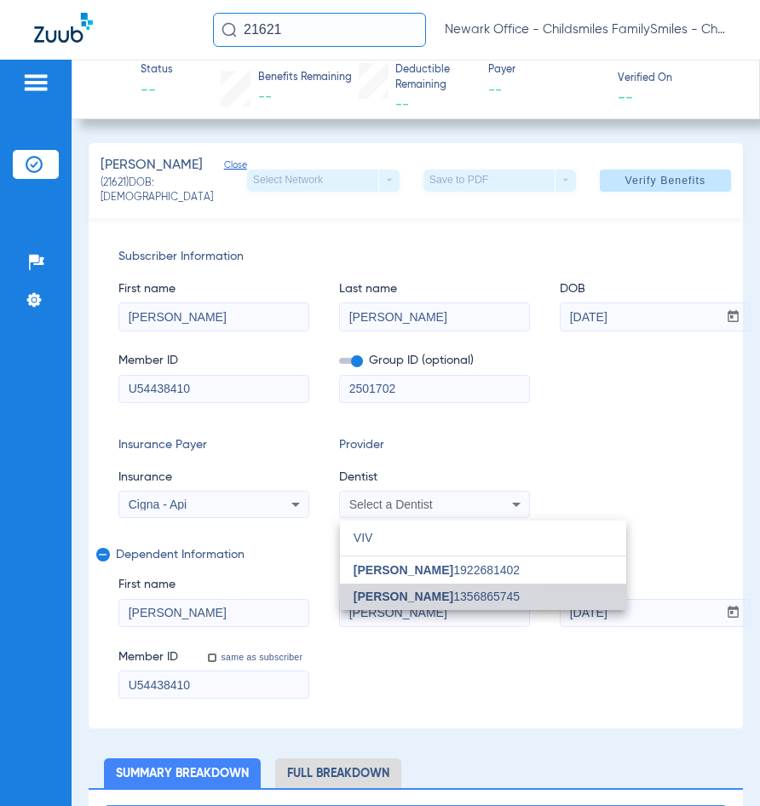
click at [366, 601] on span "[PERSON_NAME]" at bounding box center [404, 597] width 100 height 14
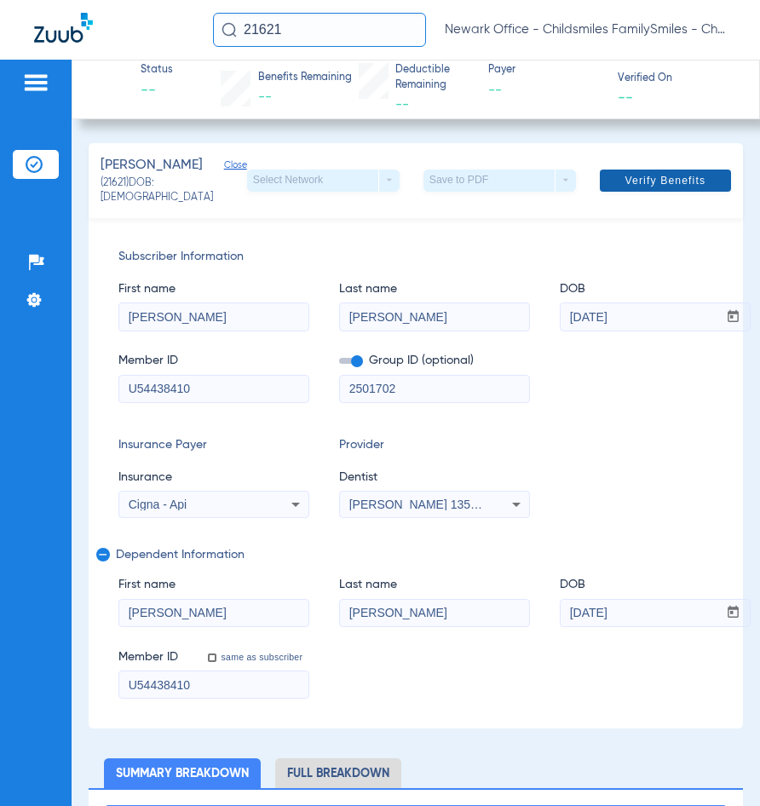
click at [653, 181] on span "Verify Benefits" at bounding box center [665, 181] width 81 height 14
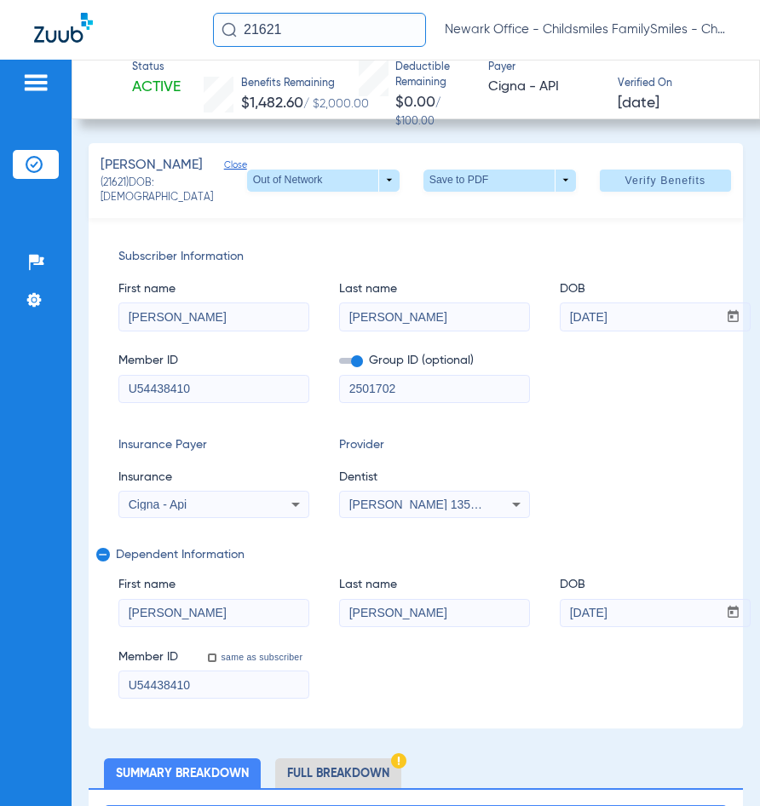
click at [334, 40] on input "21621" at bounding box center [319, 30] width 213 height 34
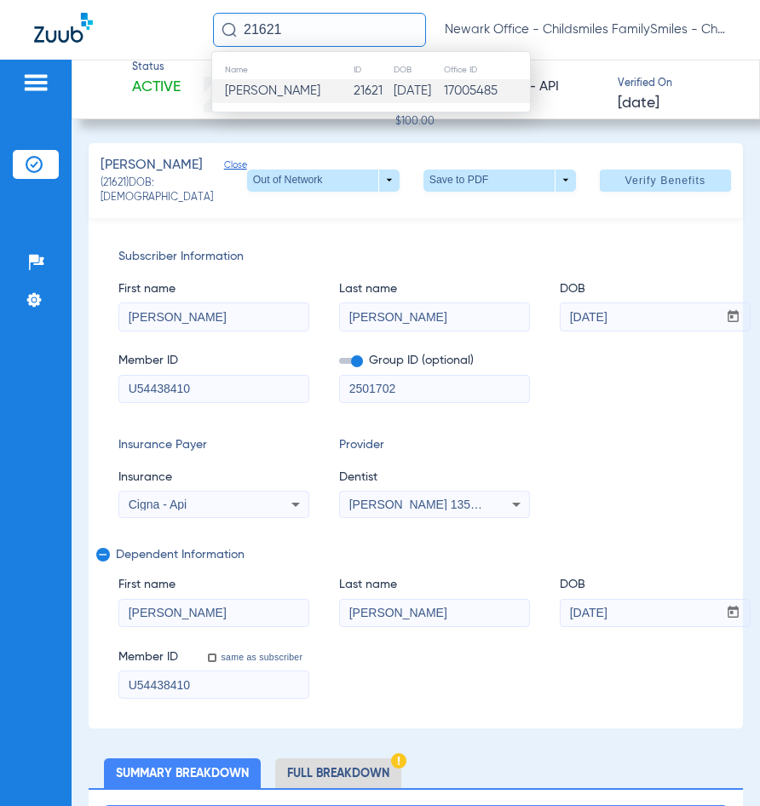
paste input "1527770"
type input "1527770"
click at [400, 97] on td "[DATE]" at bounding box center [424, 91] width 48 height 24
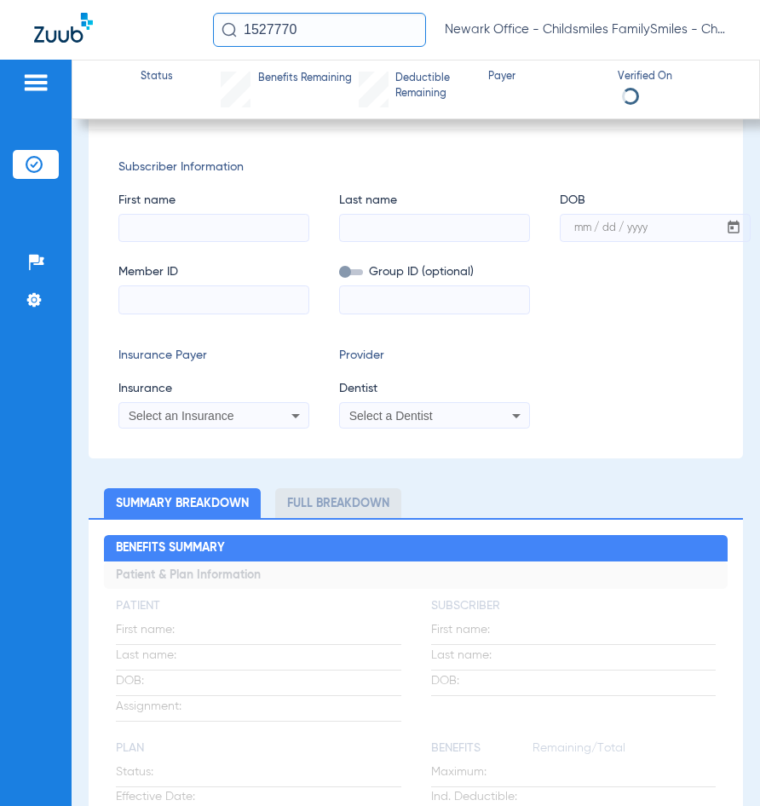
scroll to position [85, 0]
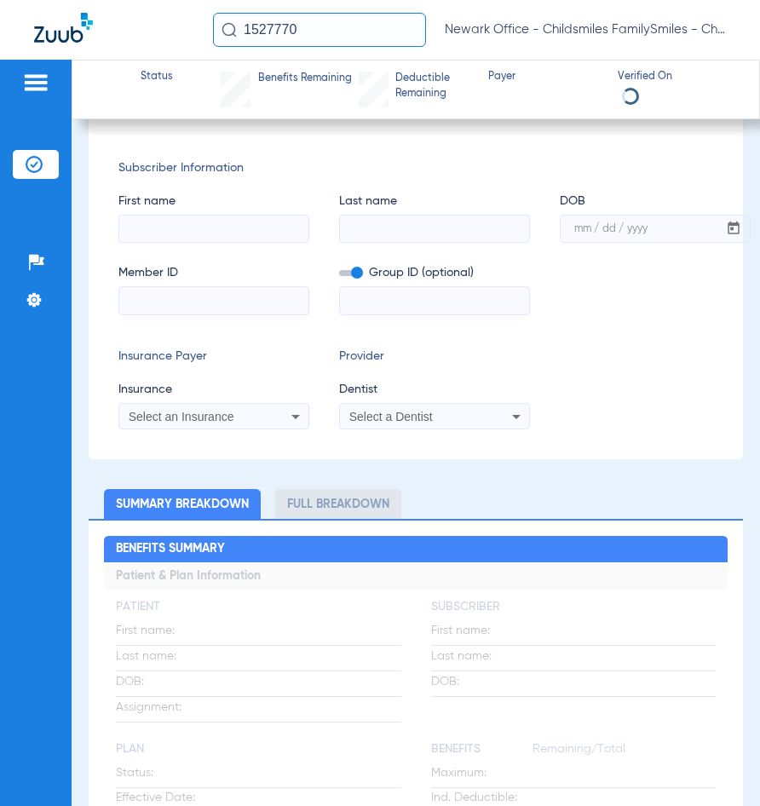
type input "[PERSON_NAME]"
type input "[DATE]"
type input "5033510594"
type input "0323800012"
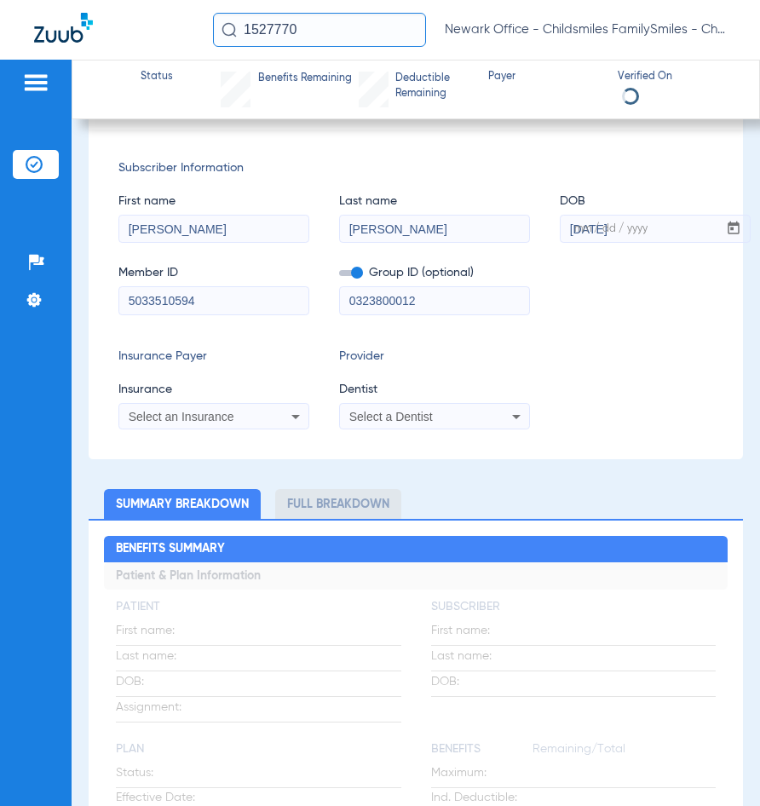
scroll to position [72, 0]
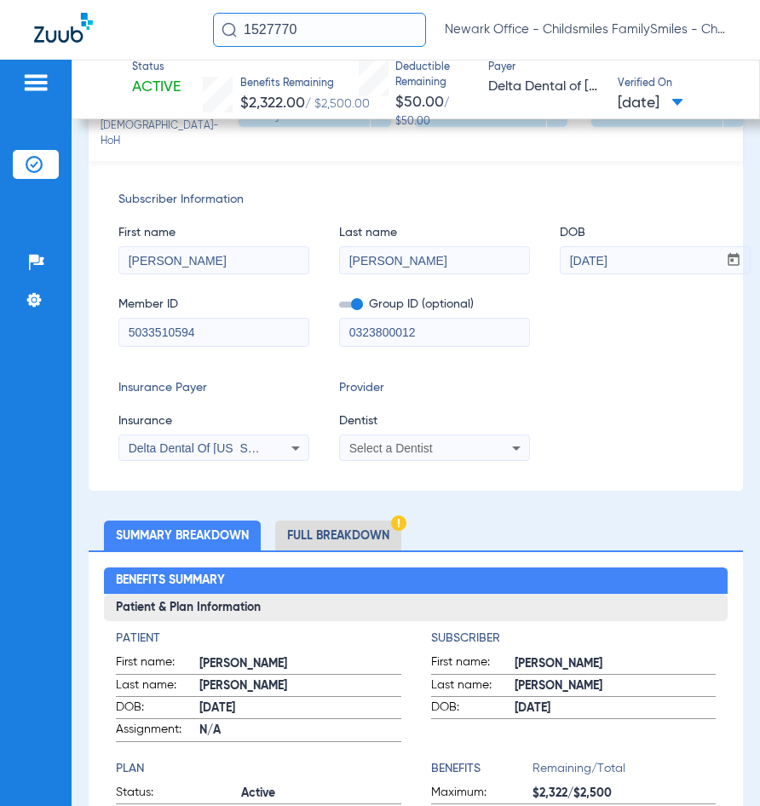
click at [318, 40] on input "1527770" at bounding box center [319, 30] width 213 height 34
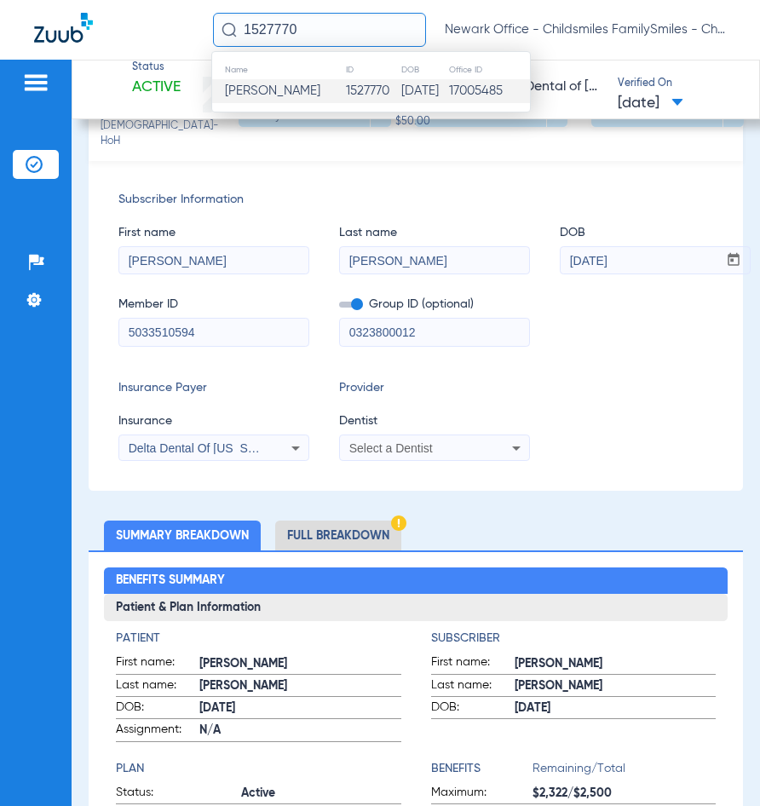
click at [318, 40] on input "1527770" at bounding box center [319, 30] width 213 height 34
paste input "59759"
type input "59759"
click at [341, 97] on span "[PERSON_NAME] [PERSON_NAME]" at bounding box center [322, 90] width 194 height 13
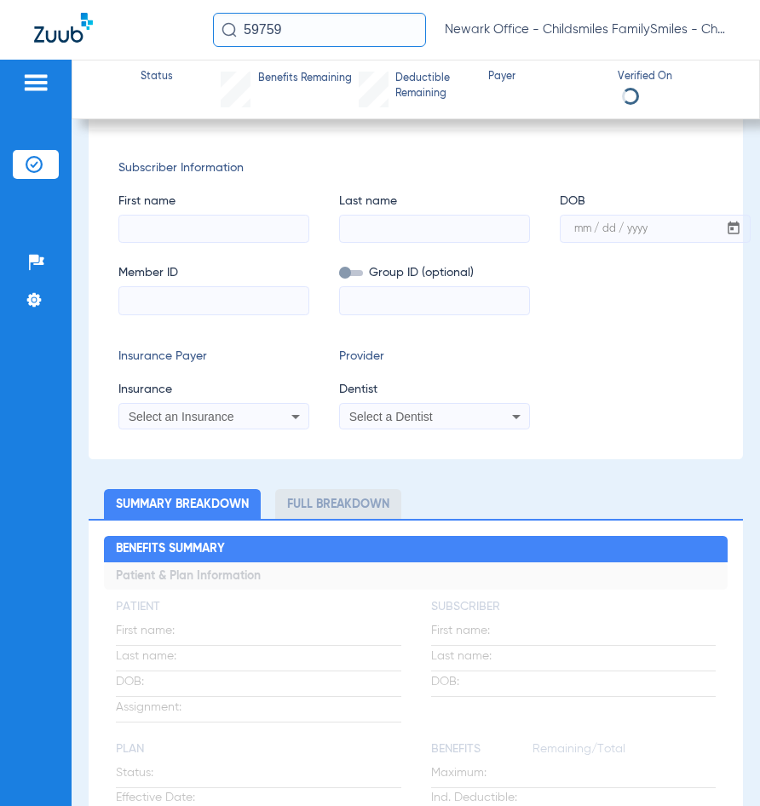
scroll to position [228, 0]
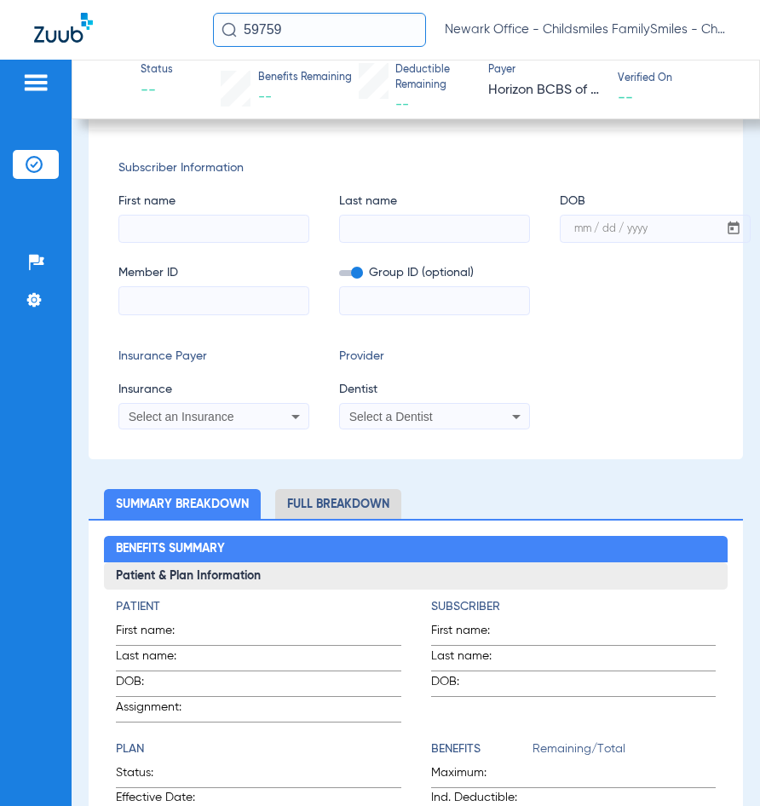
type input "[PERSON_NAME]"
type input "BROWN"
type input "[DATE]"
type input "3HZN52453360"
type input "0761081171"
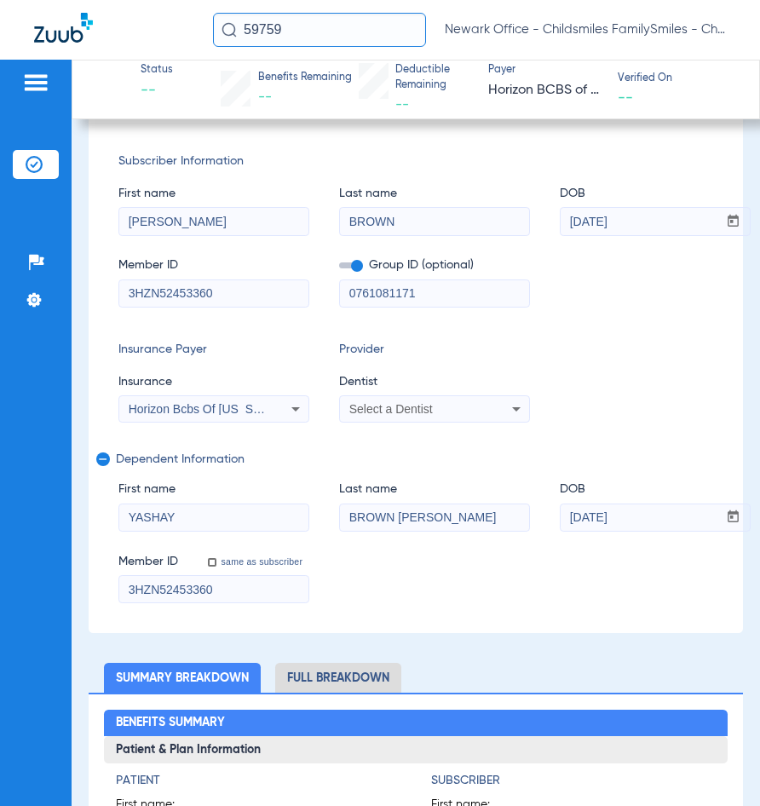
scroll to position [300, 0]
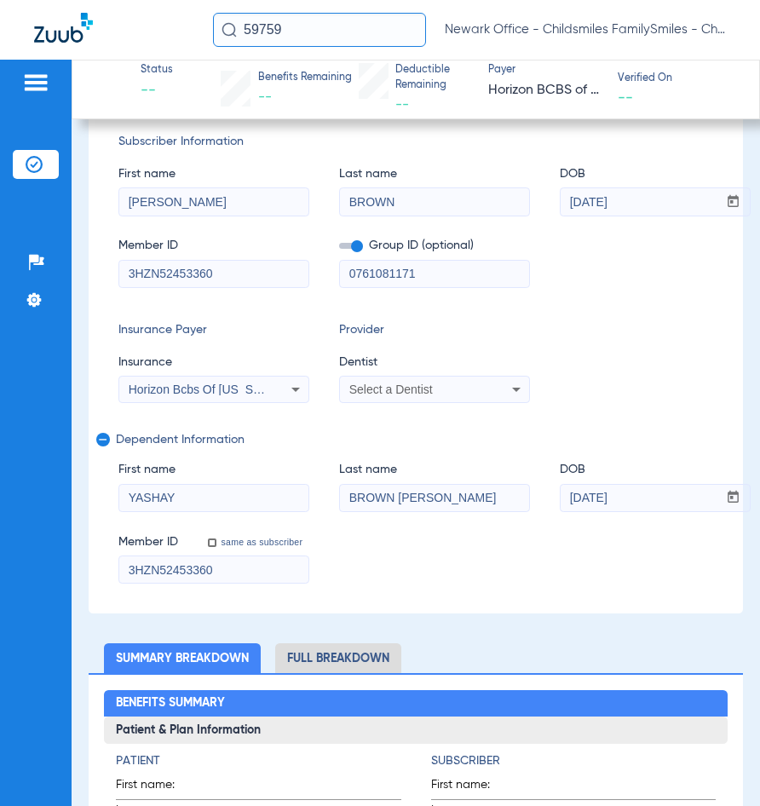
click at [285, 354] on span "Insurance" at bounding box center [213, 363] width 191 height 18
click at [290, 376] on mat-select "Horizon Bcbs Of [US_STATE]" at bounding box center [213, 389] width 191 height 27
click at [290, 379] on icon at bounding box center [295, 389] width 20 height 20
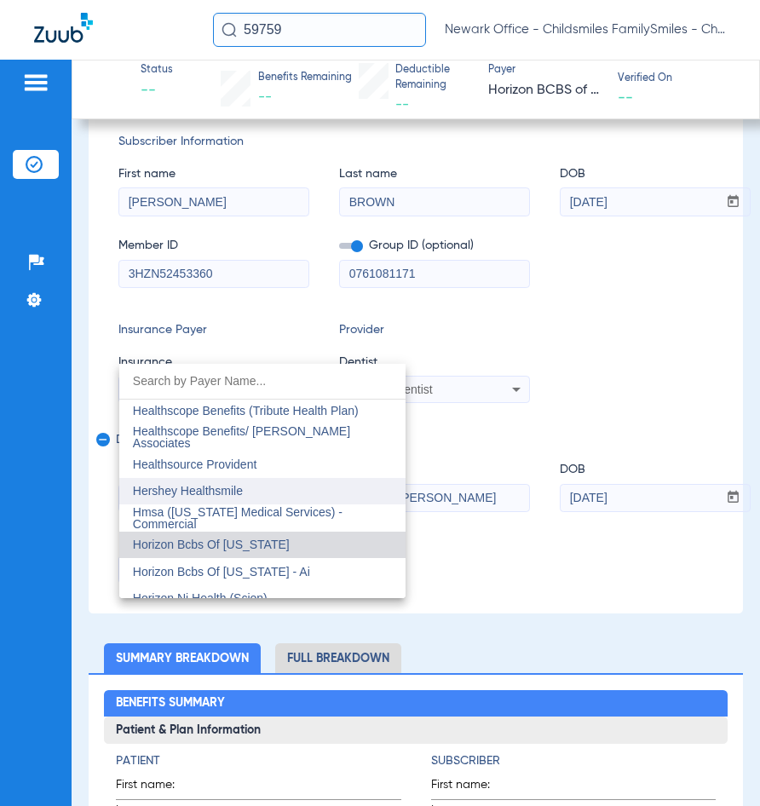
scroll to position [6114, 0]
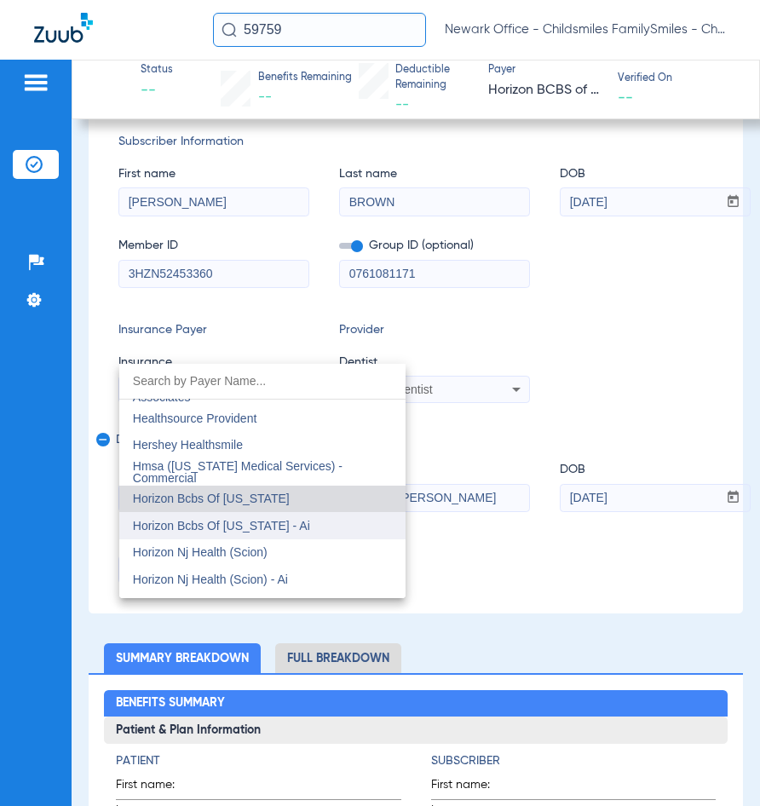
click at [311, 537] on mat-option "Horizon Bcbs Of [US_STATE] - Ai" at bounding box center [262, 525] width 286 height 27
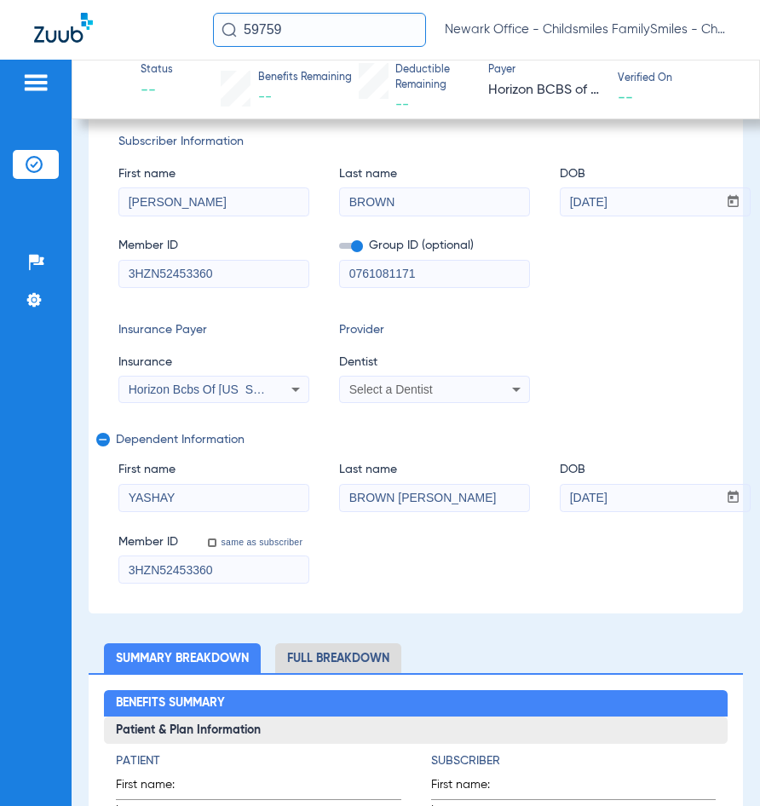
click at [436, 376] on mat-select "Select a Dentist" at bounding box center [434, 389] width 191 height 27
click at [428, 376] on mat-select "Select a Dentist" at bounding box center [434, 389] width 191 height 27
click at [431, 383] on span "Select a Dentist" at bounding box center [390, 390] width 83 height 14
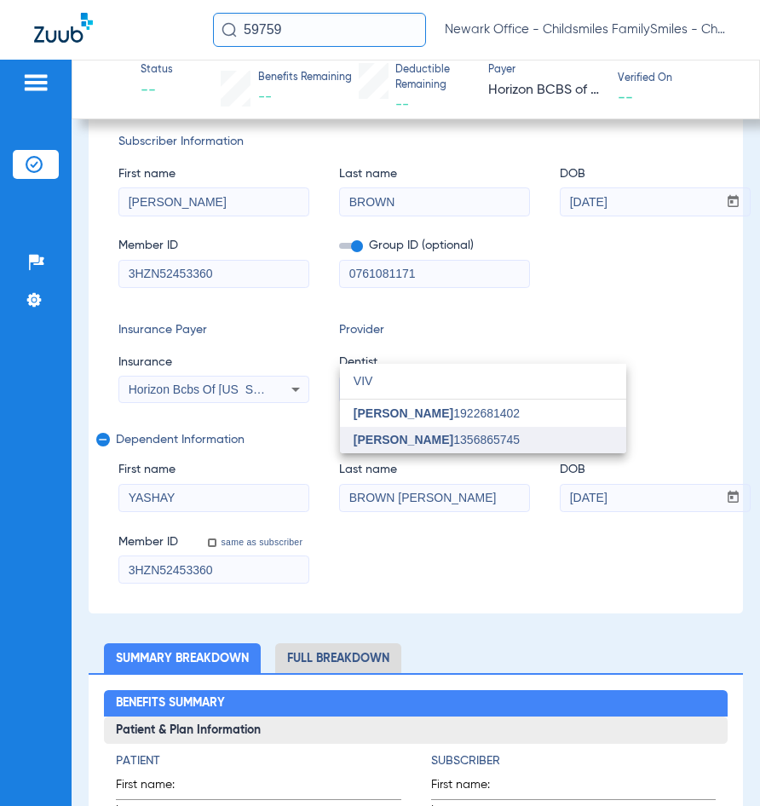
type input "VIV"
click at [360, 428] on mat-option "[PERSON_NAME] 1356865745" at bounding box center [483, 440] width 286 height 27
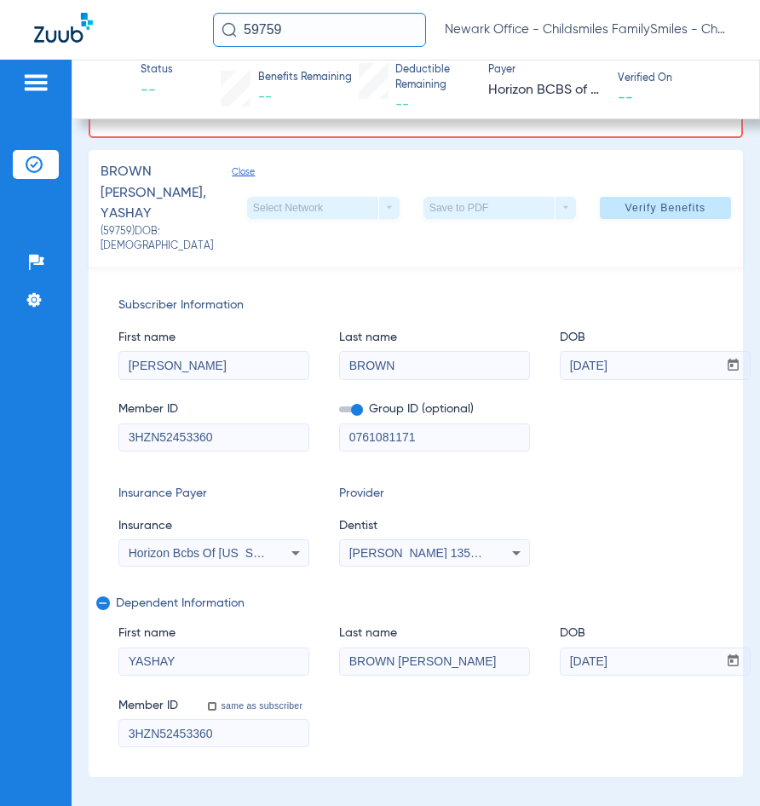
scroll to position [130, 0]
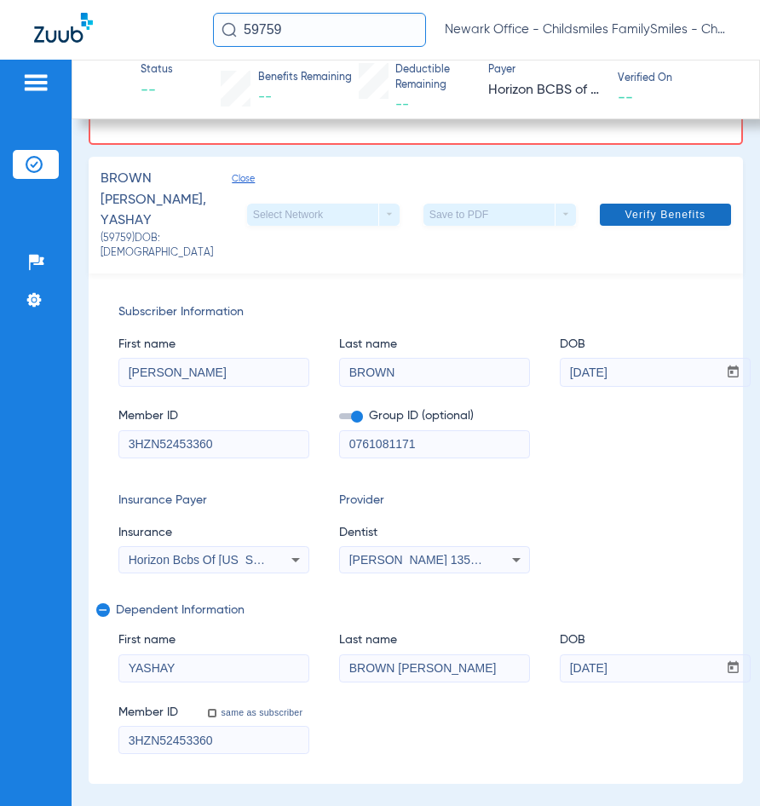
click at [652, 208] on span "Verify Benefits" at bounding box center [665, 215] width 81 height 14
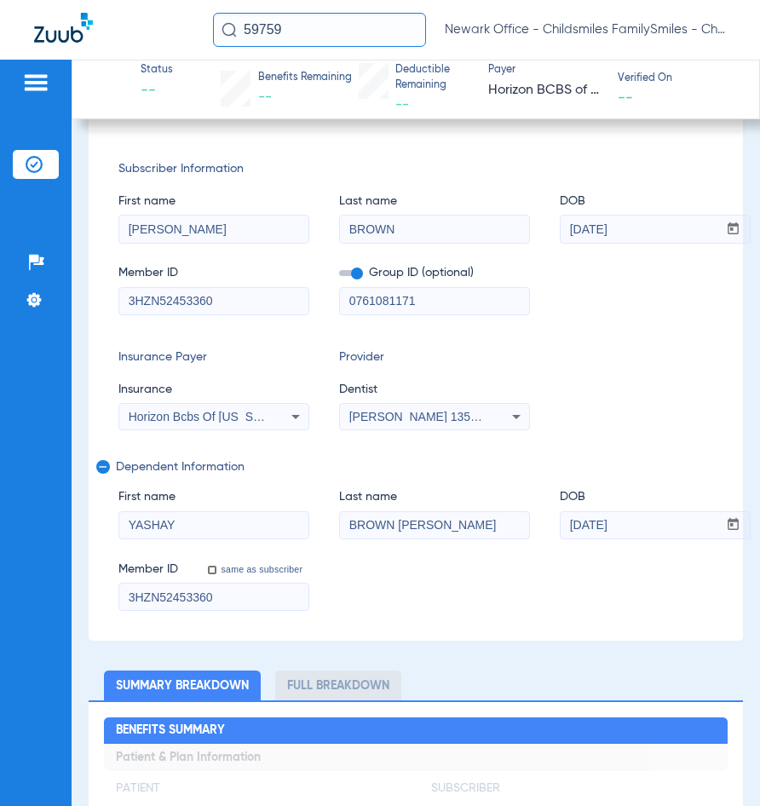
scroll to position [0, 0]
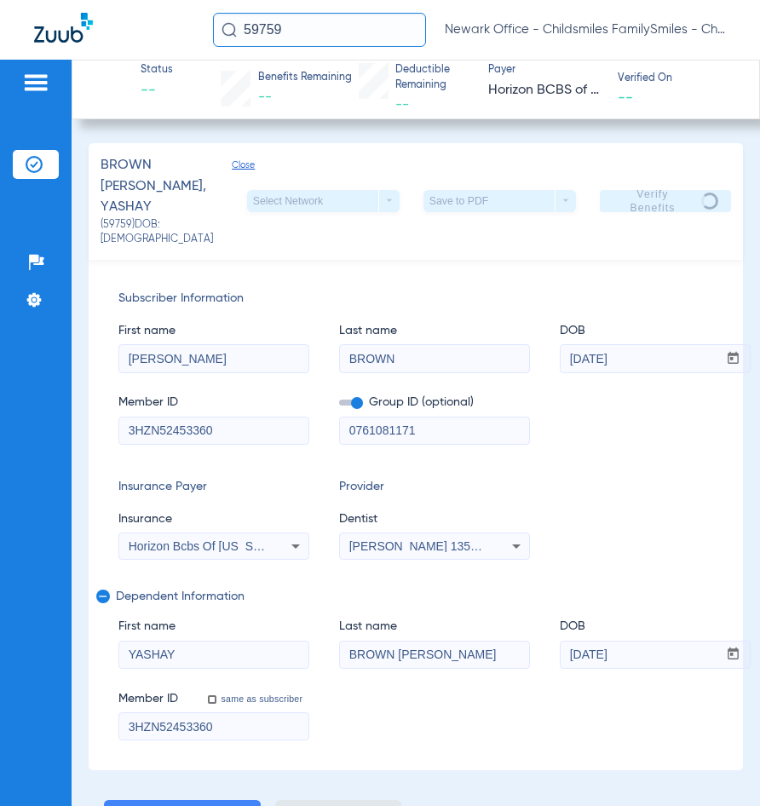
click at [303, 24] on input "59759" at bounding box center [319, 30] width 213 height 34
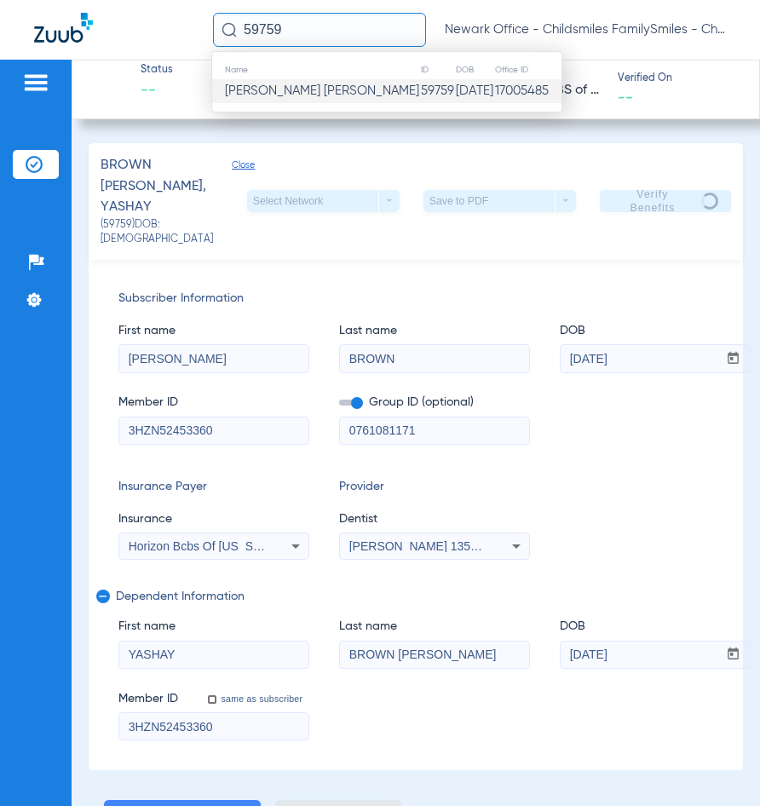
click at [303, 24] on input "59759" at bounding box center [319, 30] width 213 height 34
paste input "2752552"
type input "2752552"
click at [365, 93] on td "2752552" at bounding box center [372, 91] width 58 height 24
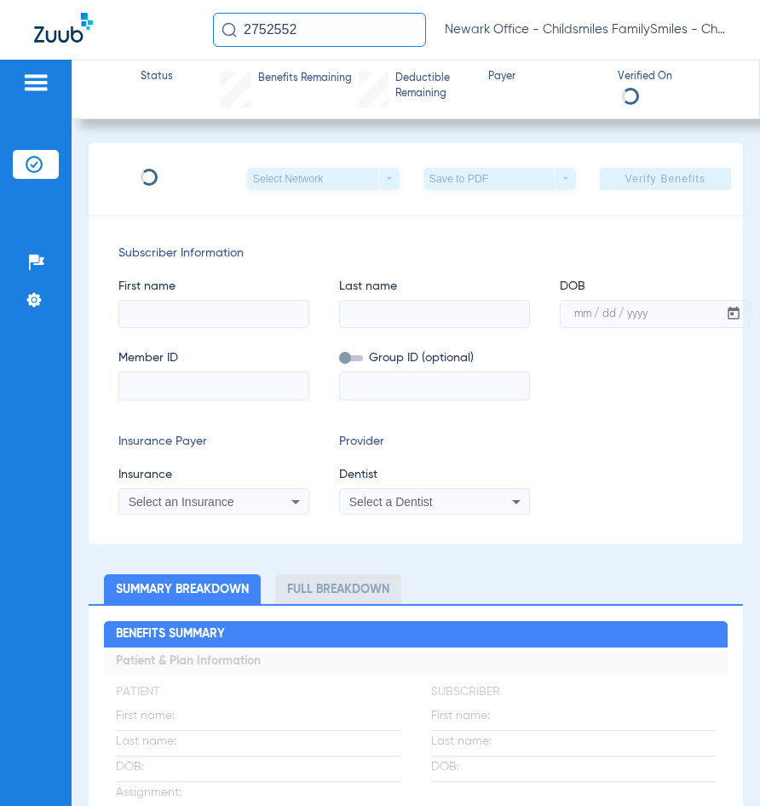
type input "KAILEE"
type input "[PERSON_NAME]"
type input "[DATE]"
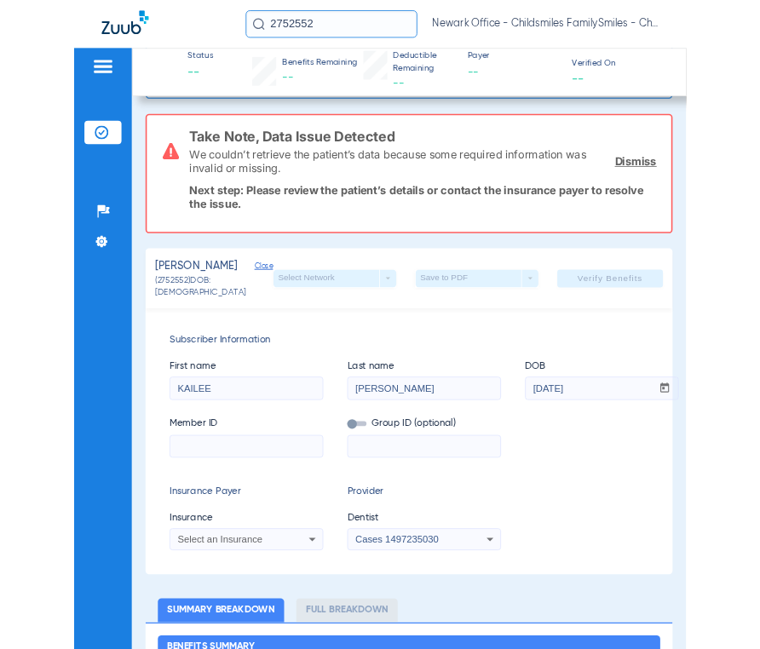
scroll to position [170, 0]
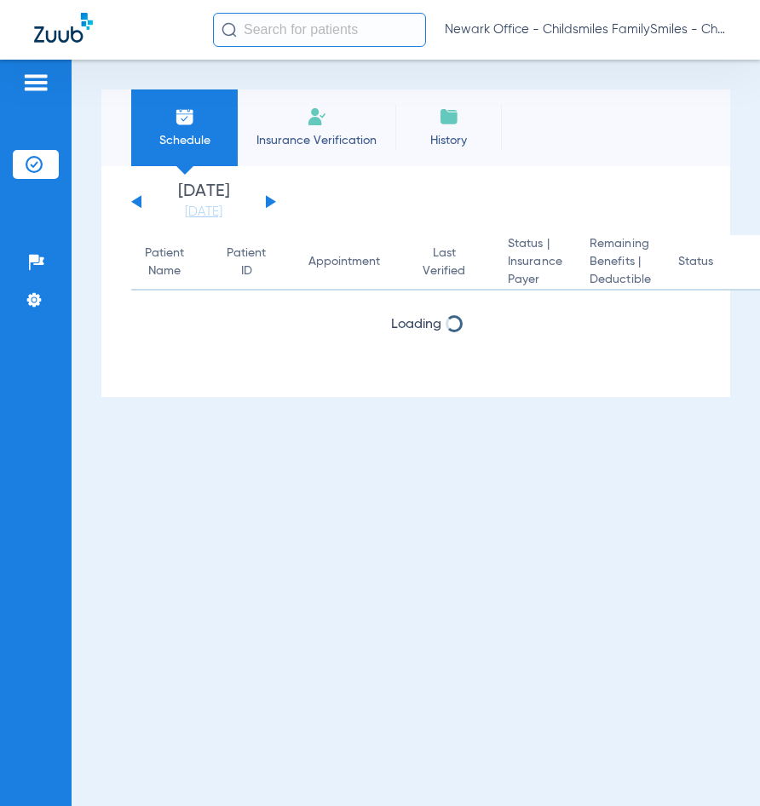
click at [343, 41] on input "text" at bounding box center [319, 30] width 213 height 34
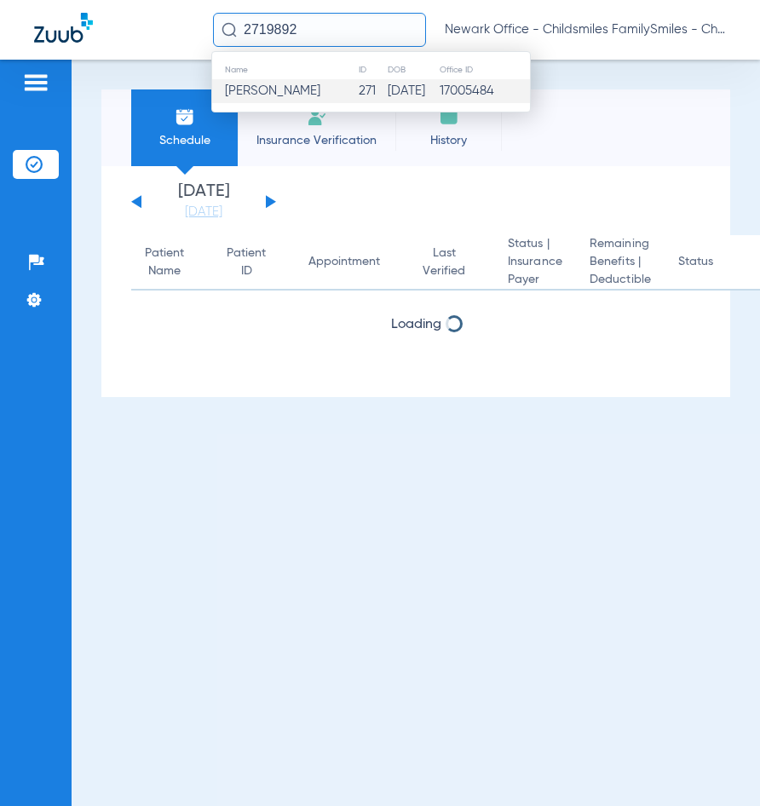
click at [271, 15] on input "2719892" at bounding box center [319, 30] width 213 height 34
click at [284, 24] on input "2719892" at bounding box center [319, 30] width 213 height 34
type input "2719892"
click at [414, 93] on td "[DATE]" at bounding box center [413, 91] width 52 height 24
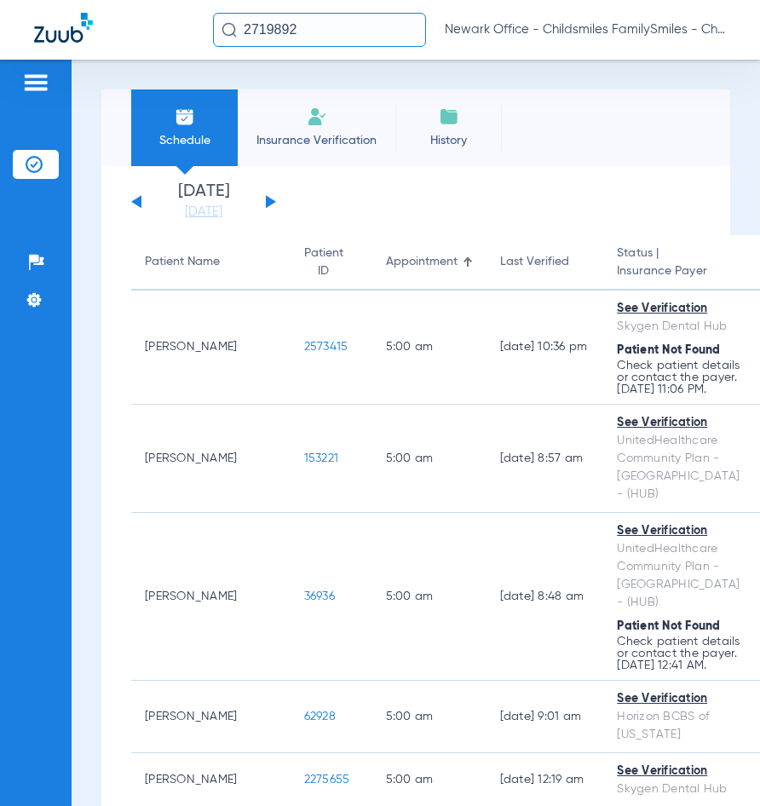
click at [347, 38] on input "2719892" at bounding box center [319, 30] width 213 height 34
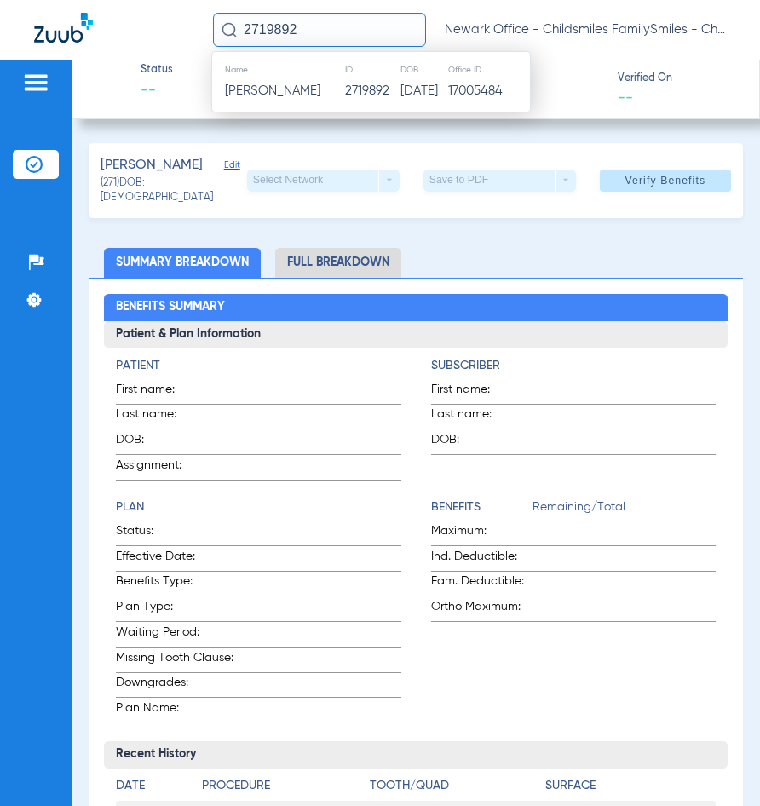
click at [370, 32] on input "2719892" at bounding box center [319, 30] width 213 height 34
click at [365, 74] on th "ID" at bounding box center [371, 69] width 55 height 19
click at [360, 89] on td "2719892" at bounding box center [371, 91] width 55 height 24
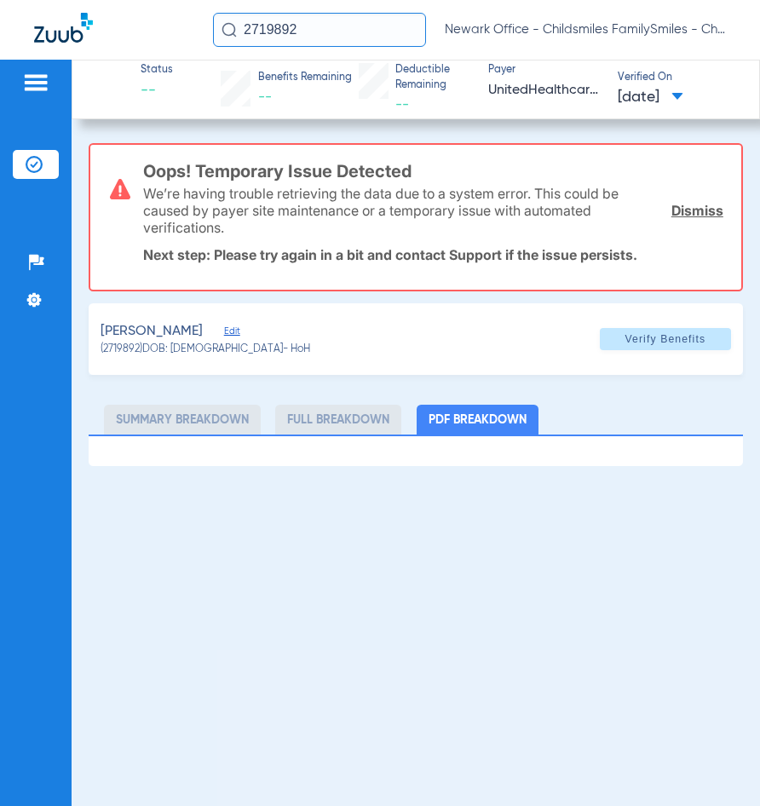
click at [228, 336] on span "Edit" at bounding box center [231, 333] width 15 height 16
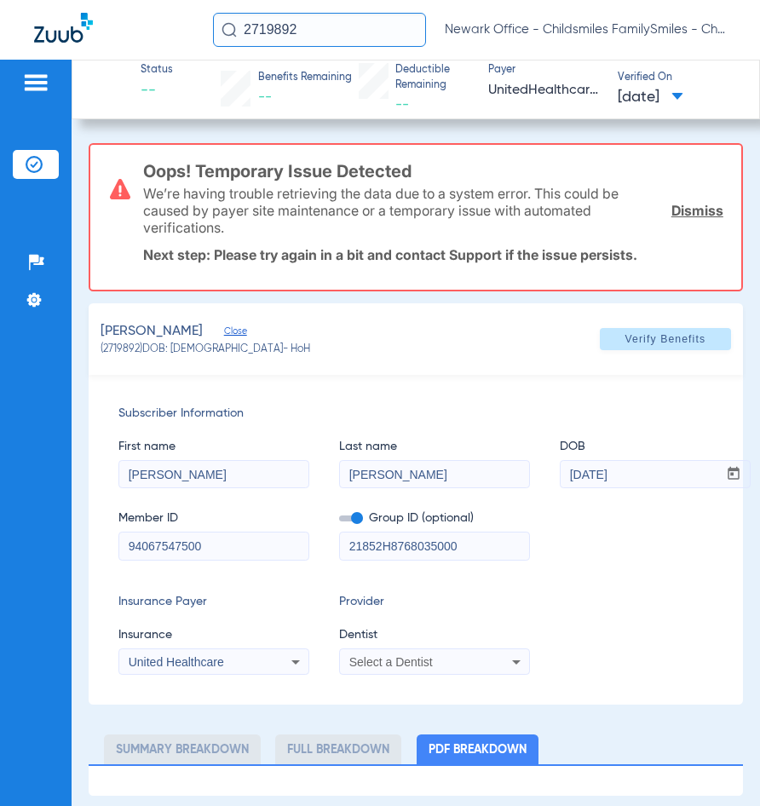
click at [440, 661] on div "Select a Dentist" at bounding box center [417, 662] width 137 height 12
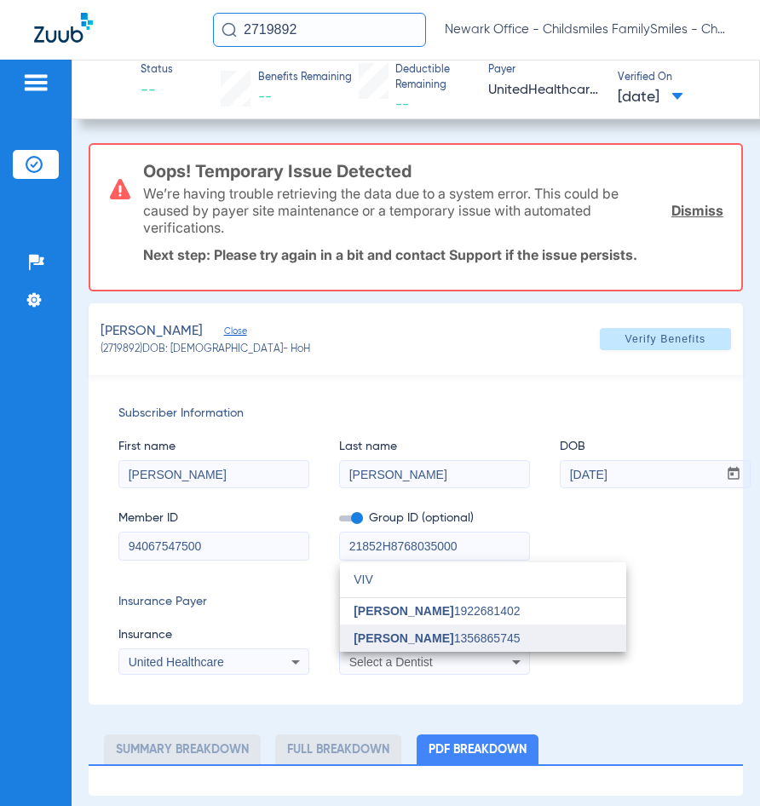
type input "VIV"
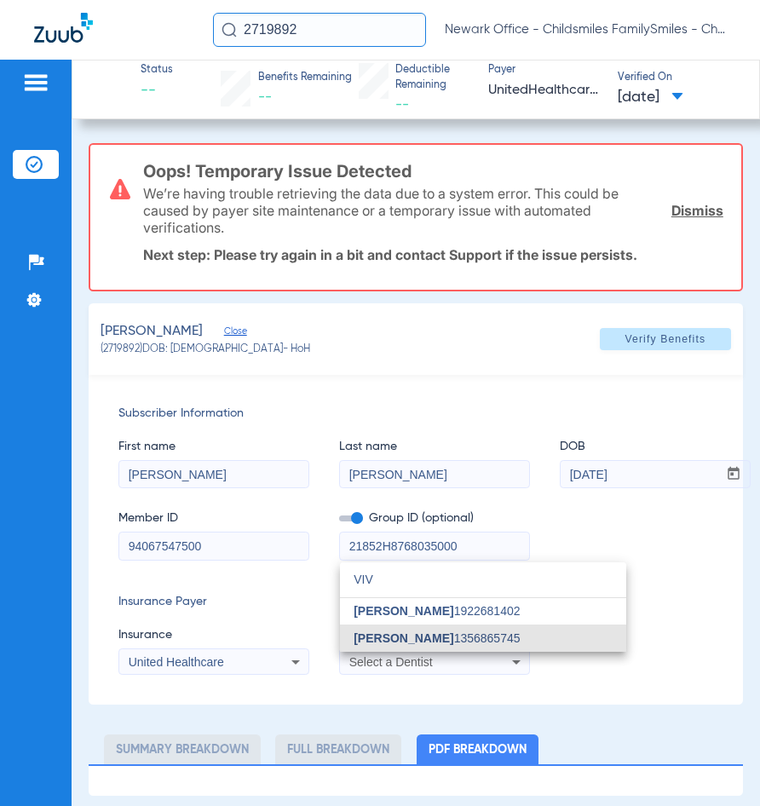
click at [361, 635] on span "[PERSON_NAME]" at bounding box center [404, 638] width 100 height 14
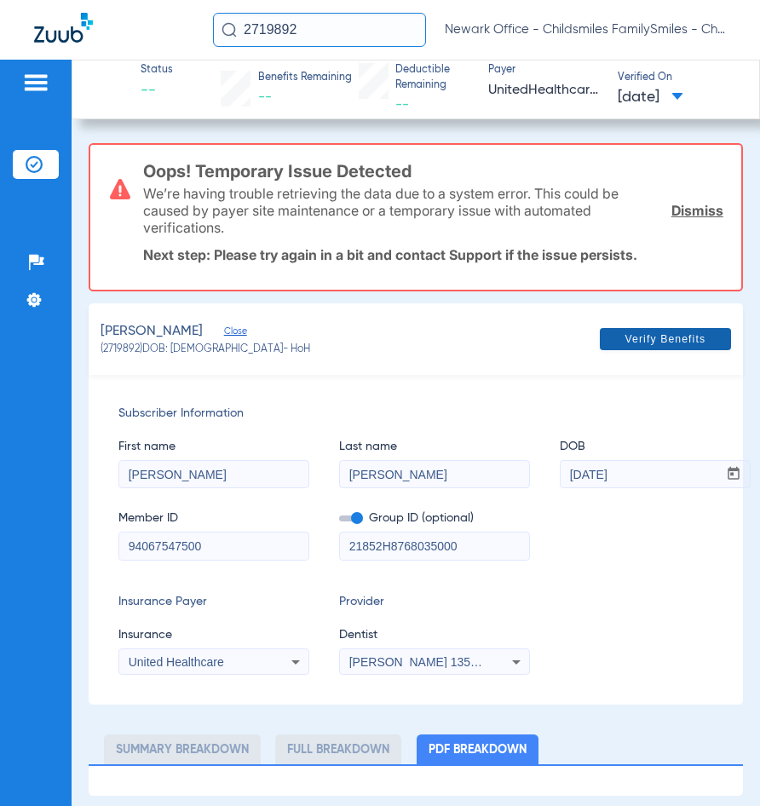
click at [696, 356] on span at bounding box center [665, 339] width 131 height 41
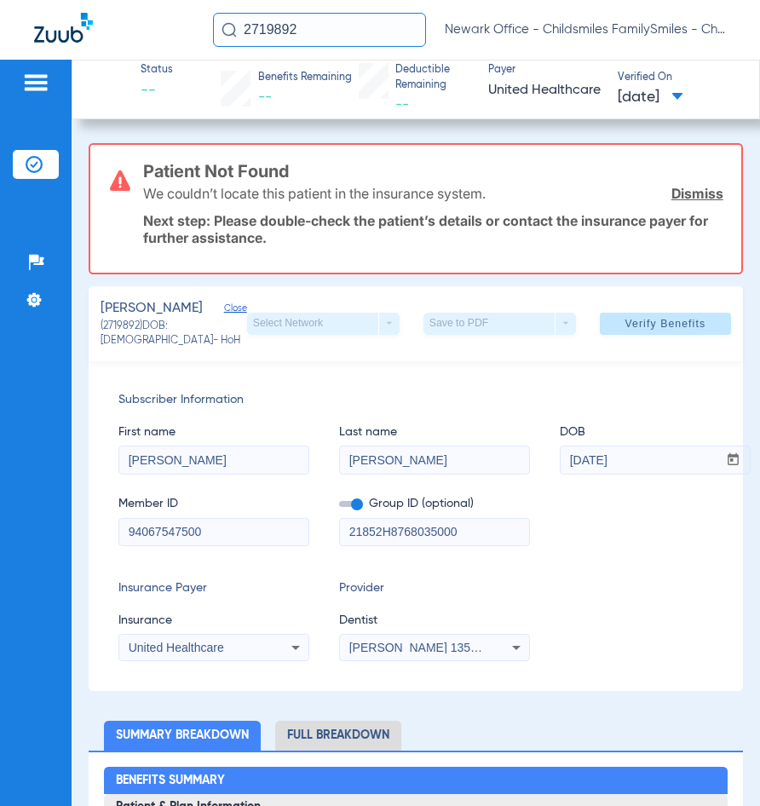
click at [346, 33] on input "2719892" at bounding box center [319, 30] width 213 height 34
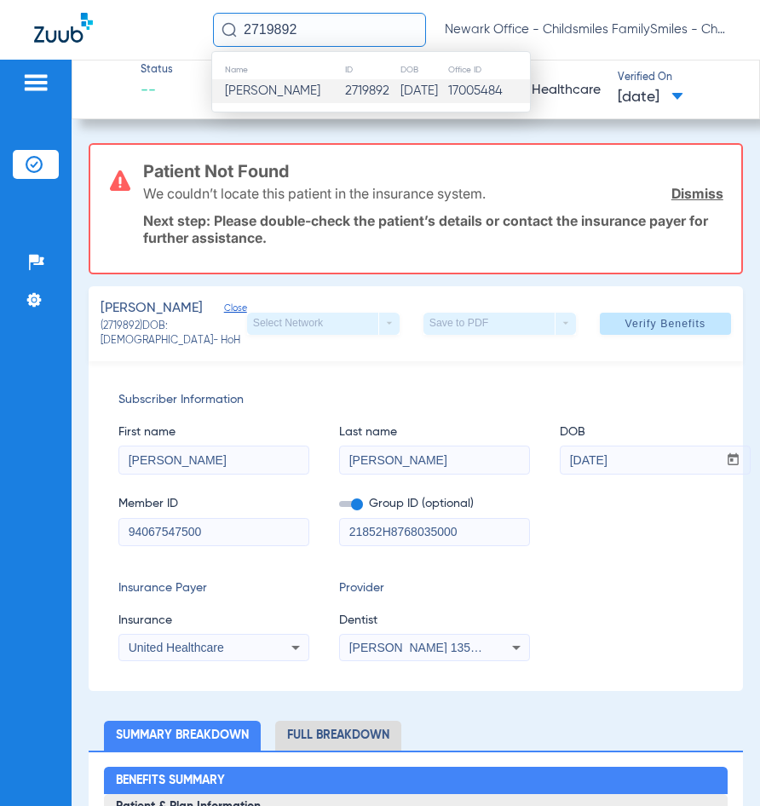
click at [346, 33] on input "2719892" at bounding box center [319, 30] width 213 height 34
type input "669741"
drag, startPoint x: 450, startPoint y: 85, endPoint x: 488, endPoint y: 133, distance: 61.2
click at [450, 85] on td "17005484" at bounding box center [488, 91] width 84 height 24
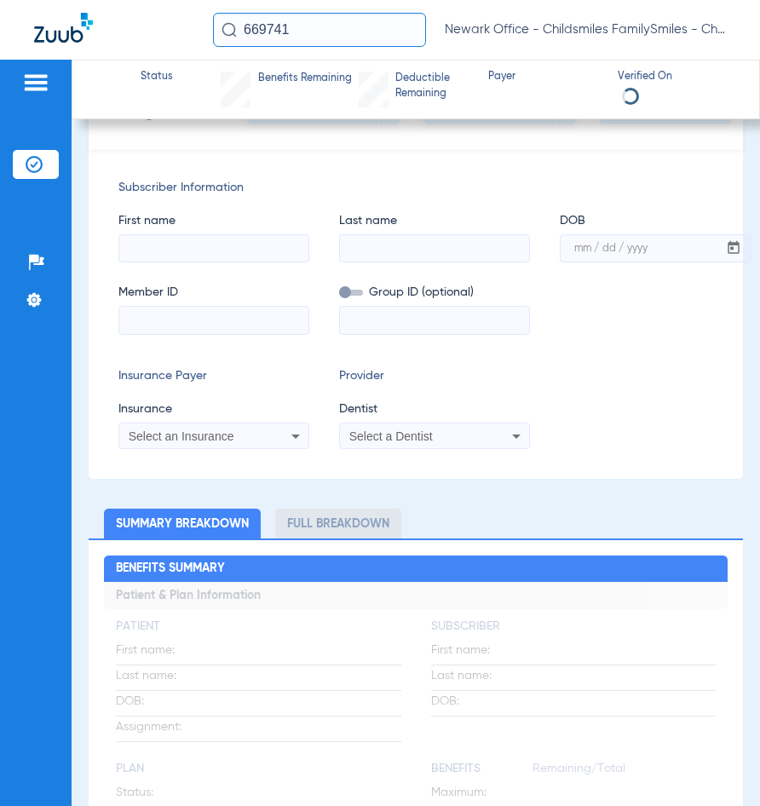
scroll to position [85, 0]
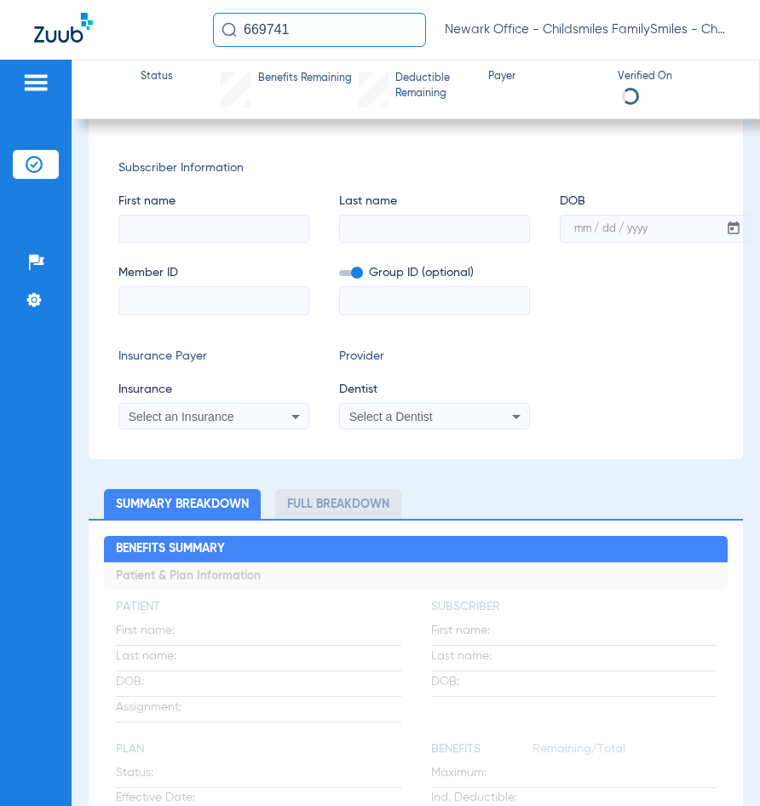
type input "ED"
type input "DUPIE"
type input "11/26/1973"
type input "439W02591"
type input "L08248D001"
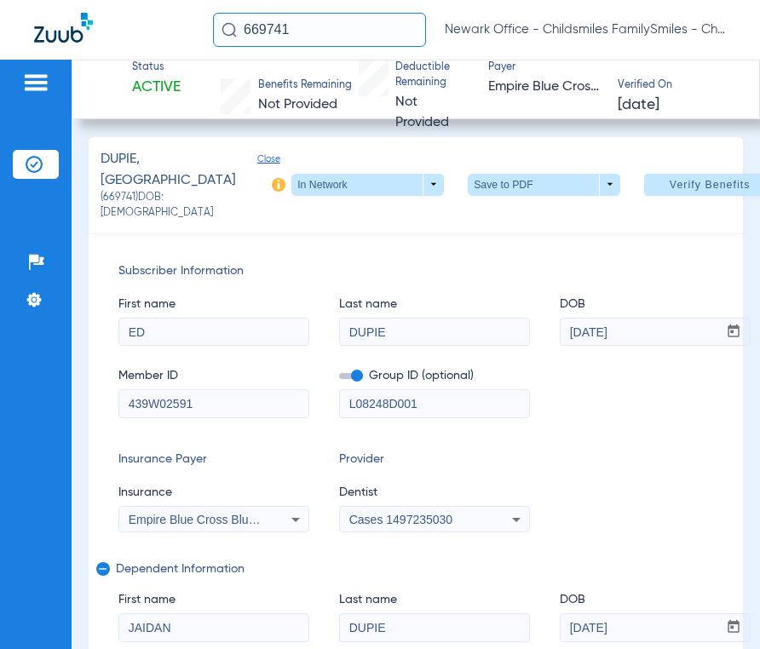
scroll to position [0, 0]
